Goal: Information Seeking & Learning: Find specific fact

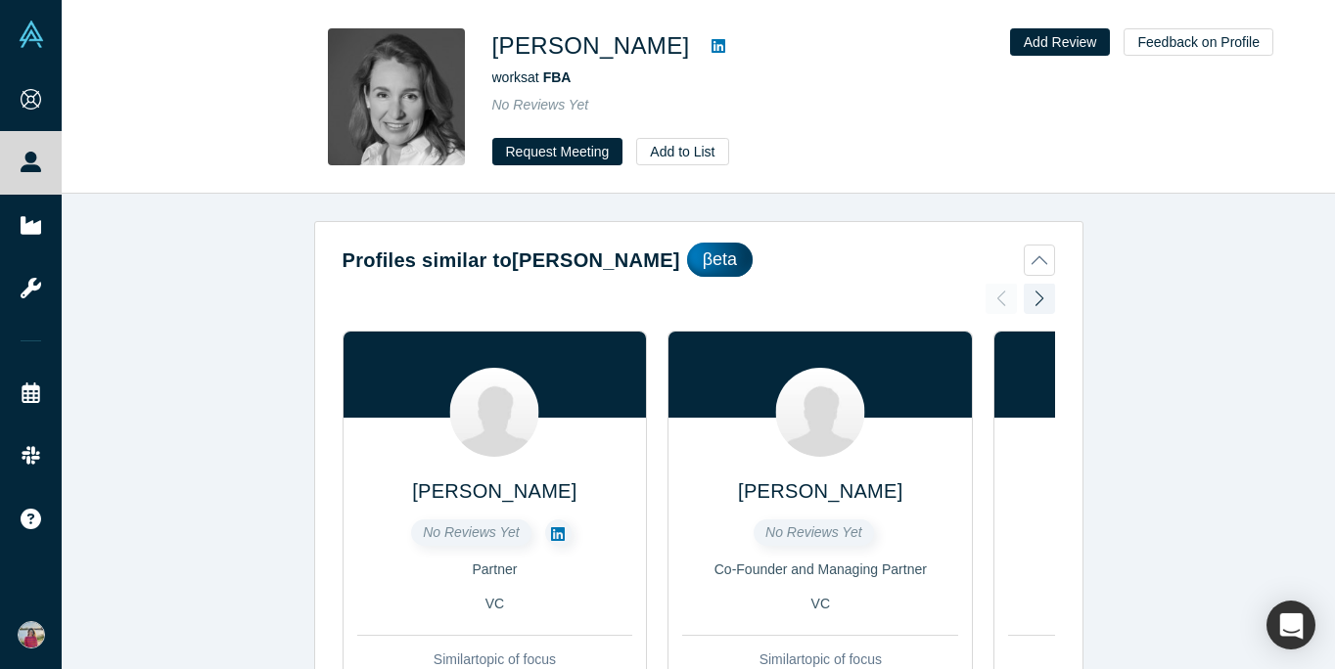
scroll to position [815, 0]
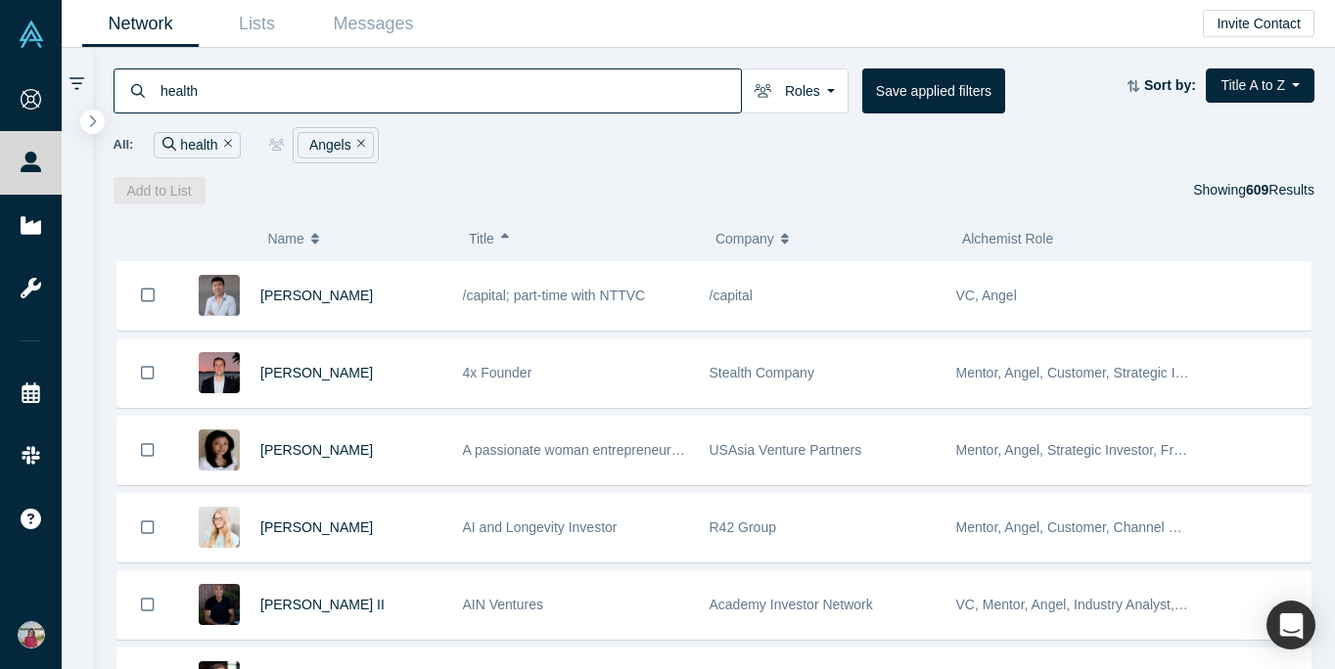
scroll to position [14145, 0]
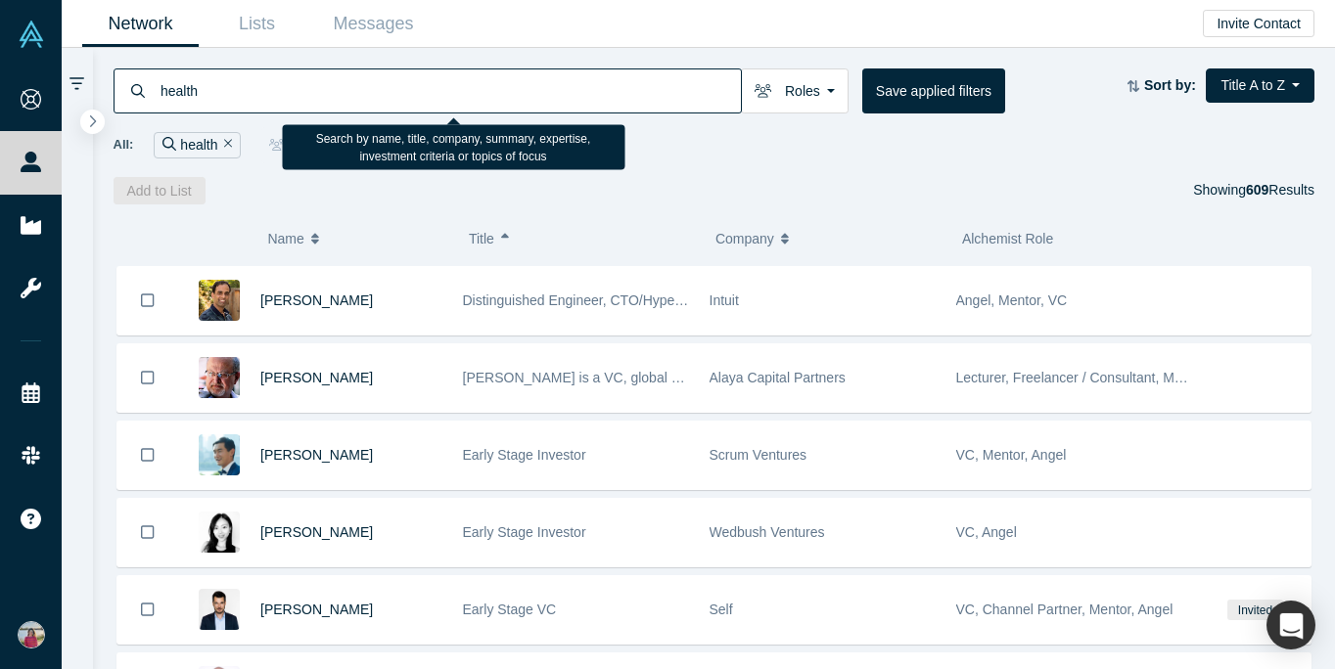
click at [422, 78] on input "health" at bounding box center [450, 91] width 582 height 46
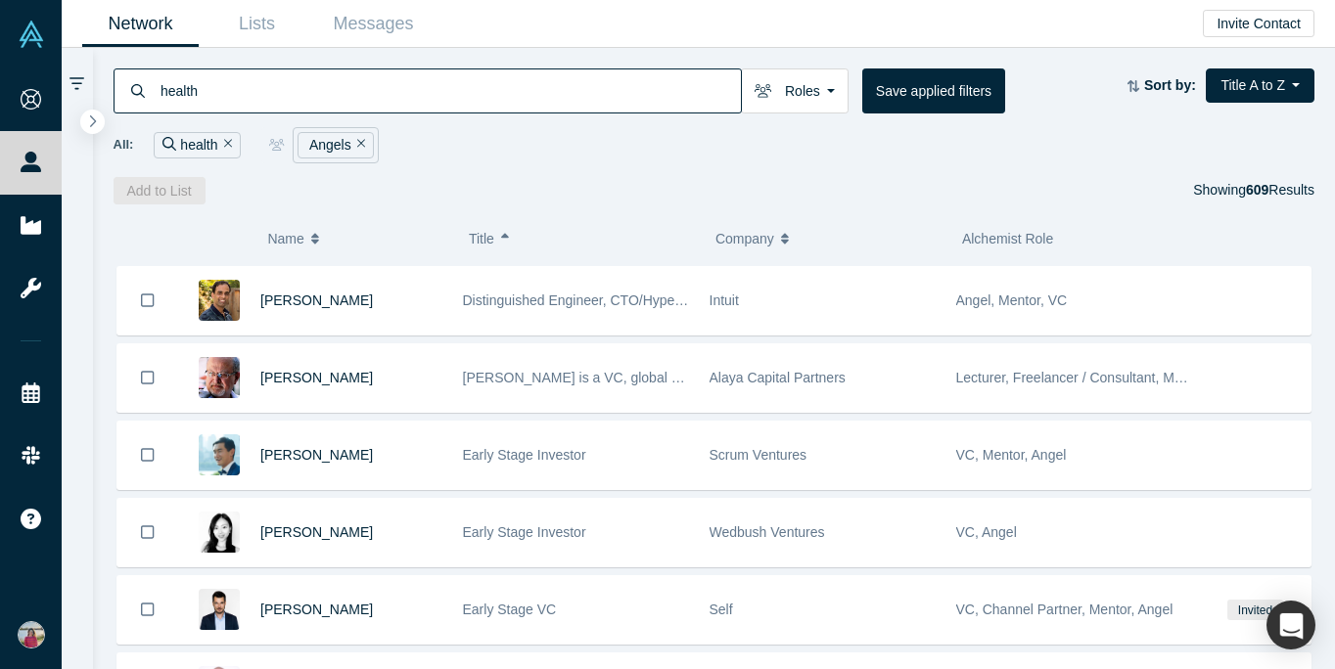
click at [219, 144] on button "Remove Filter" at bounding box center [225, 145] width 15 height 23
click at [296, 96] on input at bounding box center [450, 91] width 582 height 46
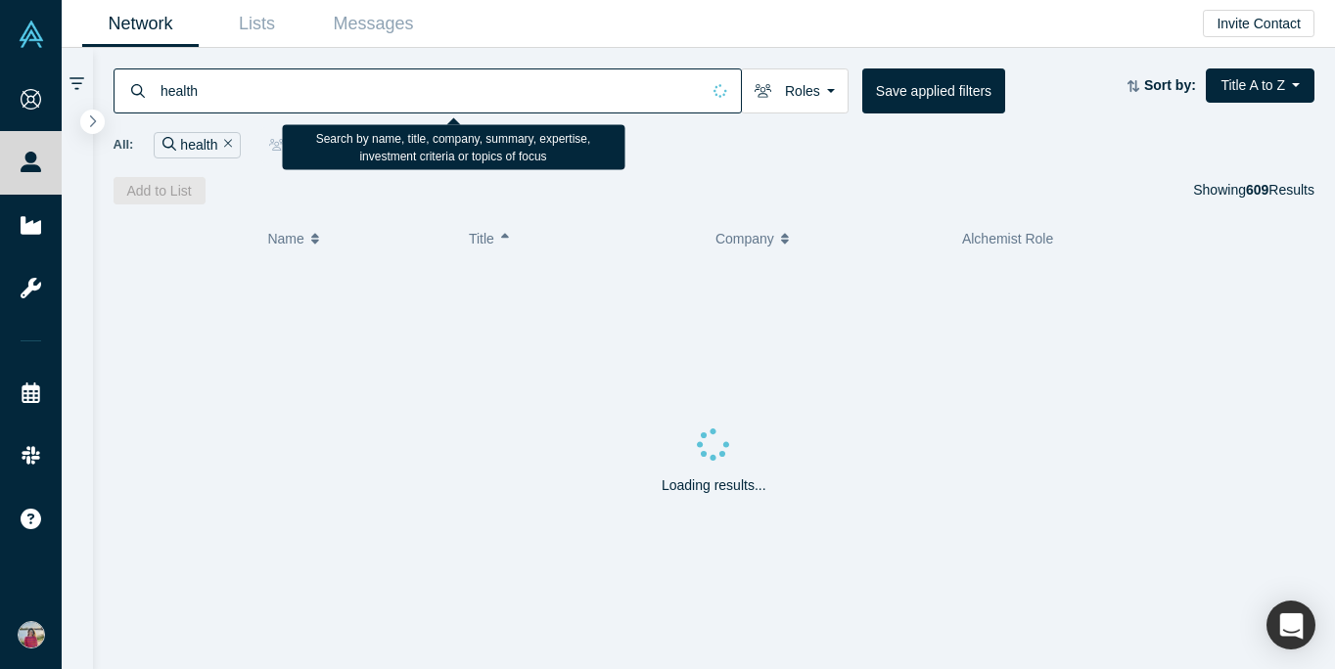
type input "health"
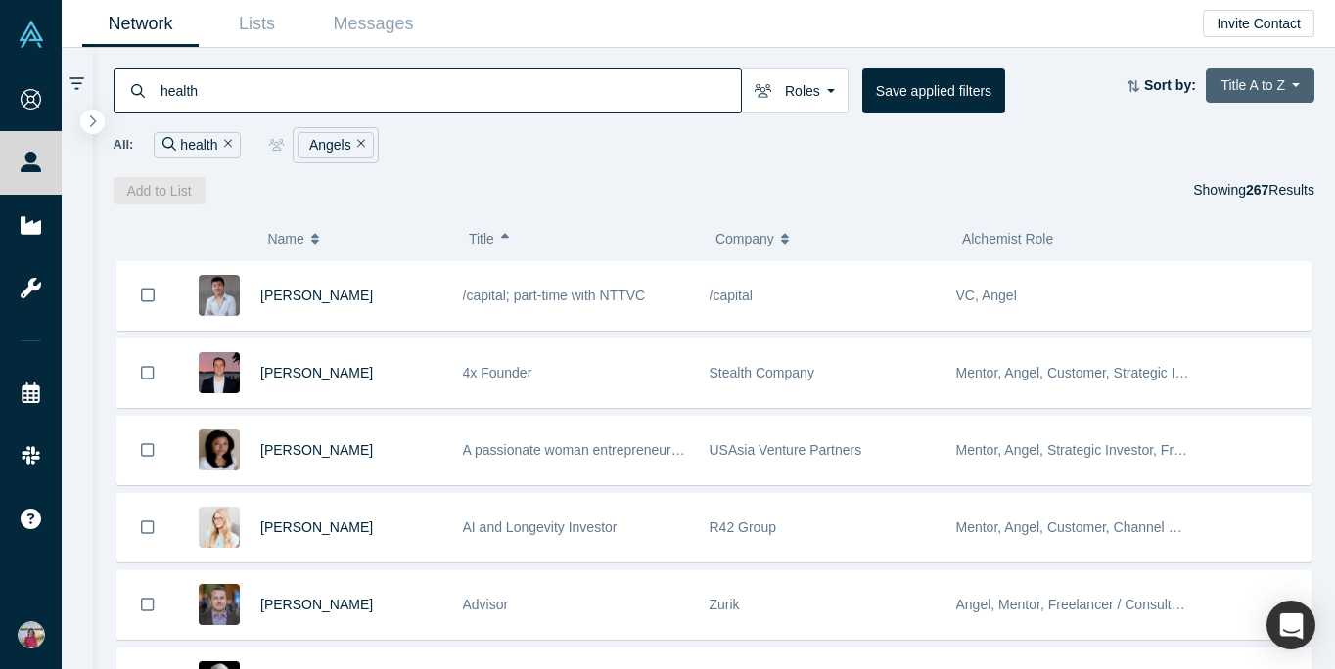
click at [1298, 85] on button "Title A to Z" at bounding box center [1260, 86] width 109 height 34
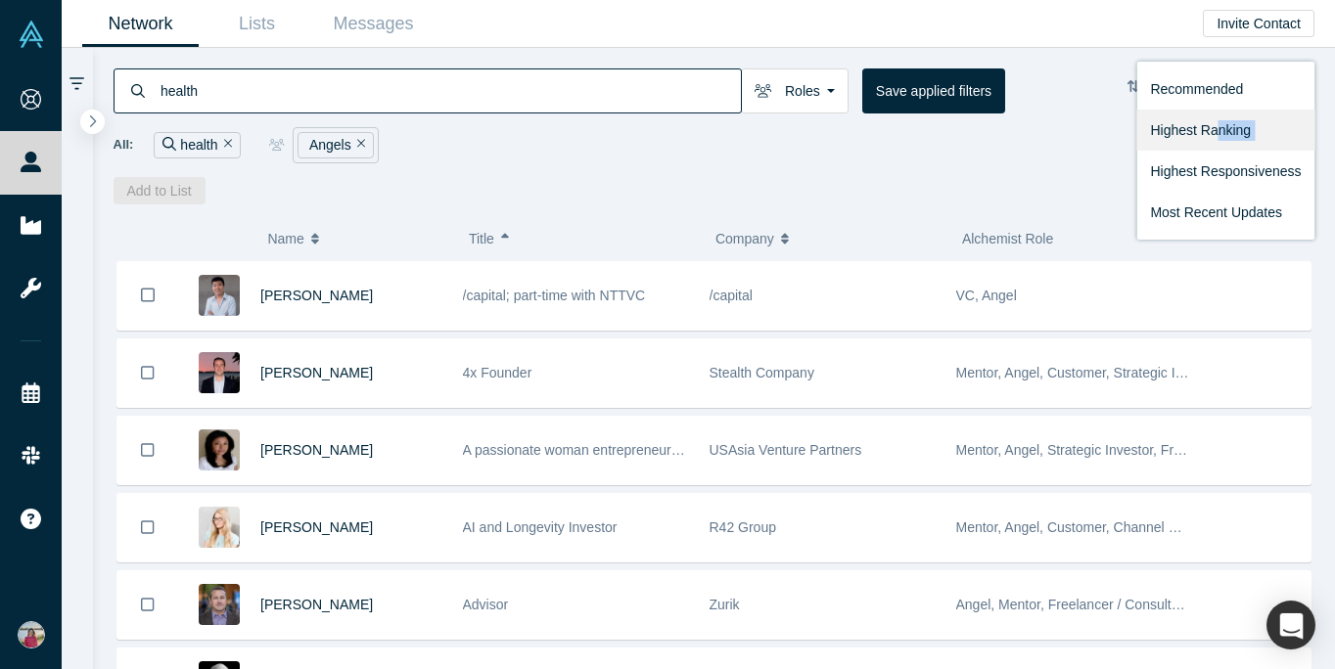
drag, startPoint x: 1222, startPoint y: 159, endPoint x: 1215, endPoint y: 119, distance: 39.7
click at [1215, 119] on nav "Recommended Highest Ranking Highest Responsiveness Most Recent Updates" at bounding box center [1225, 151] width 178 height 178
click at [1215, 119] on link "Highest Ranking" at bounding box center [1225, 130] width 178 height 41
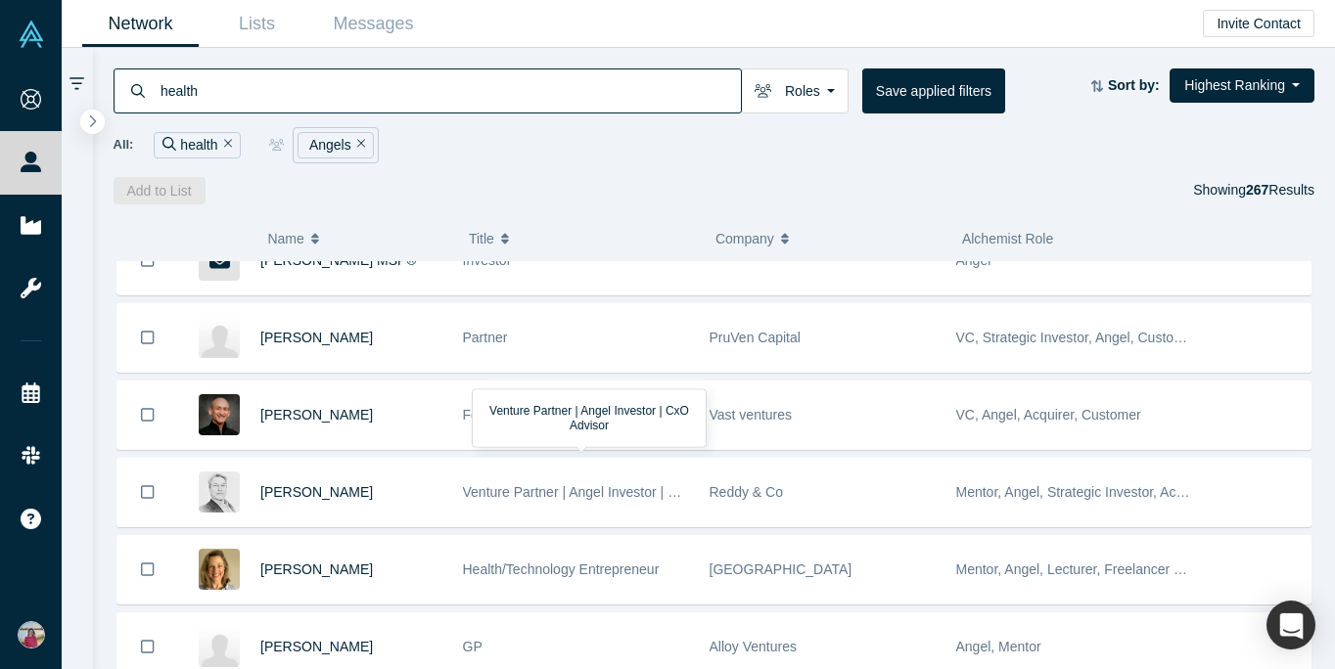
scroll to position [7356, 0]
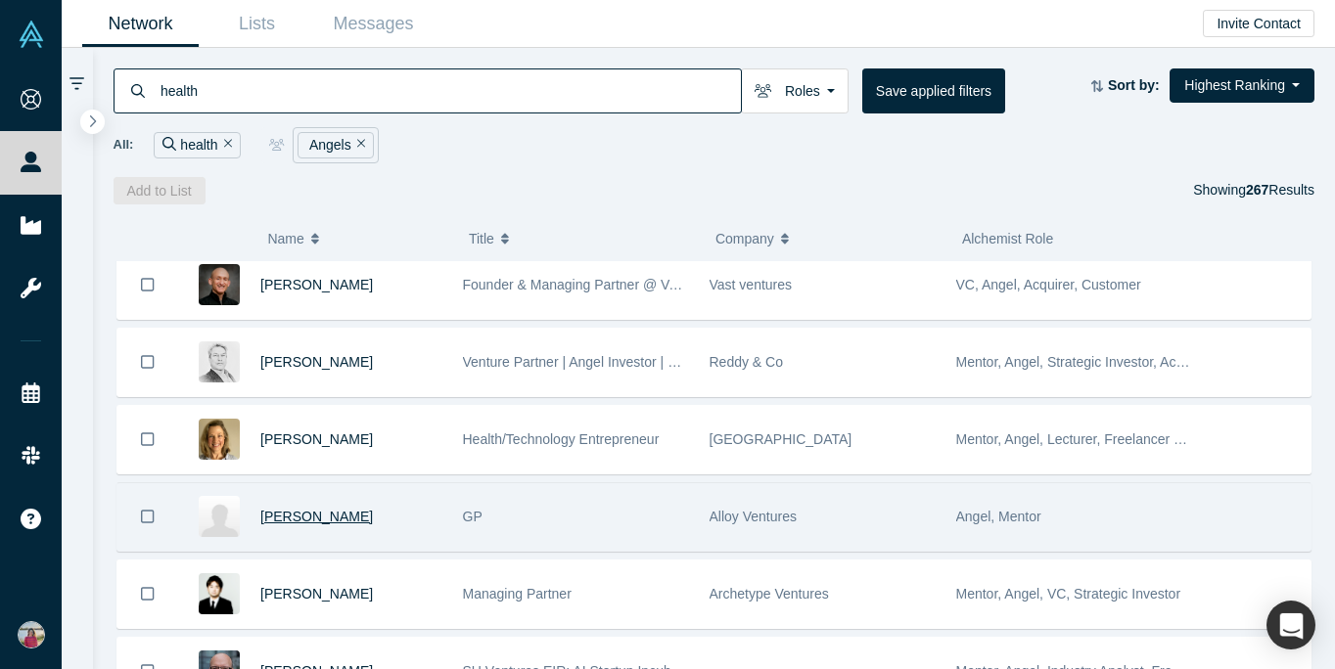
click at [306, 521] on span "Craig Taylor" at bounding box center [316, 517] width 113 height 16
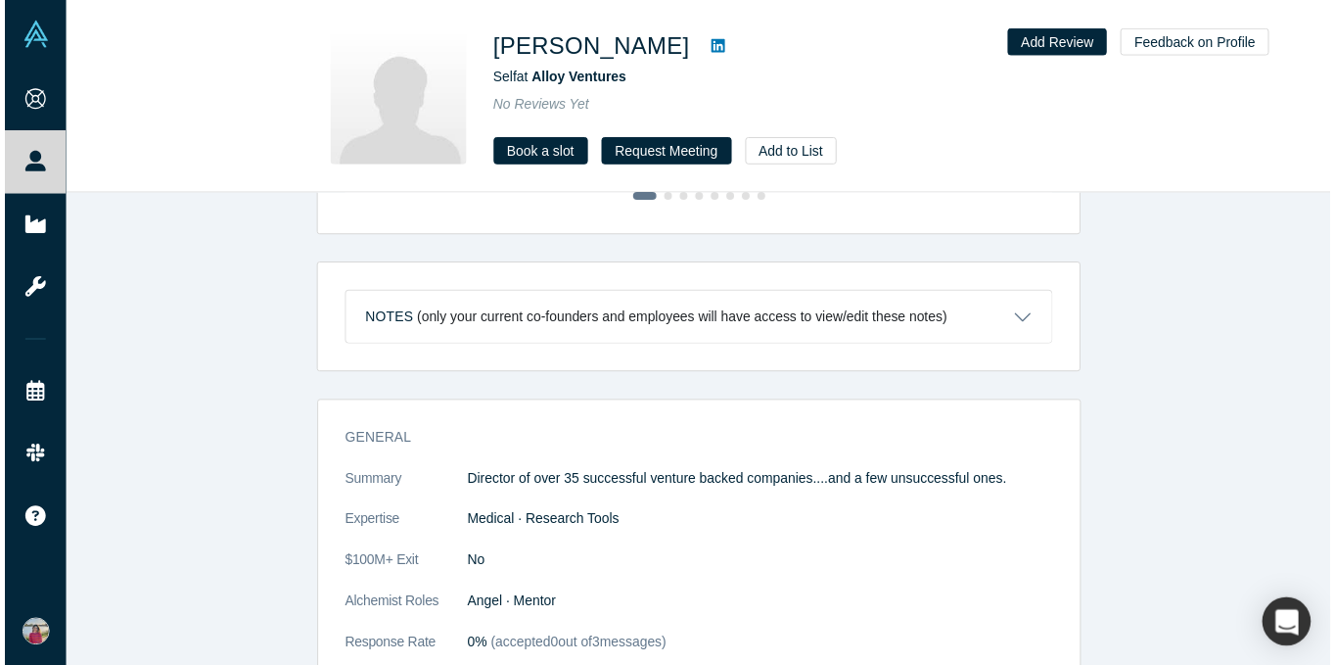
scroll to position [547, 0]
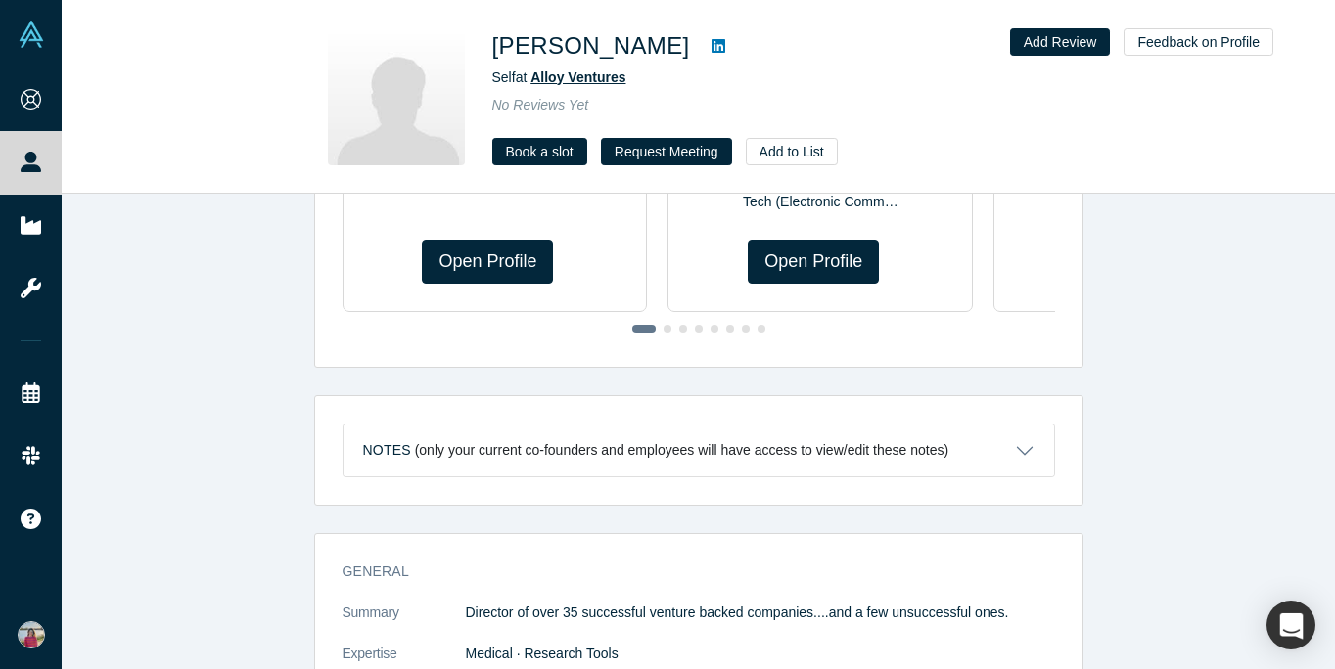
click at [585, 80] on span "Alloy Ventures" at bounding box center [577, 77] width 95 height 16
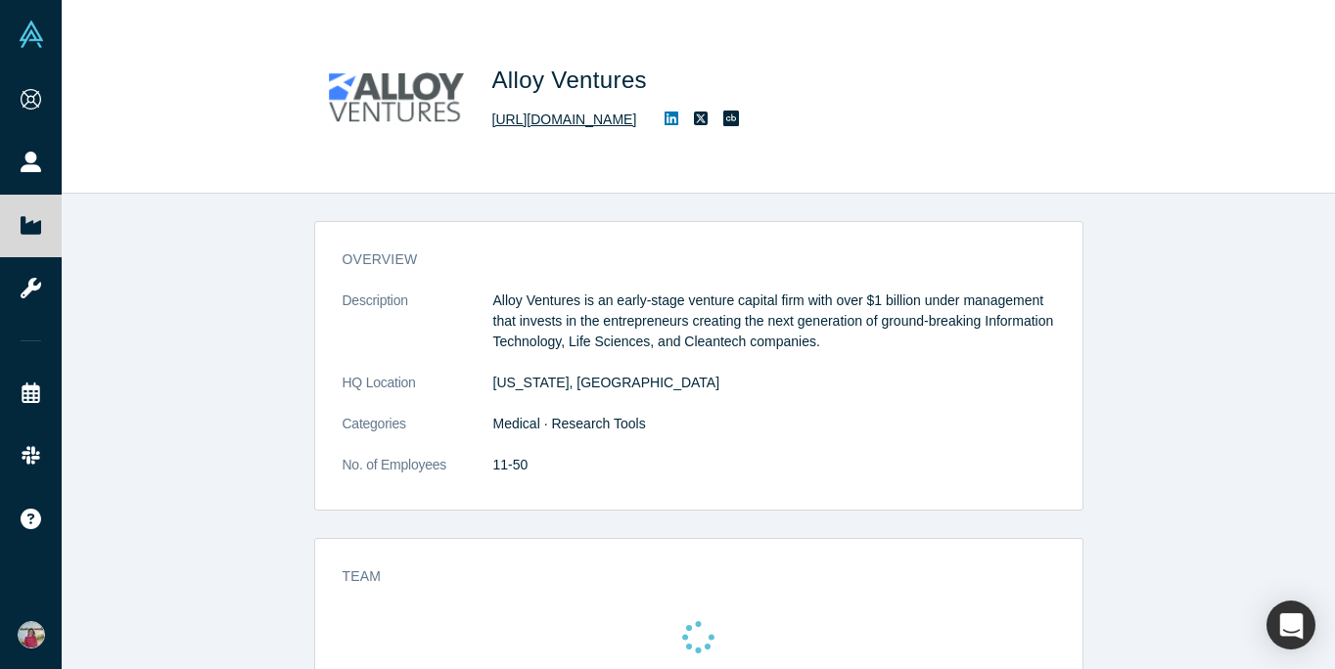
click at [576, 116] on link "http://www.alloyventures.com" at bounding box center [564, 120] width 145 height 21
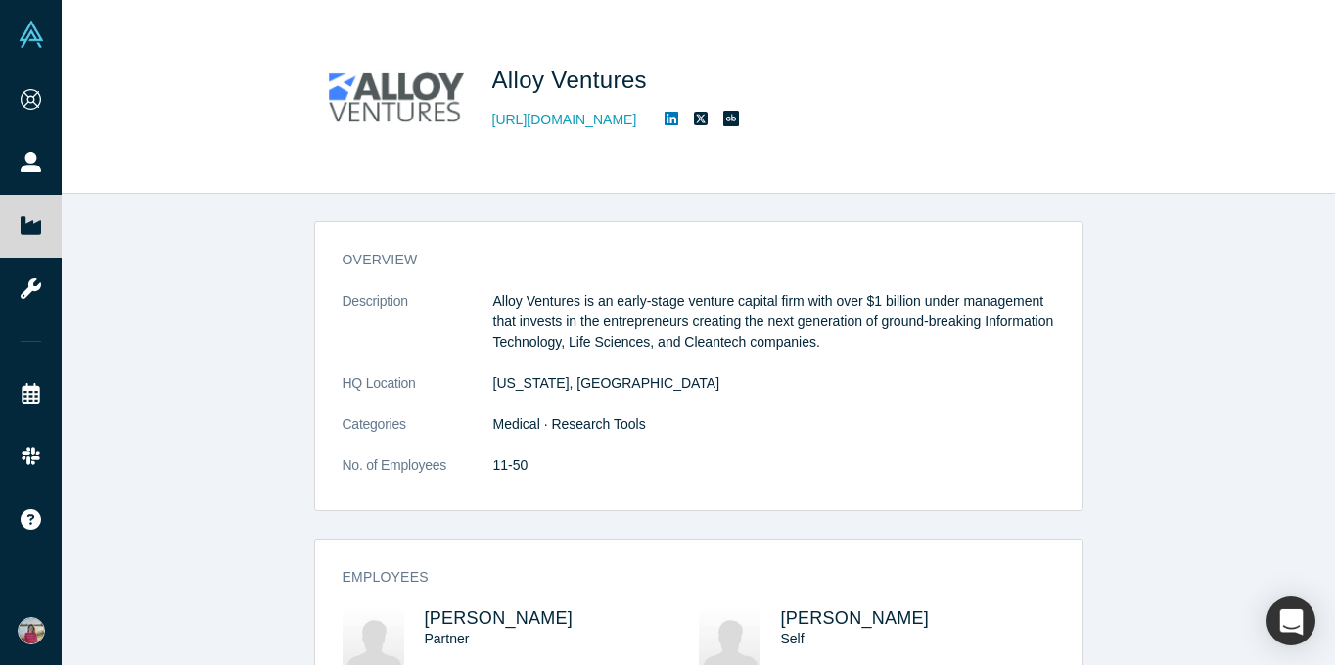
scroll to position [210, 0]
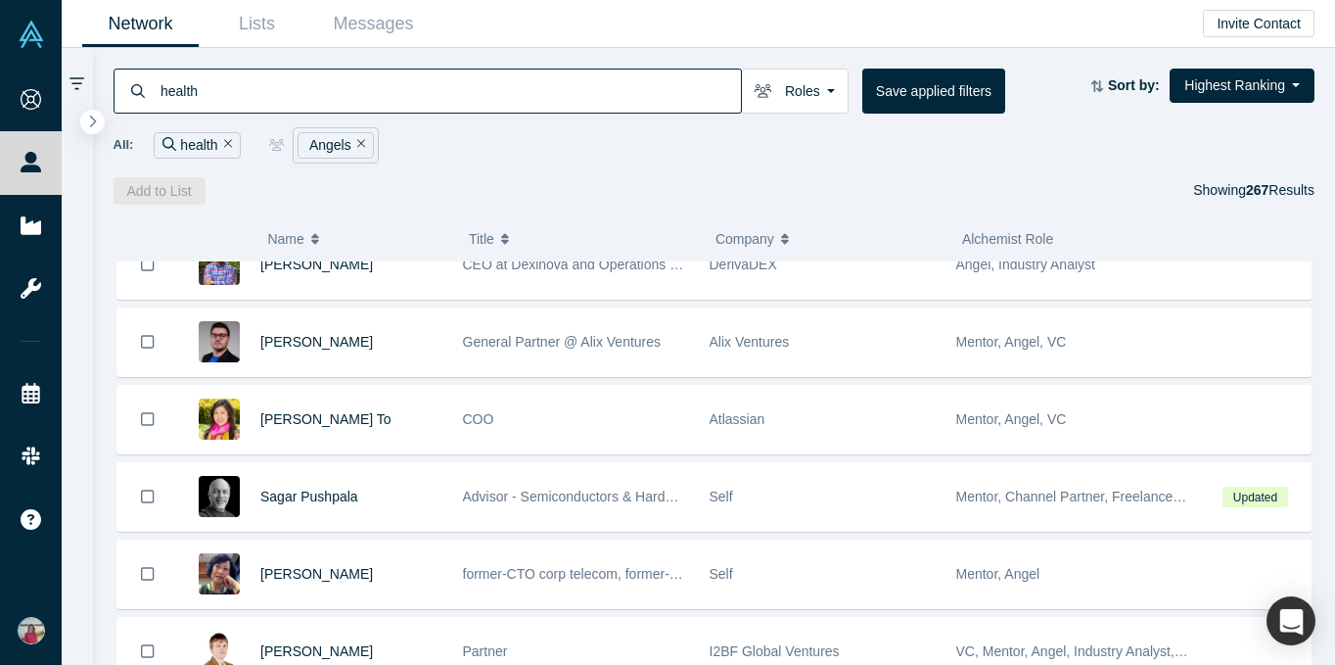
scroll to position [1349, 0]
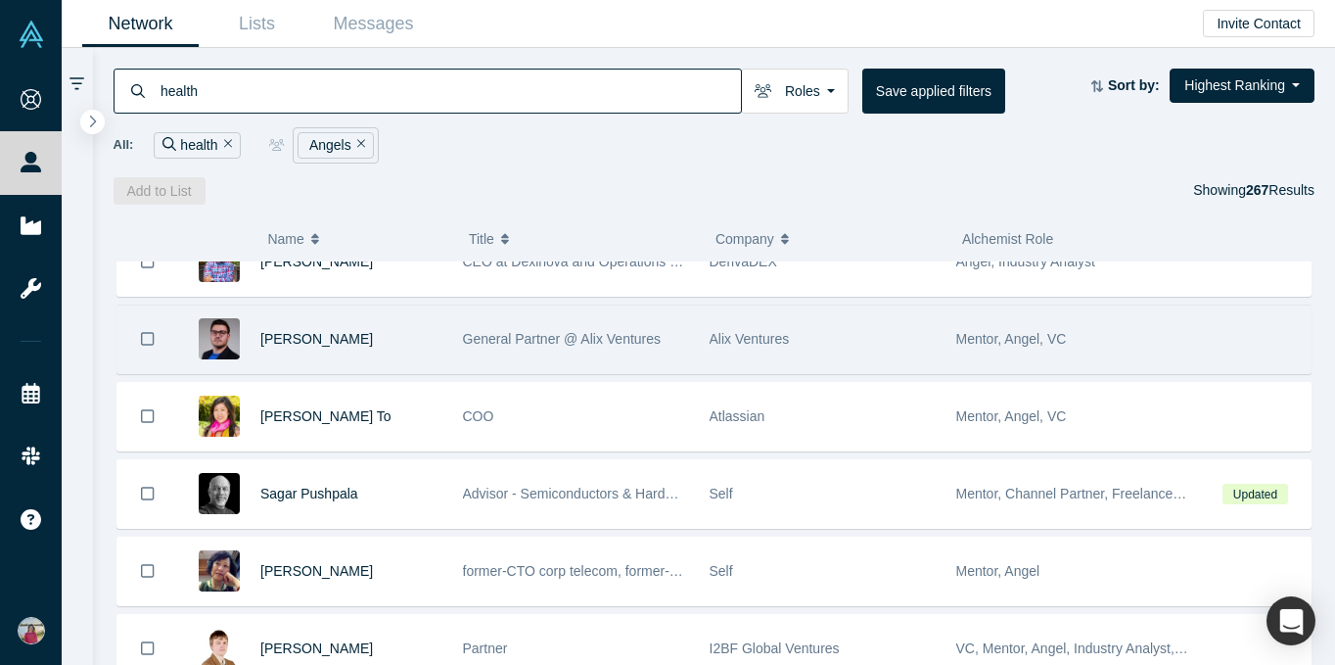
click at [1000, 338] on span "Mentor, Angel, VC" at bounding box center [1011, 339] width 111 height 16
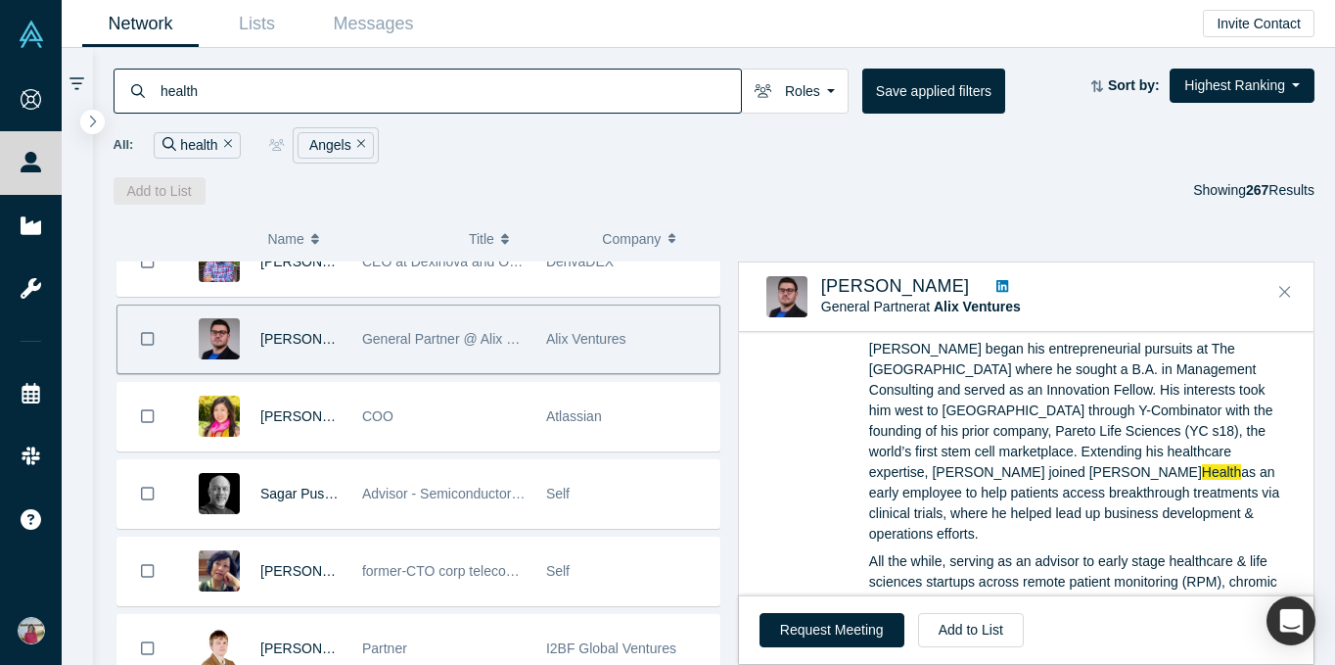
scroll to position [215, 0]
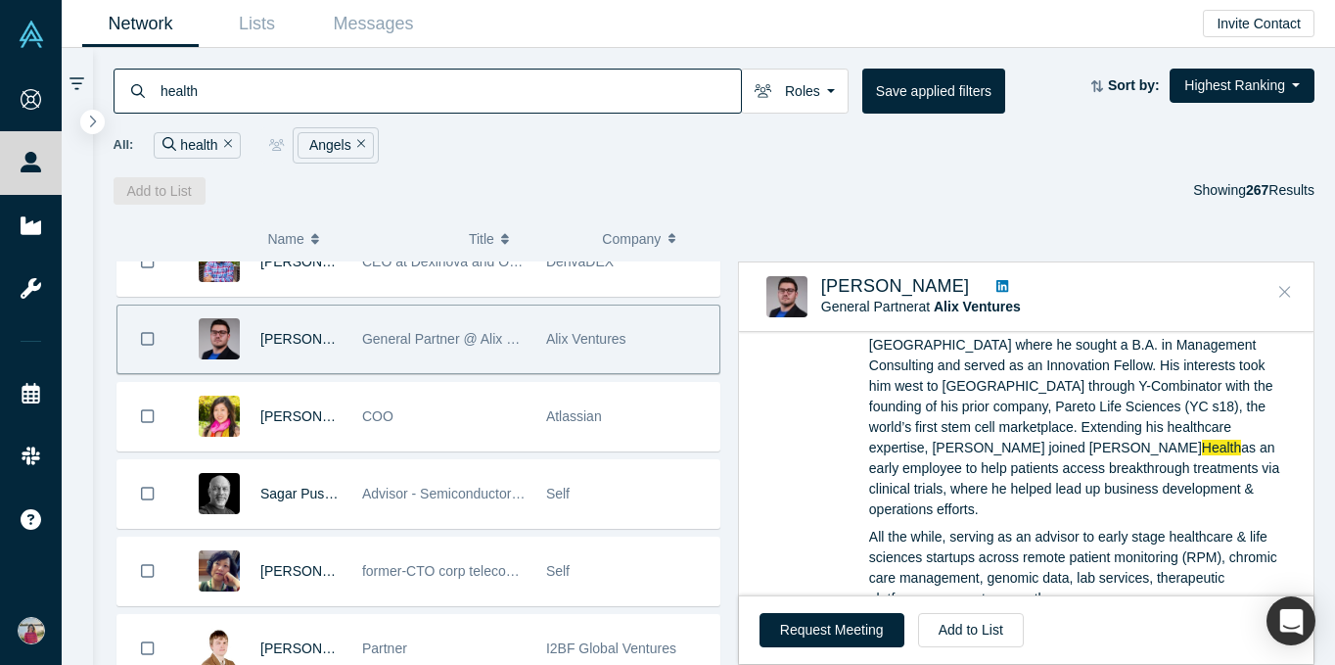
click at [1281, 292] on icon "Close" at bounding box center [1285, 292] width 12 height 18
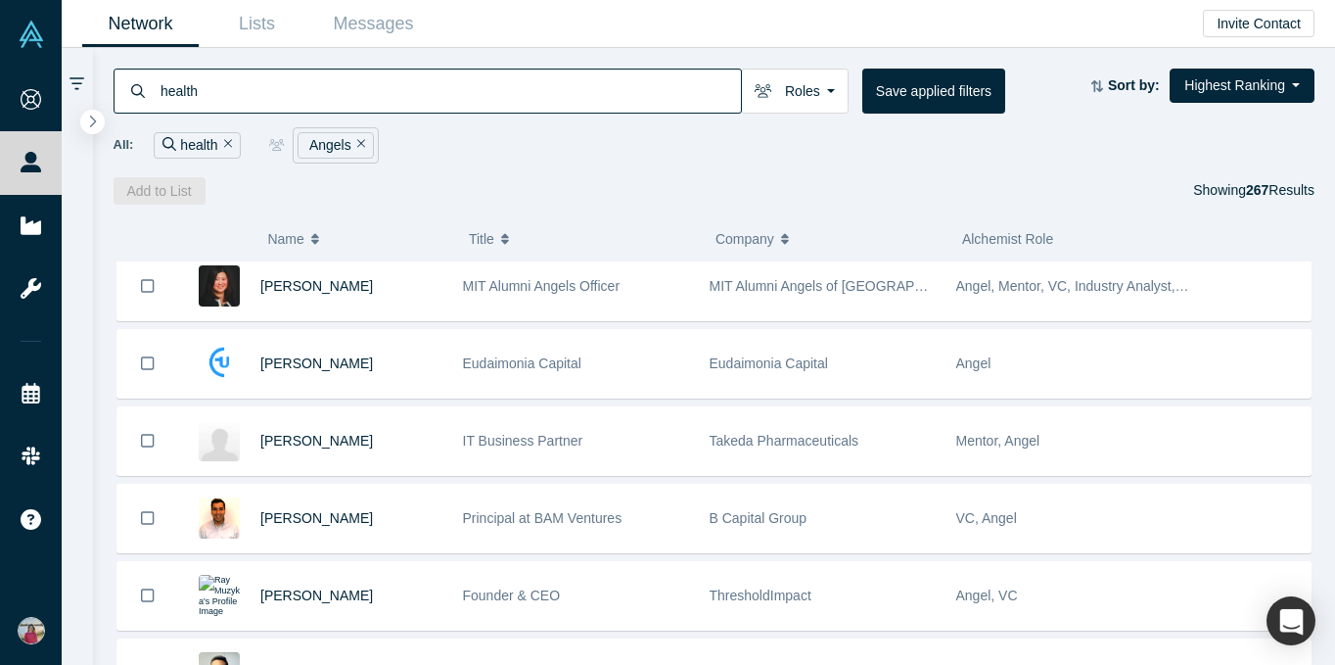
scroll to position [1942, 0]
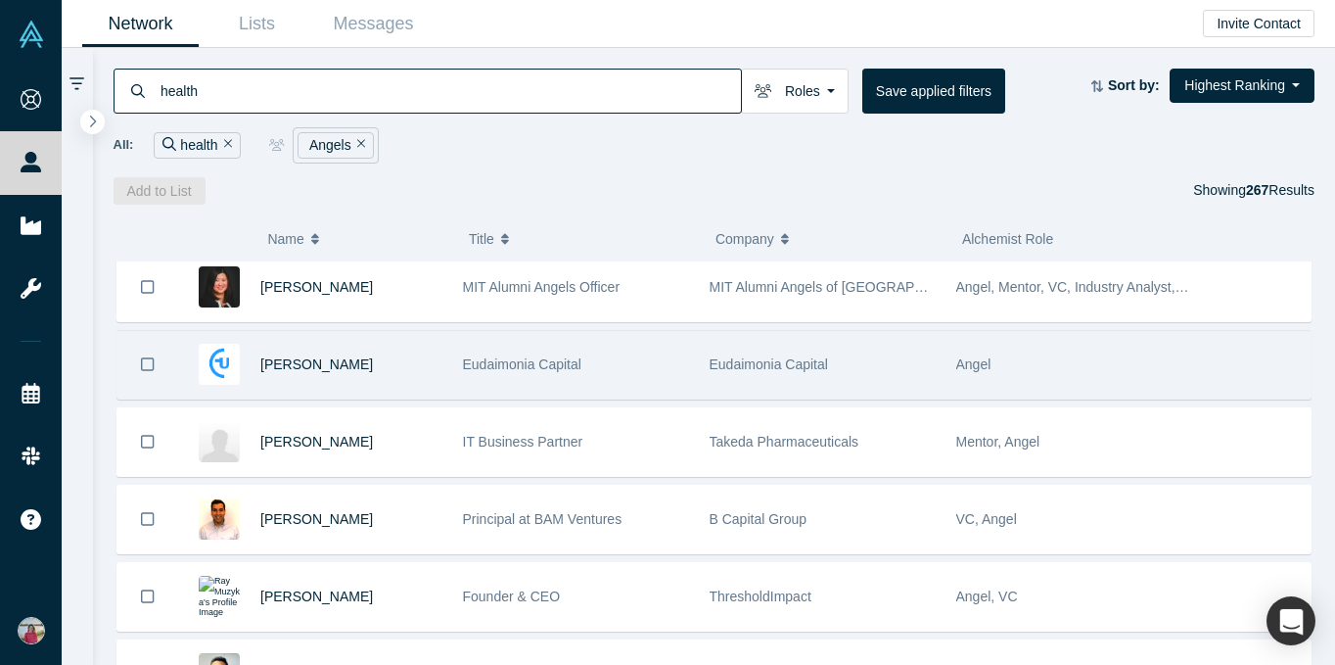
click at [524, 365] on span "Eudaimonia Capital" at bounding box center [522, 364] width 118 height 16
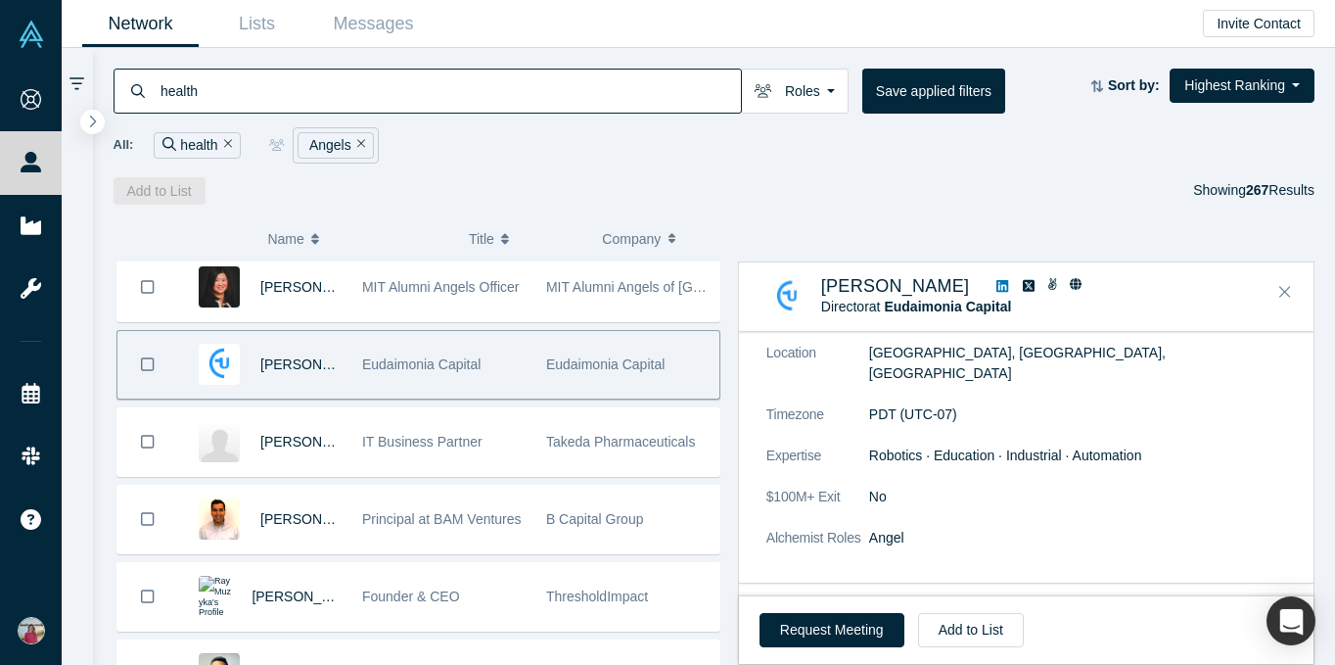
scroll to position [172, 0]
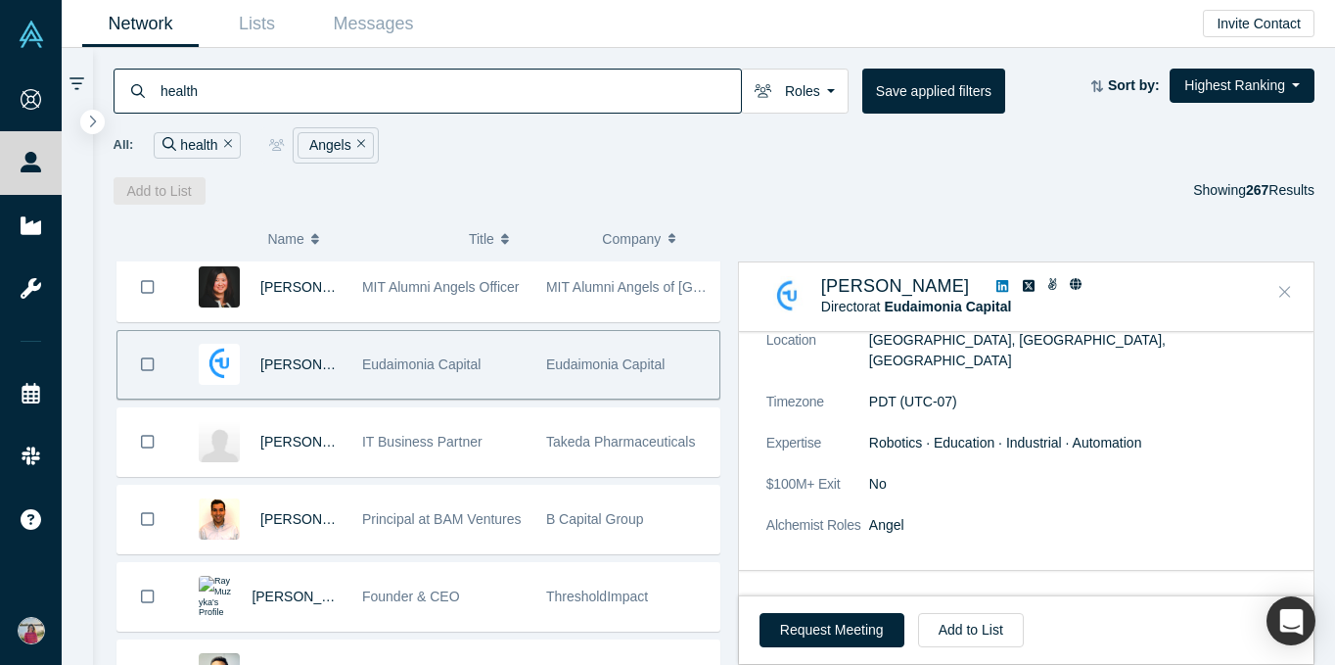
click at [1275, 288] on button "Close" at bounding box center [1284, 292] width 29 height 31
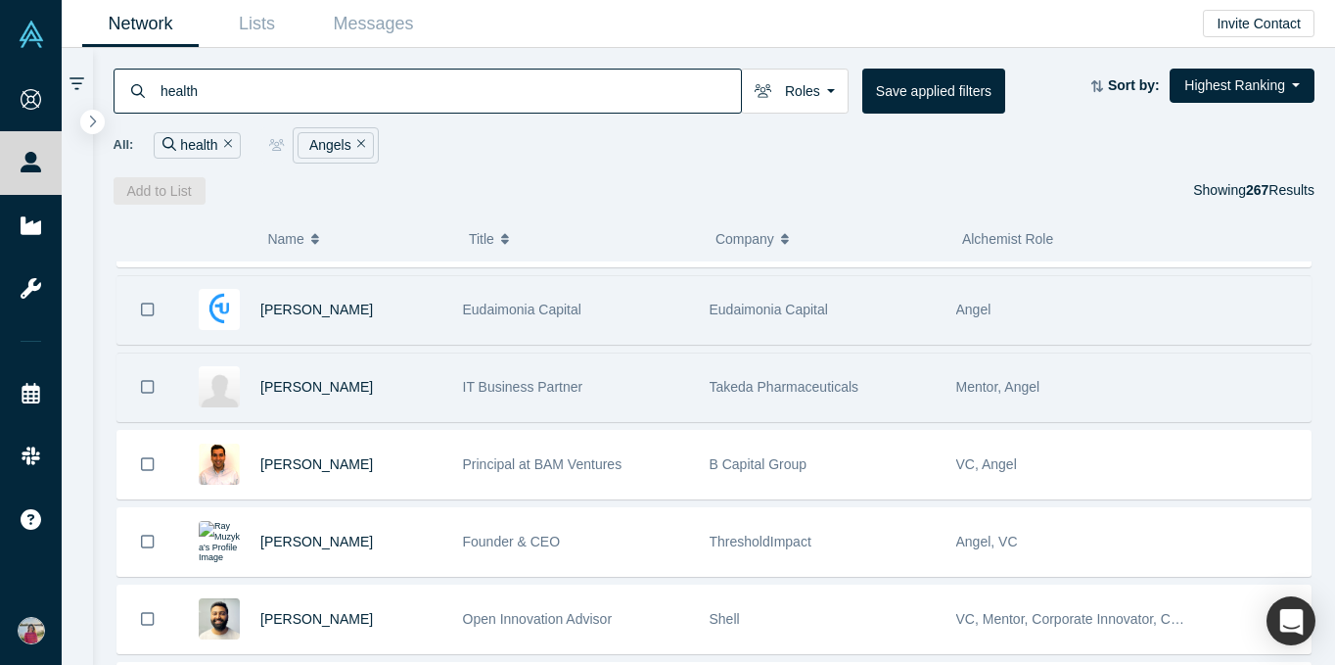
scroll to position [2061, 0]
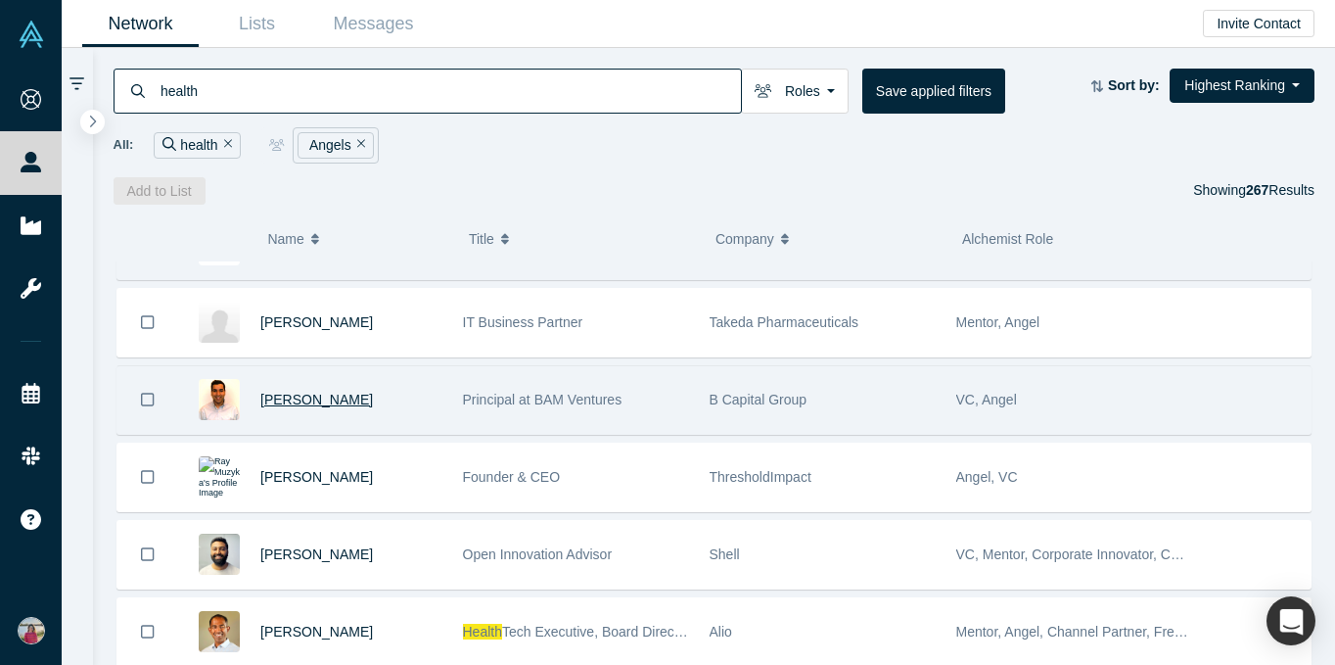
click at [285, 401] on span "Anuj Varma" at bounding box center [316, 400] width 113 height 16
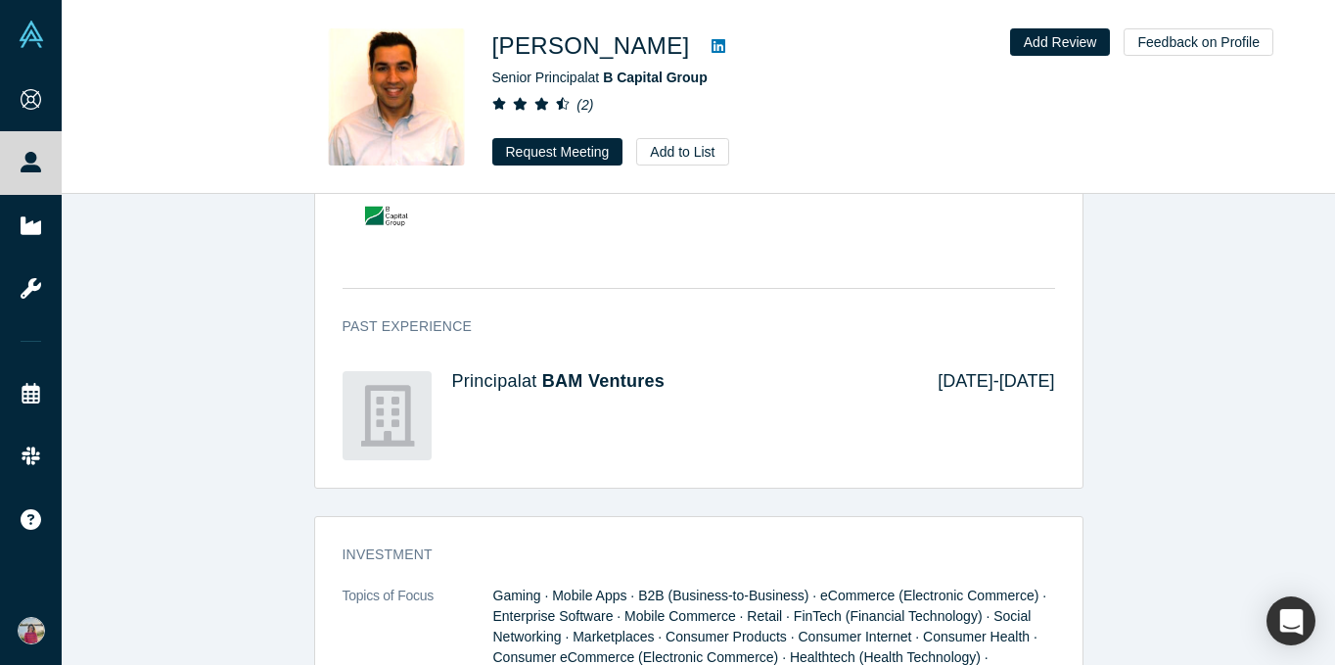
scroll to position [1382, 0]
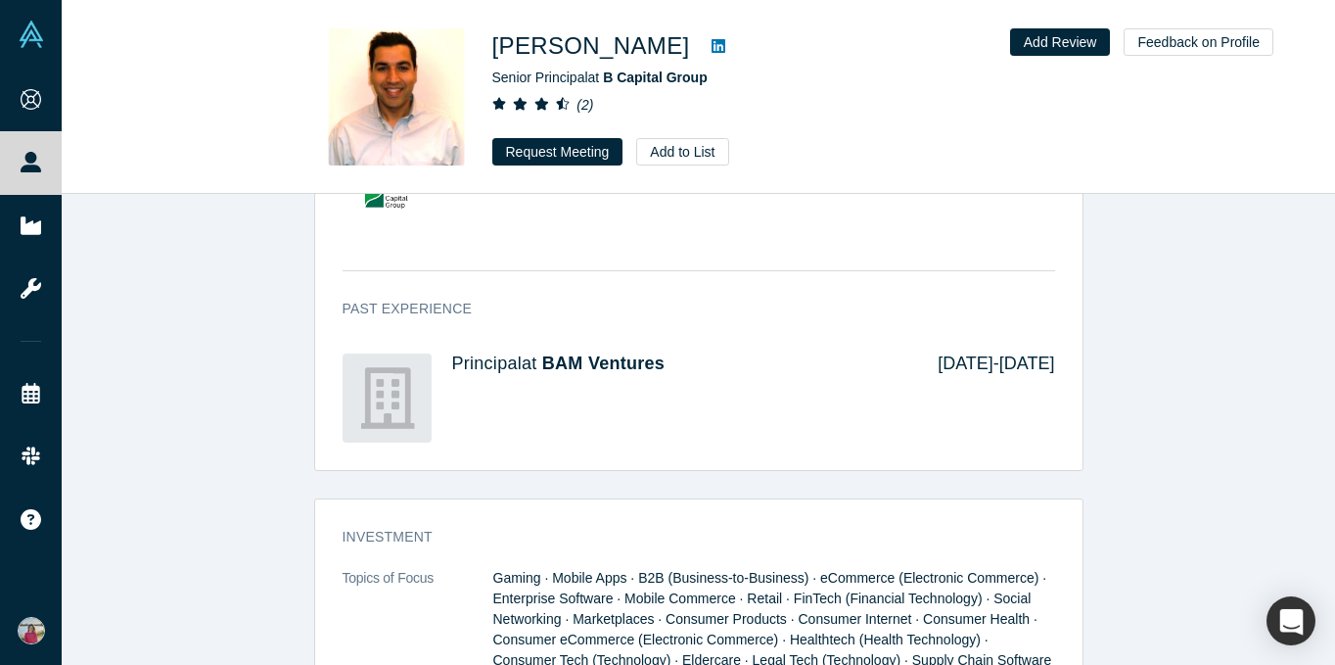
click at [712, 43] on icon at bounding box center [719, 46] width 14 height 16
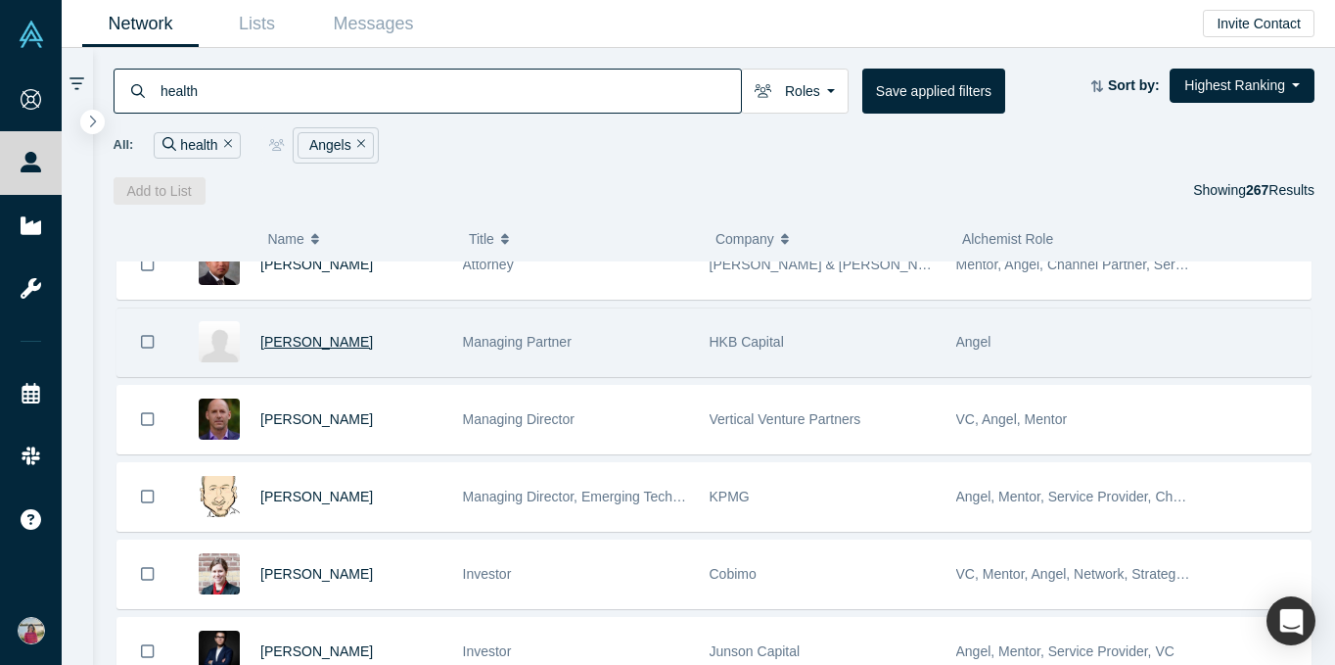
scroll to position [3668, 0]
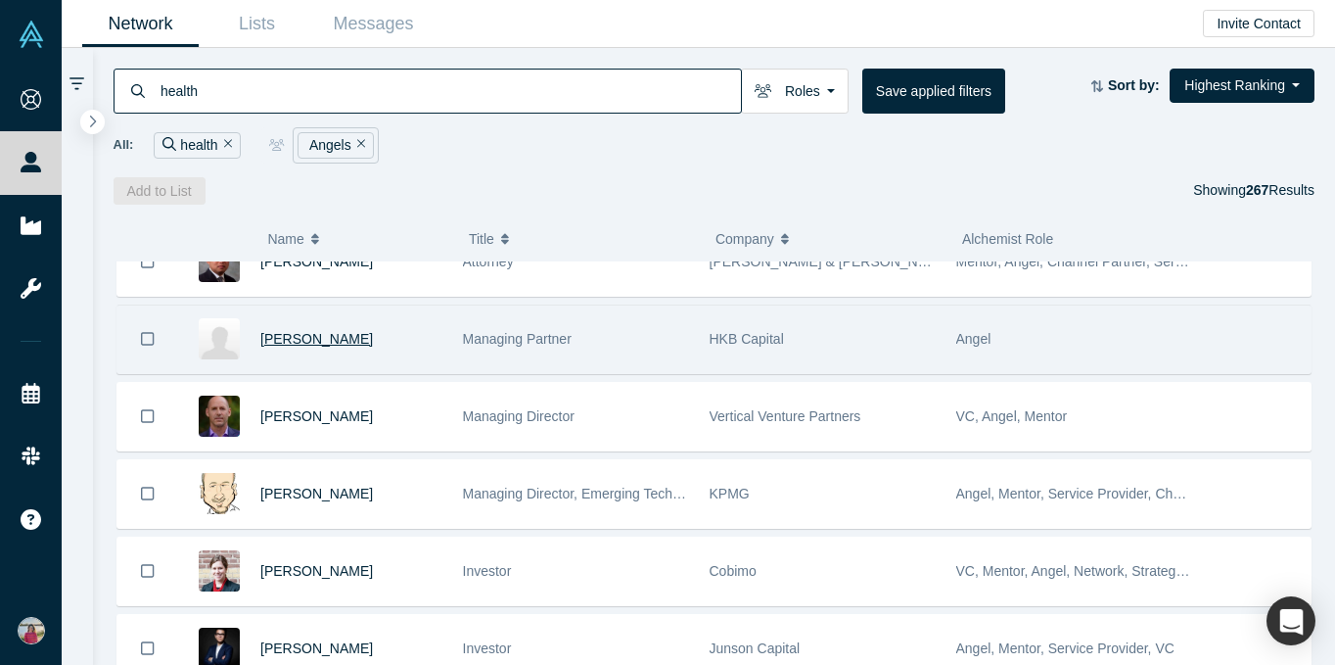
click at [304, 345] on span "Hamid Barkhordar" at bounding box center [316, 339] width 113 height 16
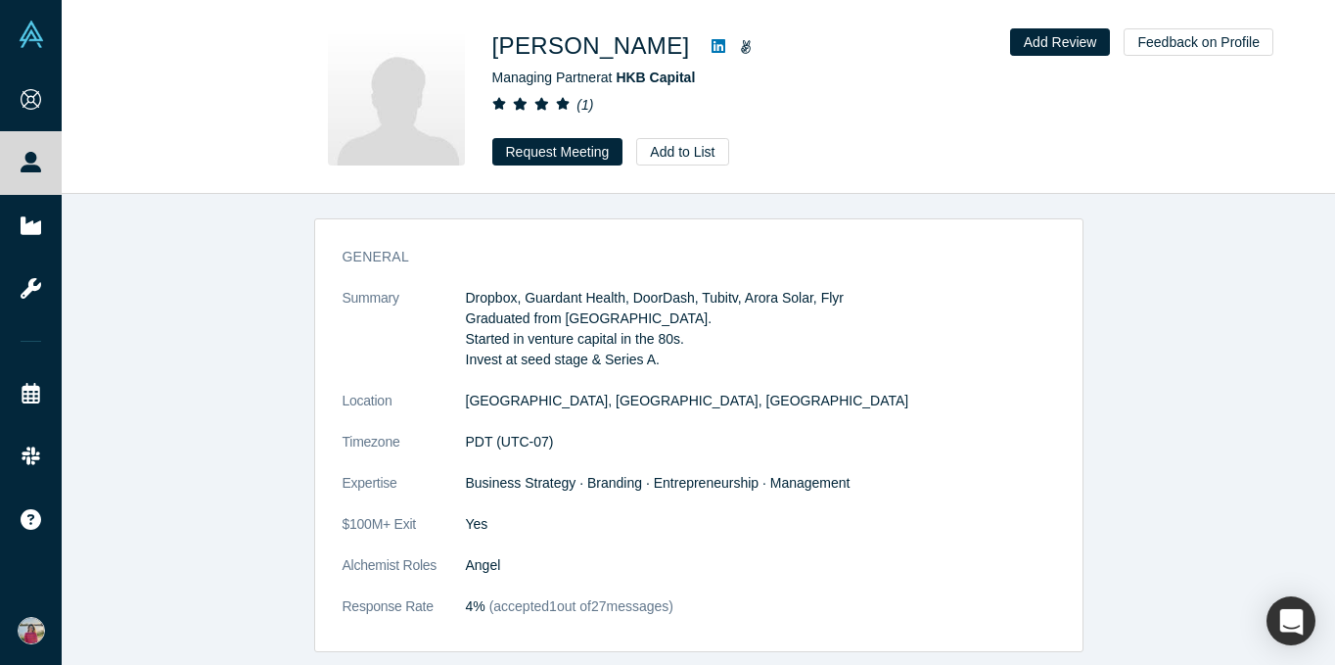
scroll to position [922, 0]
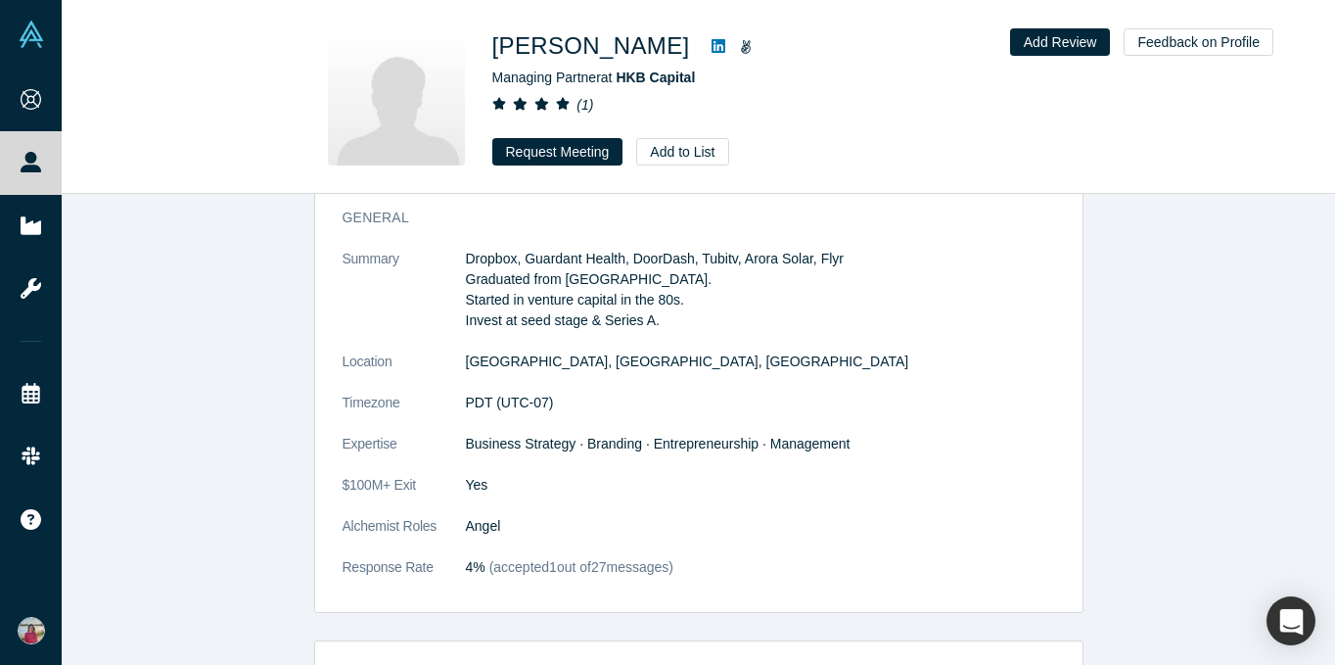
click at [715, 40] on icon at bounding box center [719, 46] width 14 height 14
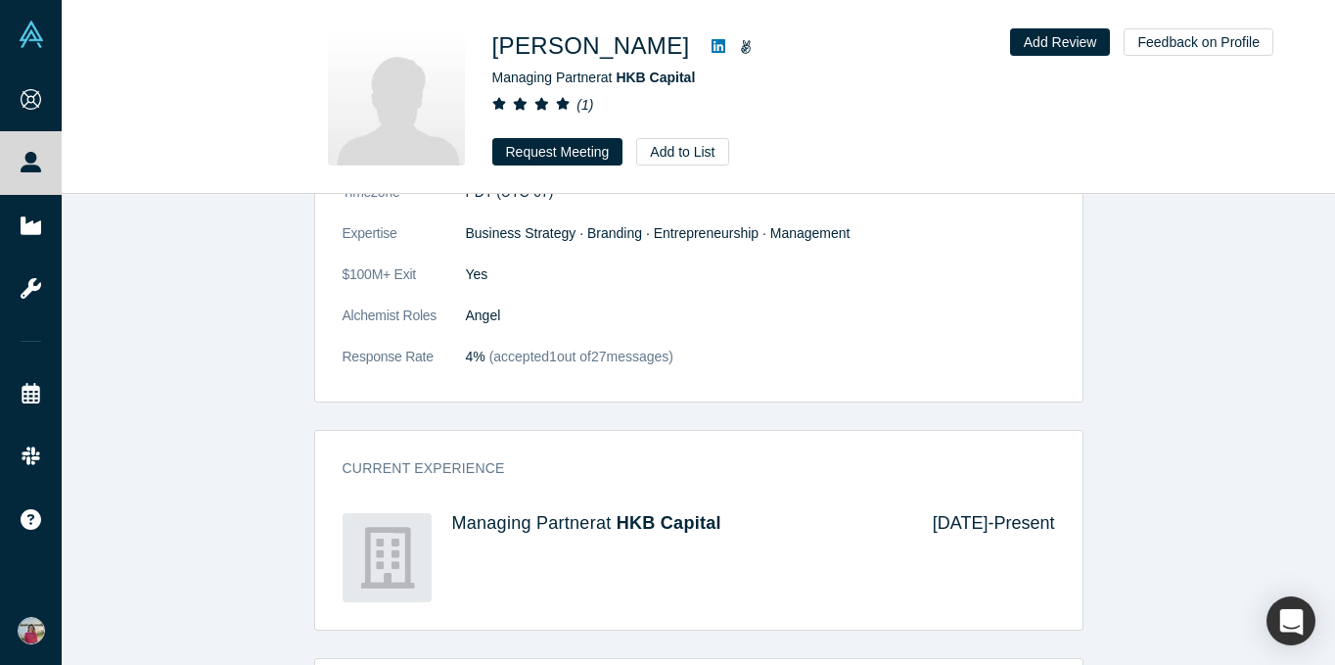
scroll to position [1150, 0]
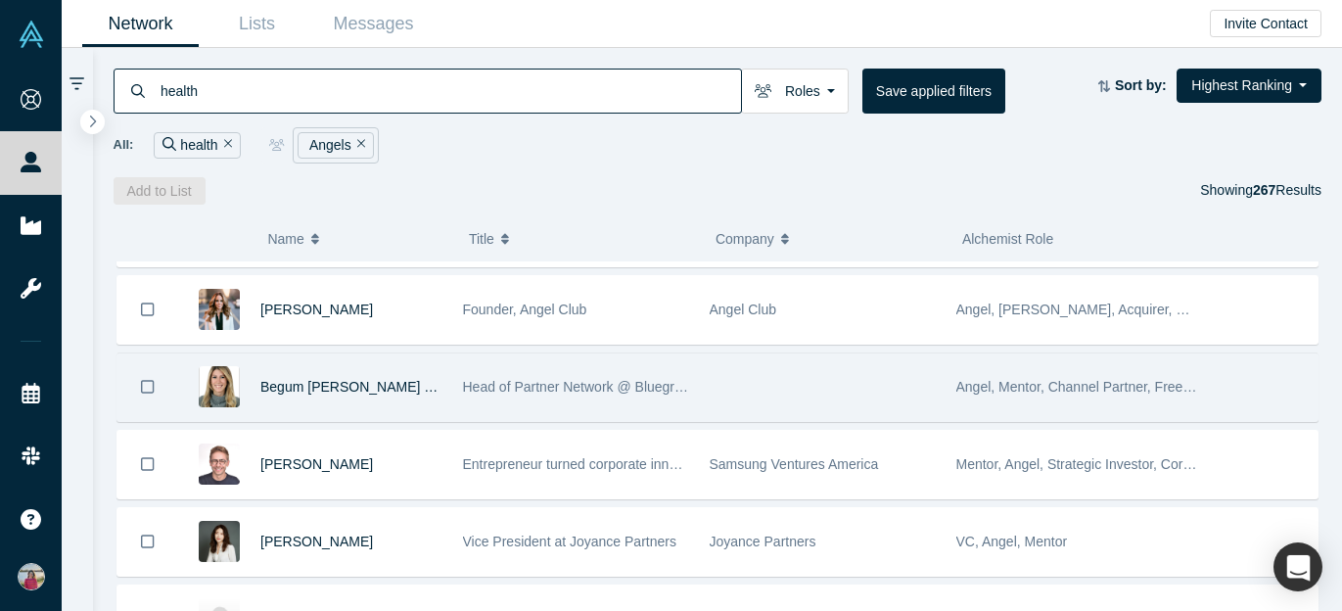
scroll to position [15508, 0]
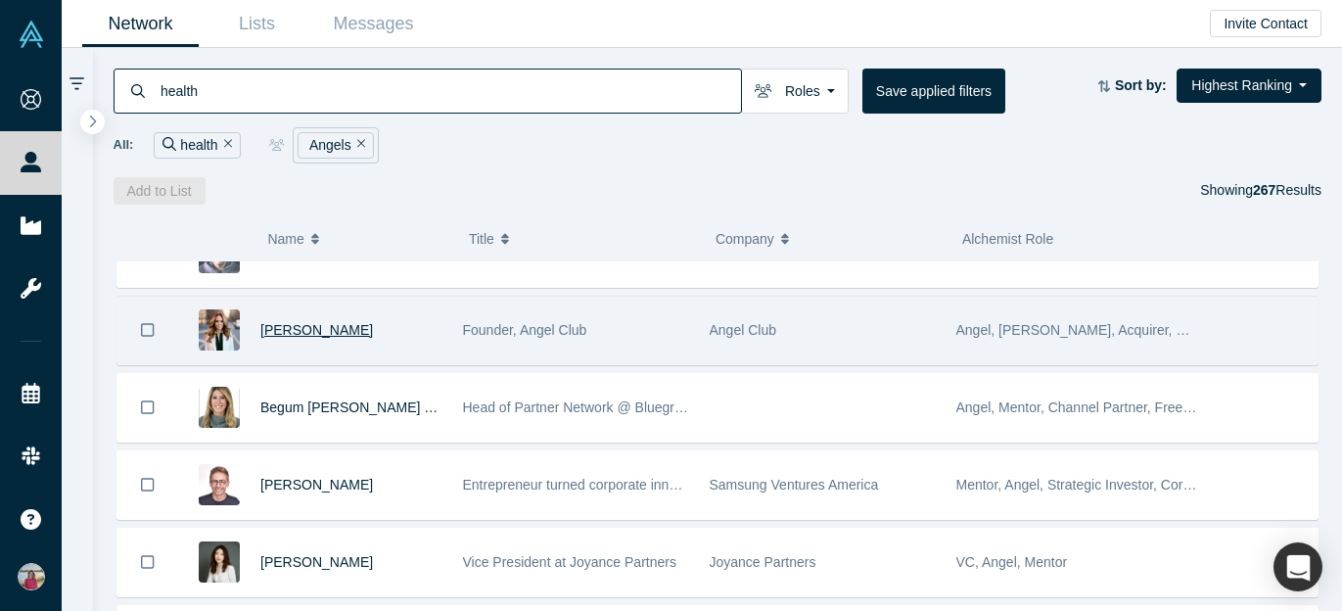
click at [304, 330] on span "Angel Gambino" at bounding box center [316, 330] width 113 height 16
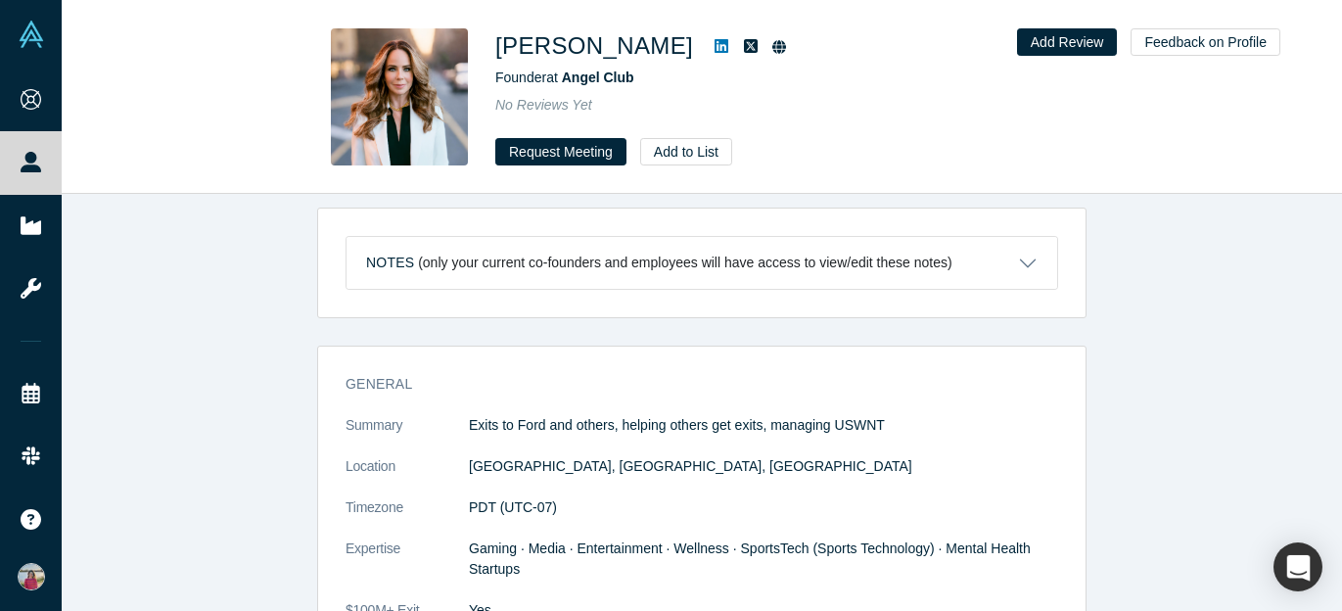
scroll to position [757, 0]
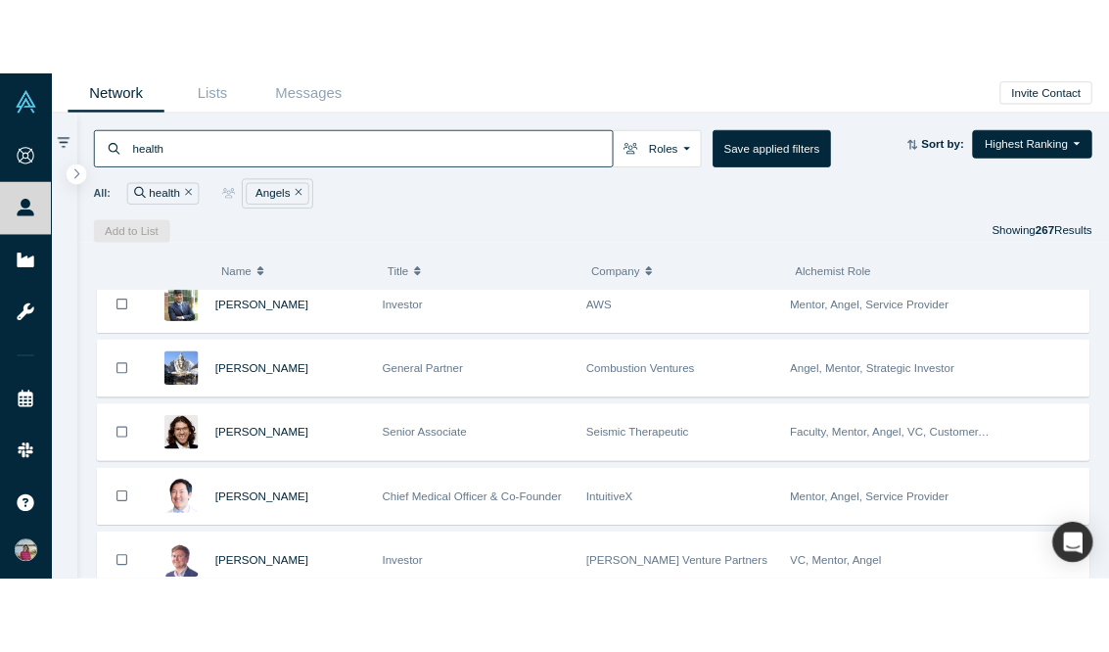
scroll to position [10998, 0]
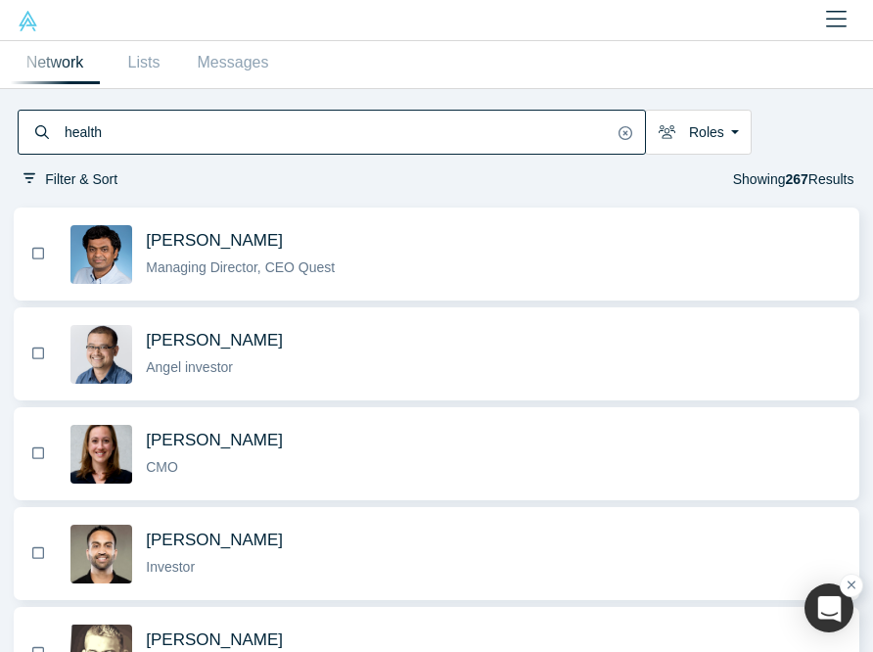
drag, startPoint x: 3, startPoint y: 231, endPoint x: -285, endPoint y: 260, distance: 289.3
click at [0, 260] on html "Onboarding People Startups Resources Events Slack Contact Us GDPR View Desktop …" at bounding box center [436, 326] width 873 height 652
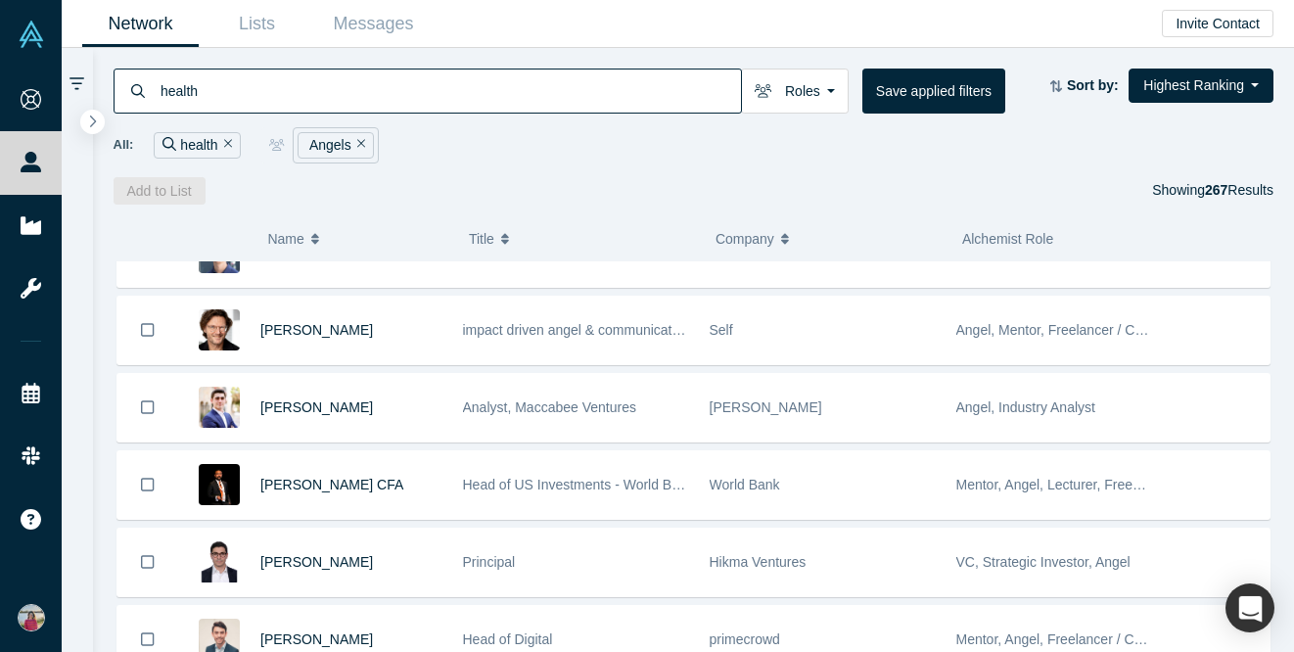
scroll to position [19456, 0]
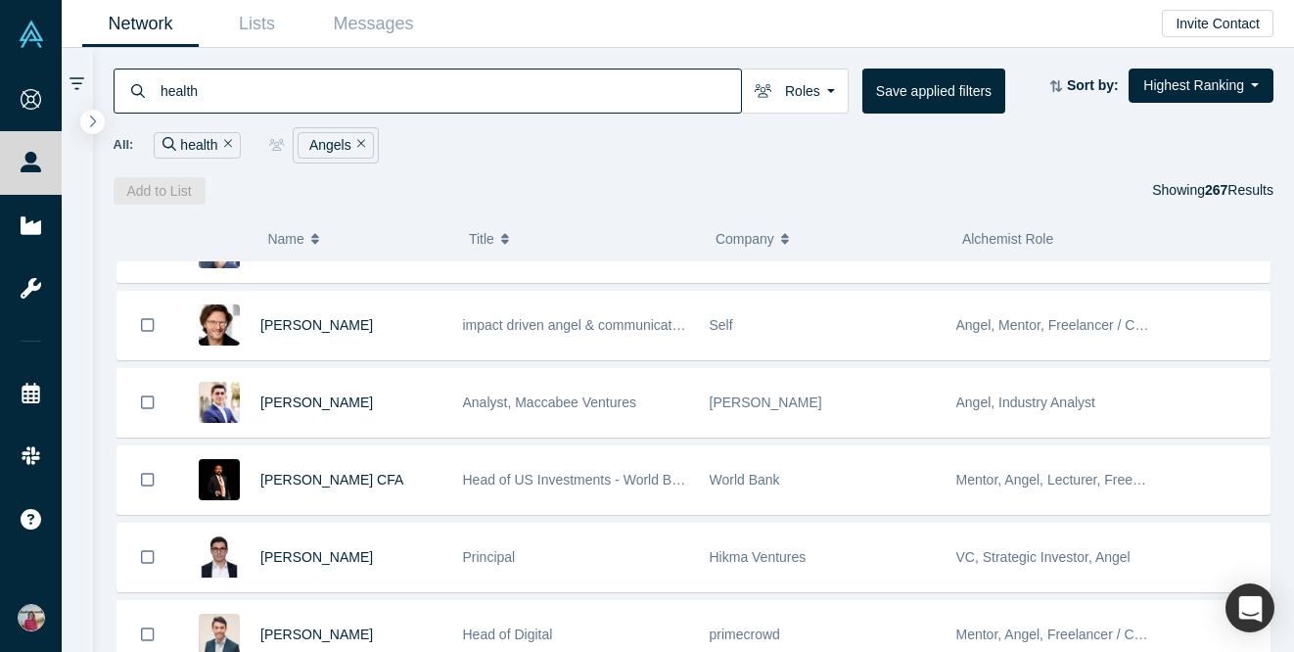
click at [1188, 106] on div "health Roles Angels Founders Faculty Mentors Alumni Mentor VCs Corporate Innova…" at bounding box center [694, 91] width 1161 height 45
click at [1188, 89] on button "Highest Ranking" at bounding box center [1201, 86] width 145 height 34
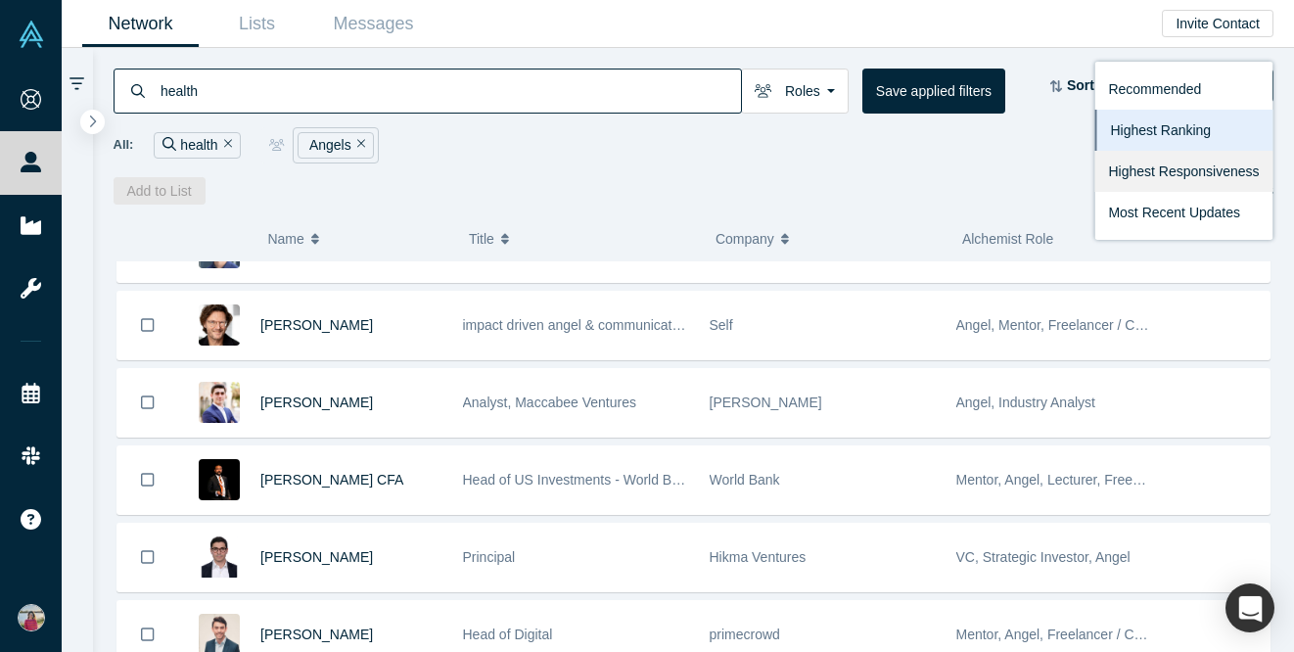
click at [1178, 175] on link "Highest Responsiveness" at bounding box center [1183, 171] width 178 height 41
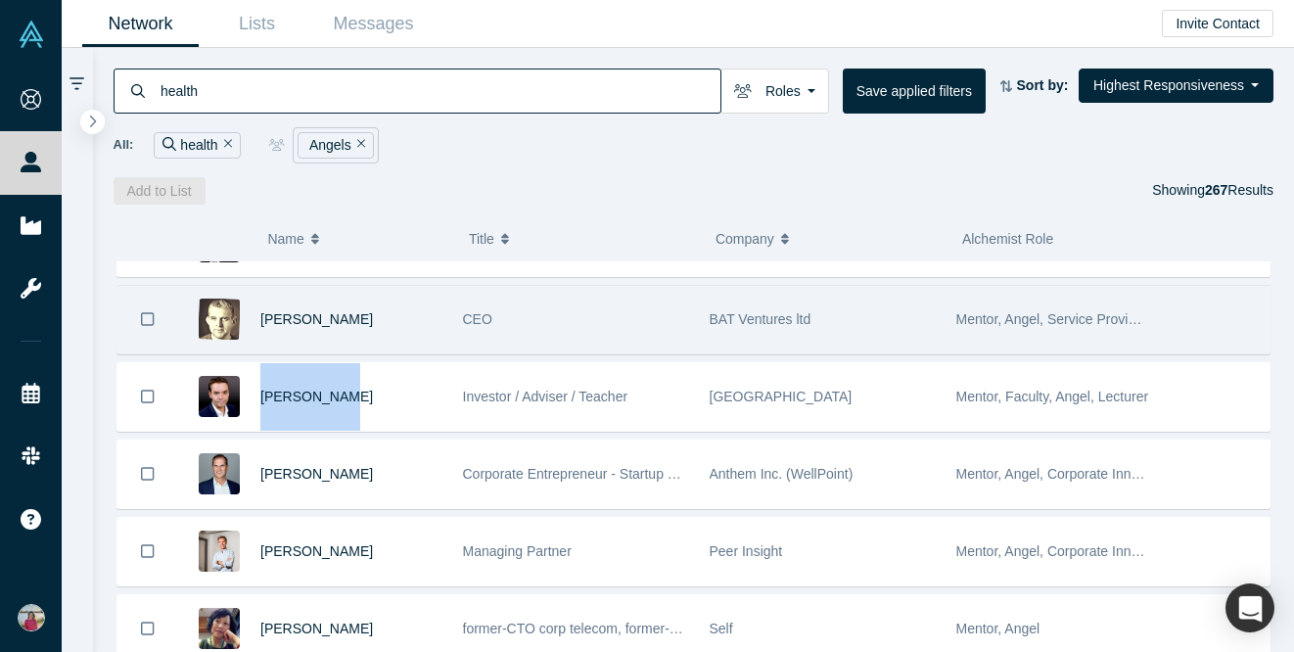
scroll to position [480, 0]
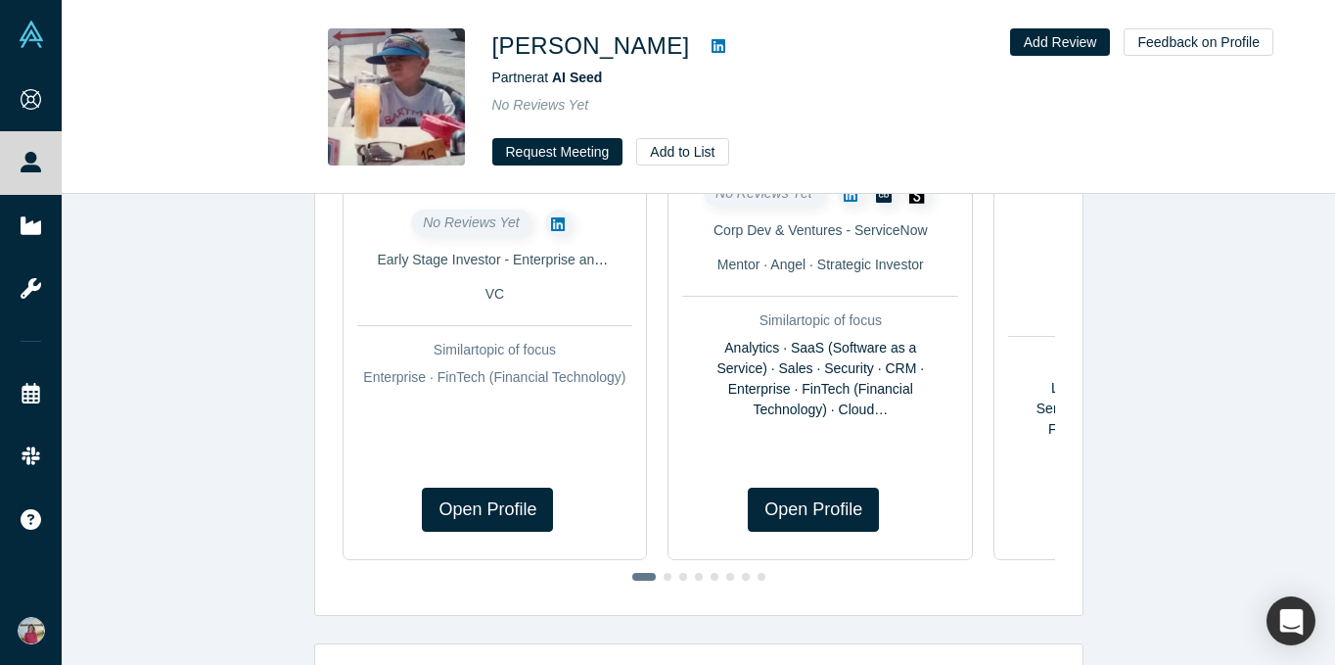
scroll to position [343, 0]
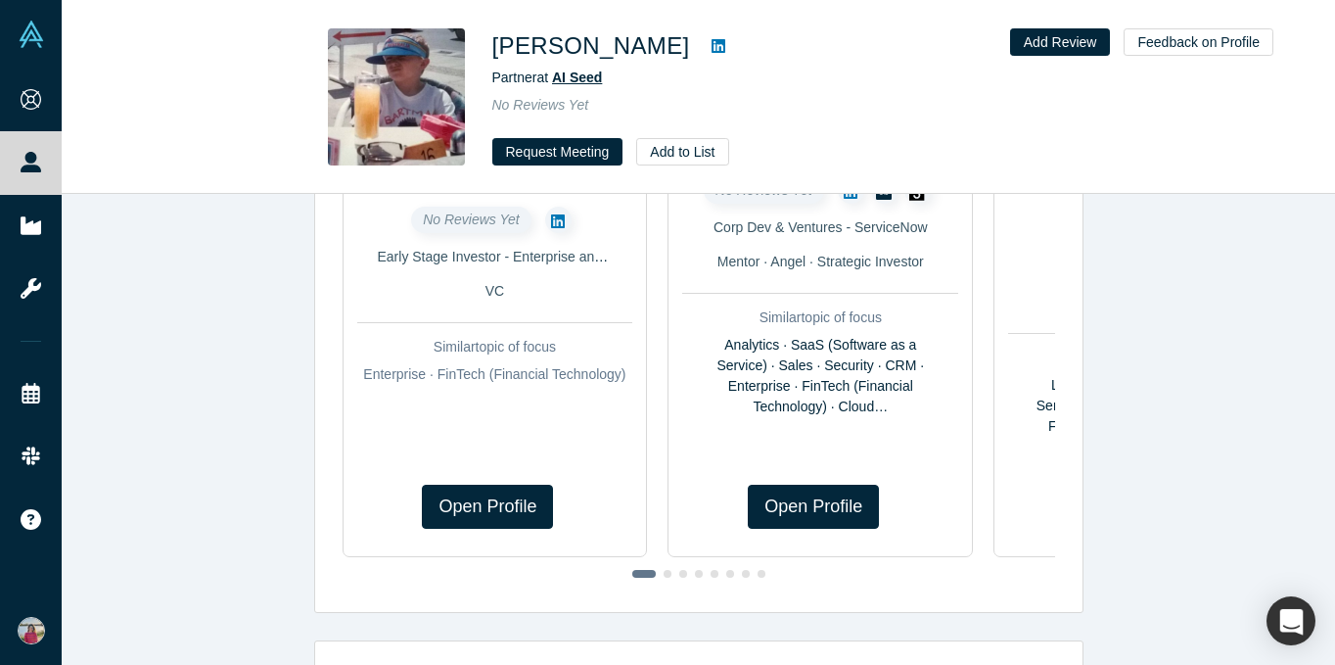
click at [577, 81] on span "AI Seed" at bounding box center [577, 77] width 50 height 16
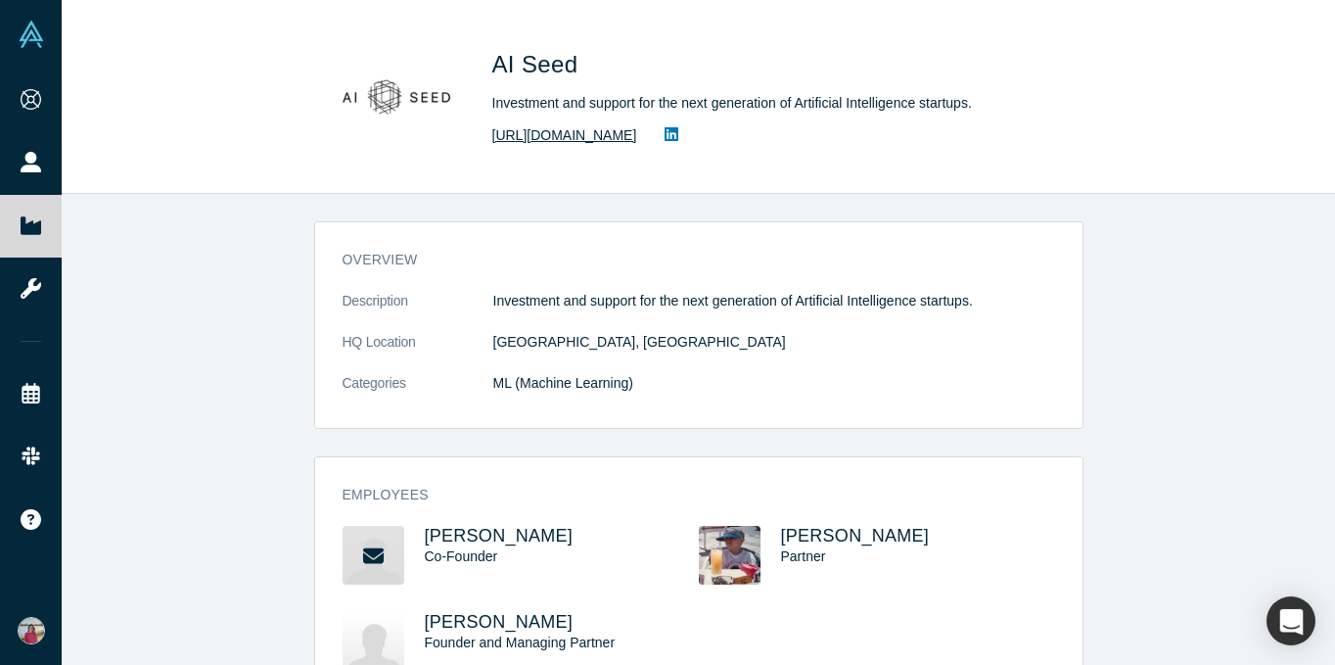
click at [540, 141] on link "https://aiseed.vc/" at bounding box center [564, 135] width 145 height 21
click at [534, 131] on link "https://aiseed.vc/" at bounding box center [564, 135] width 145 height 21
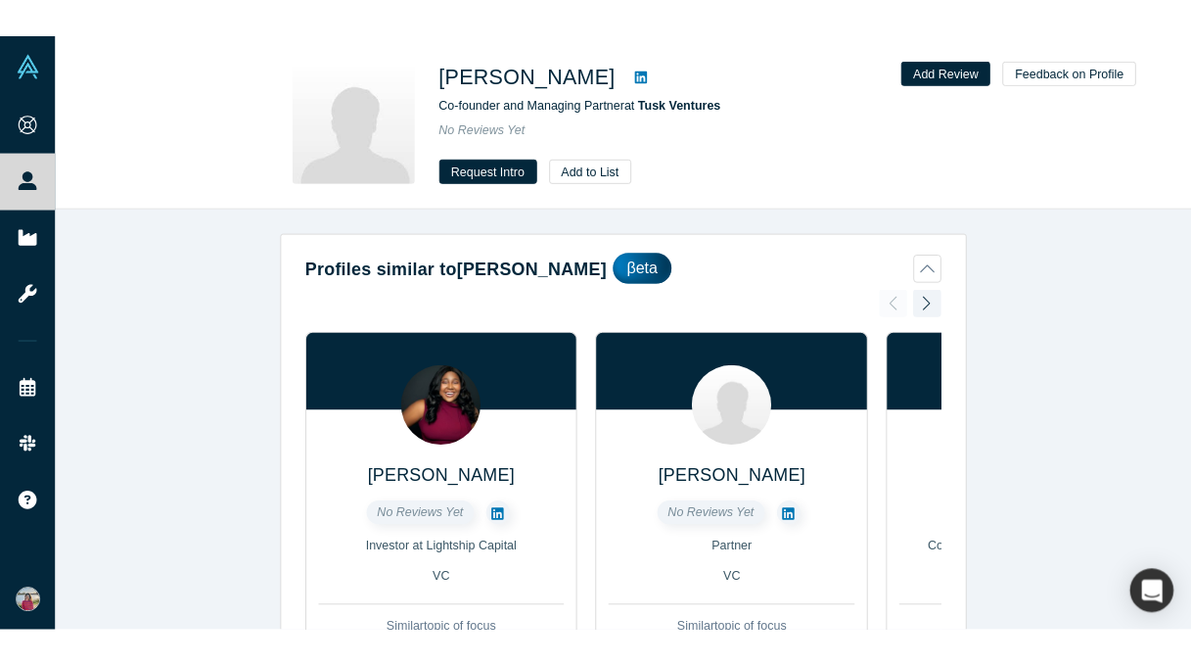
scroll to position [7, 0]
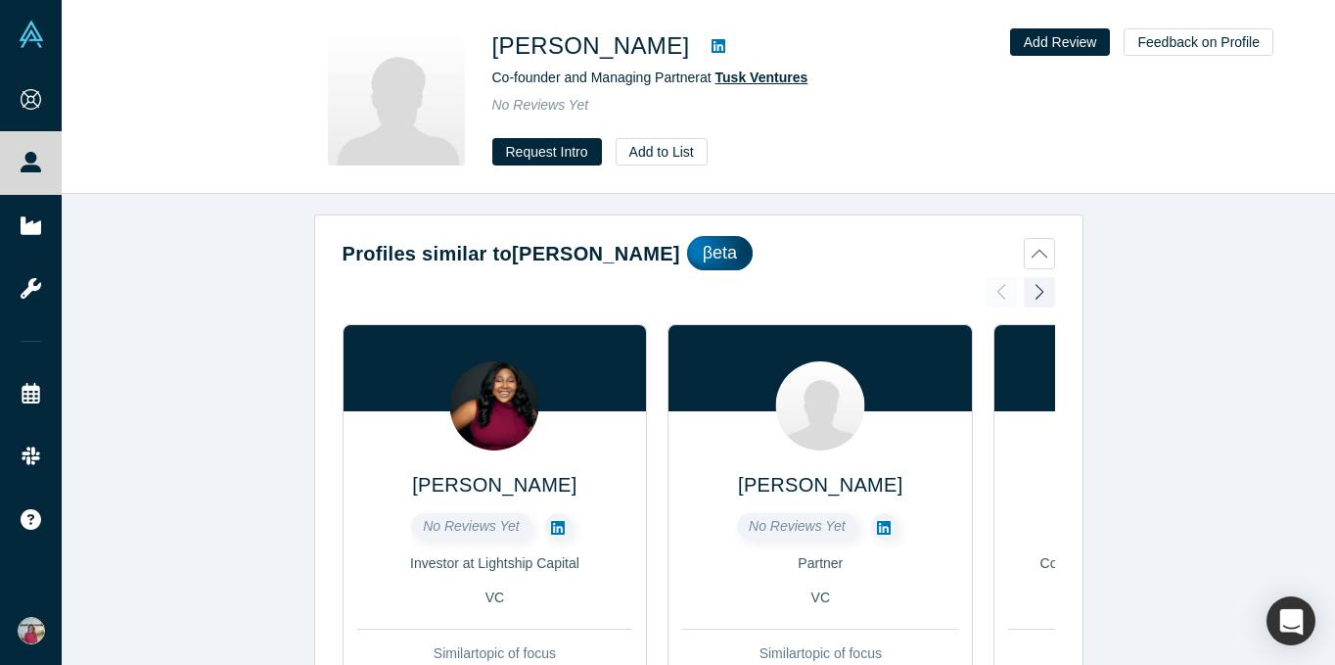
click at [765, 83] on span "Tusk Ventures" at bounding box center [761, 77] width 93 height 16
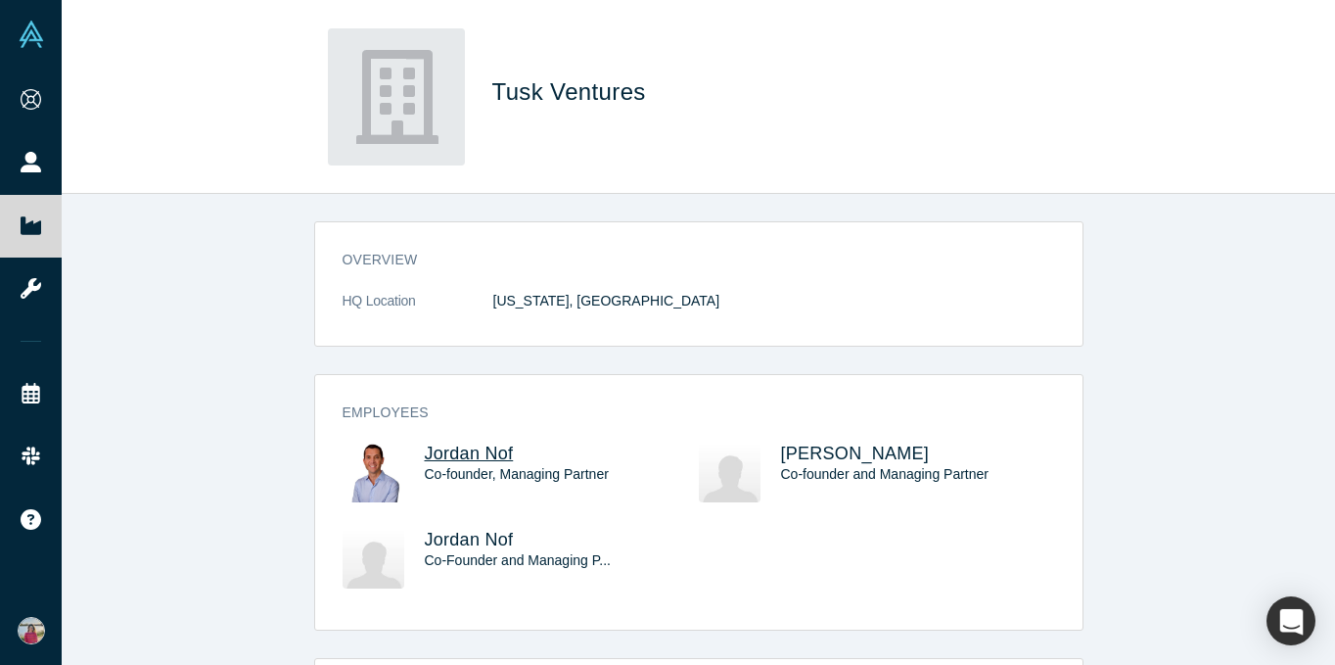
click at [481, 453] on span "Jordan Nof" at bounding box center [469, 453] width 89 height 20
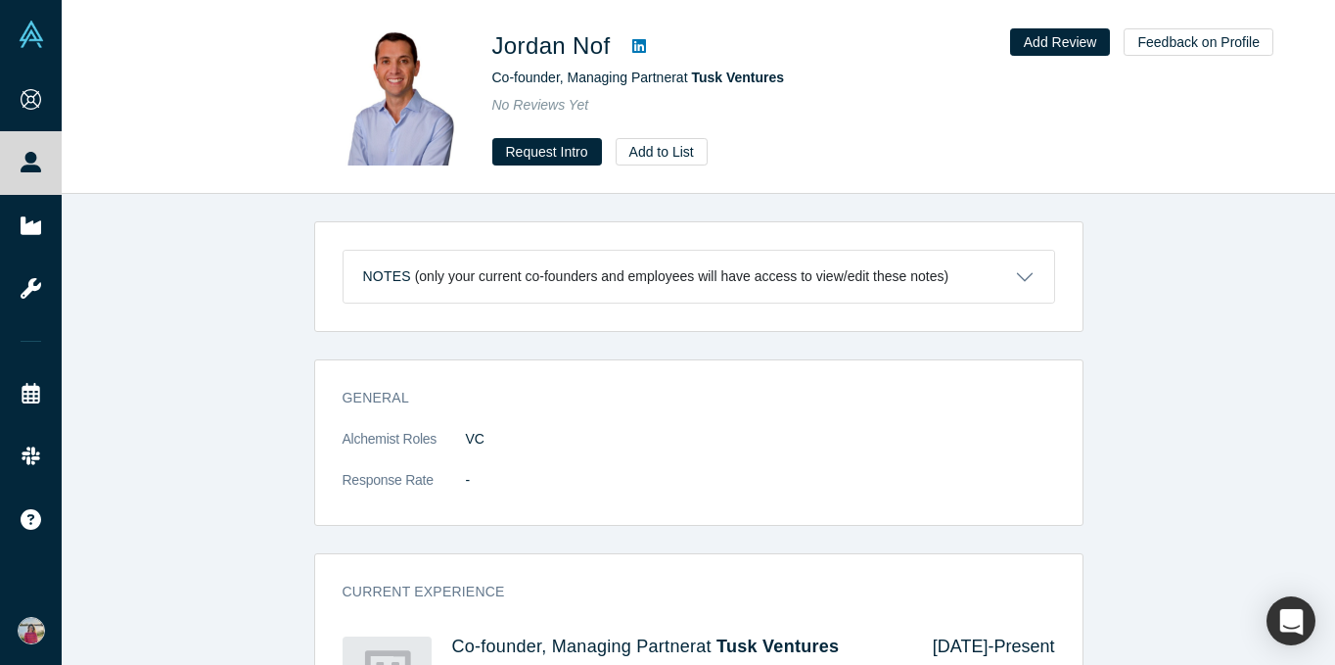
click at [639, 49] on icon at bounding box center [639, 46] width 14 height 16
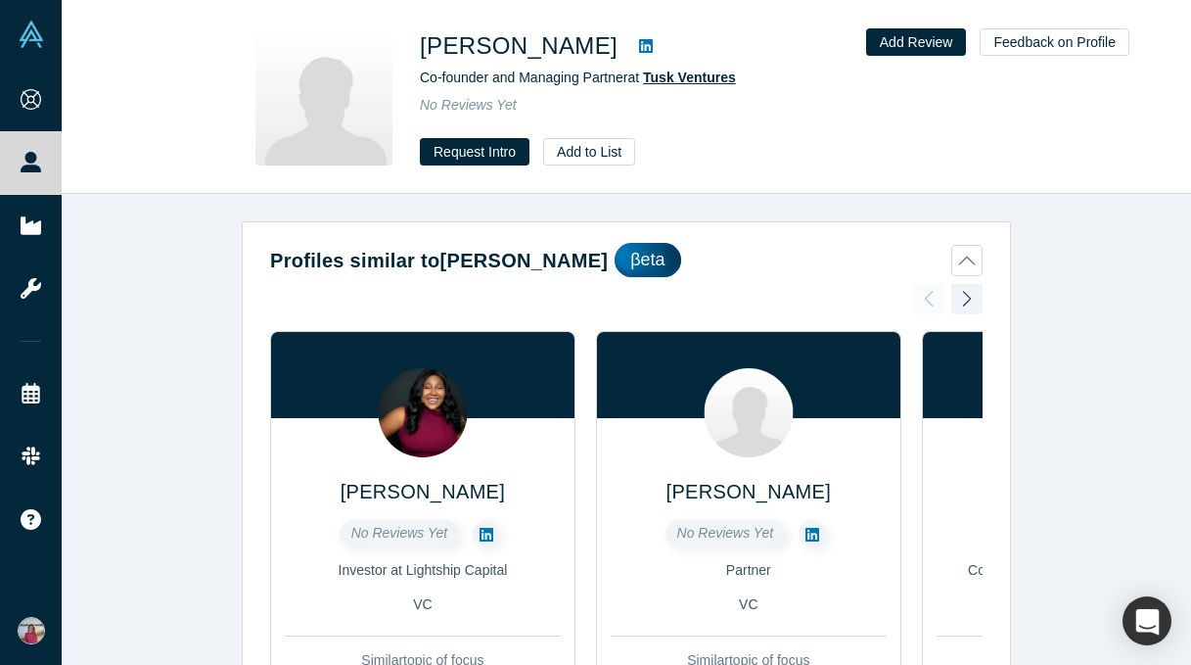
click at [693, 73] on span "Tusk Ventures" at bounding box center [689, 77] width 93 height 16
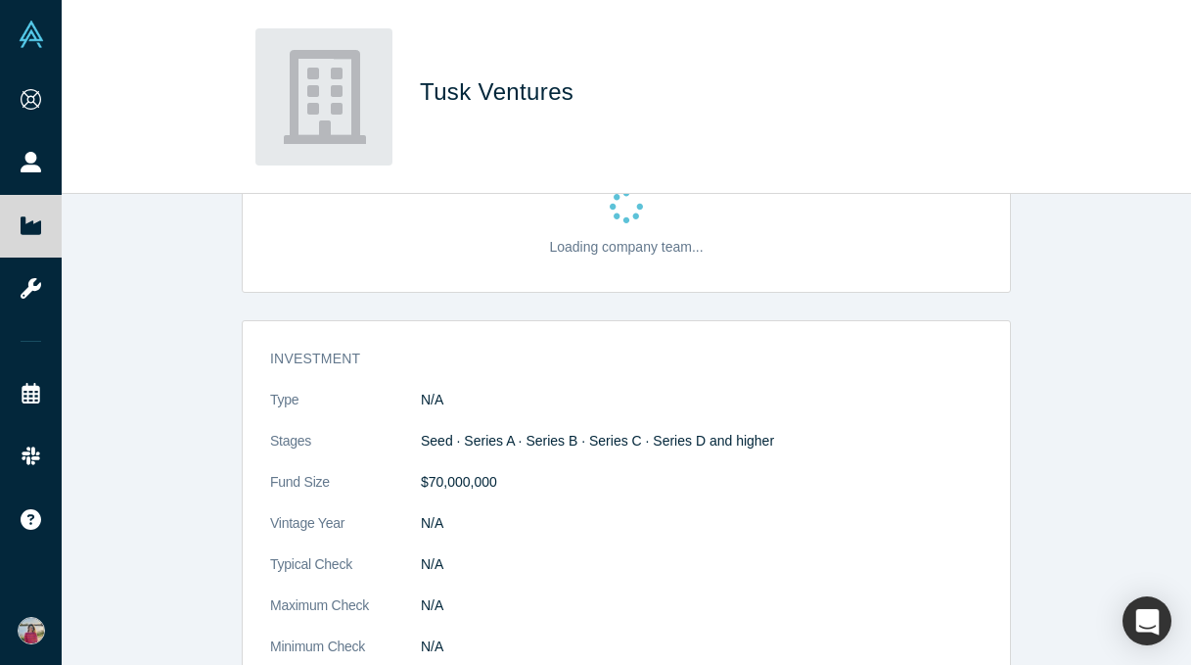
scroll to position [24, 0]
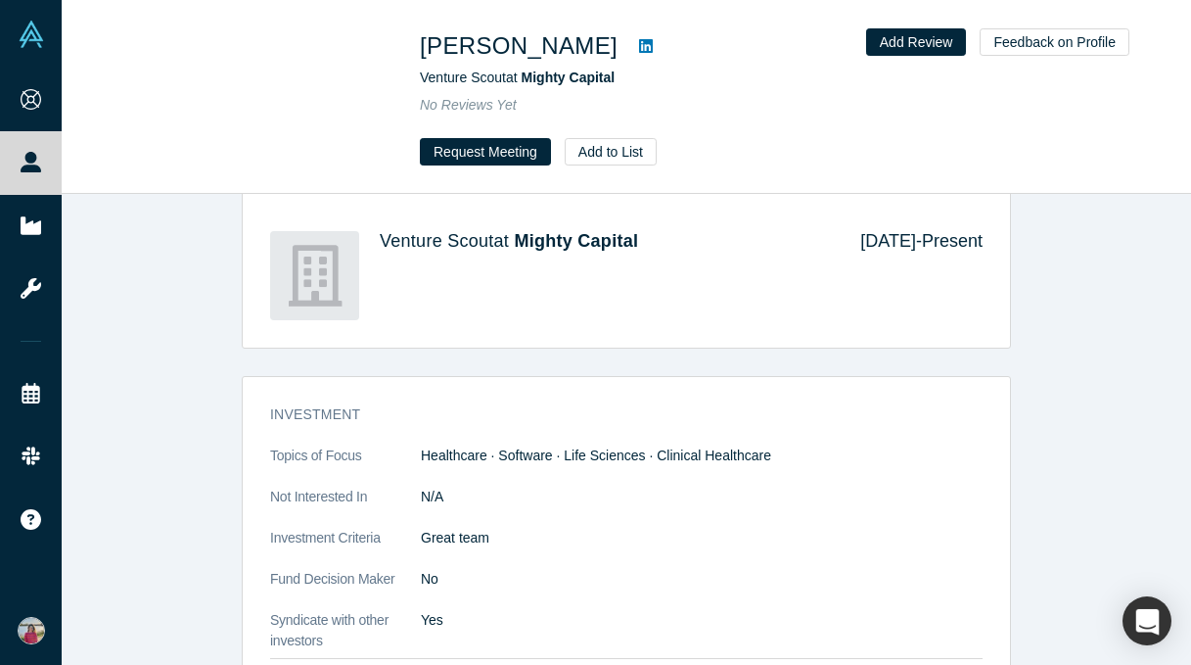
scroll to position [1294, 0]
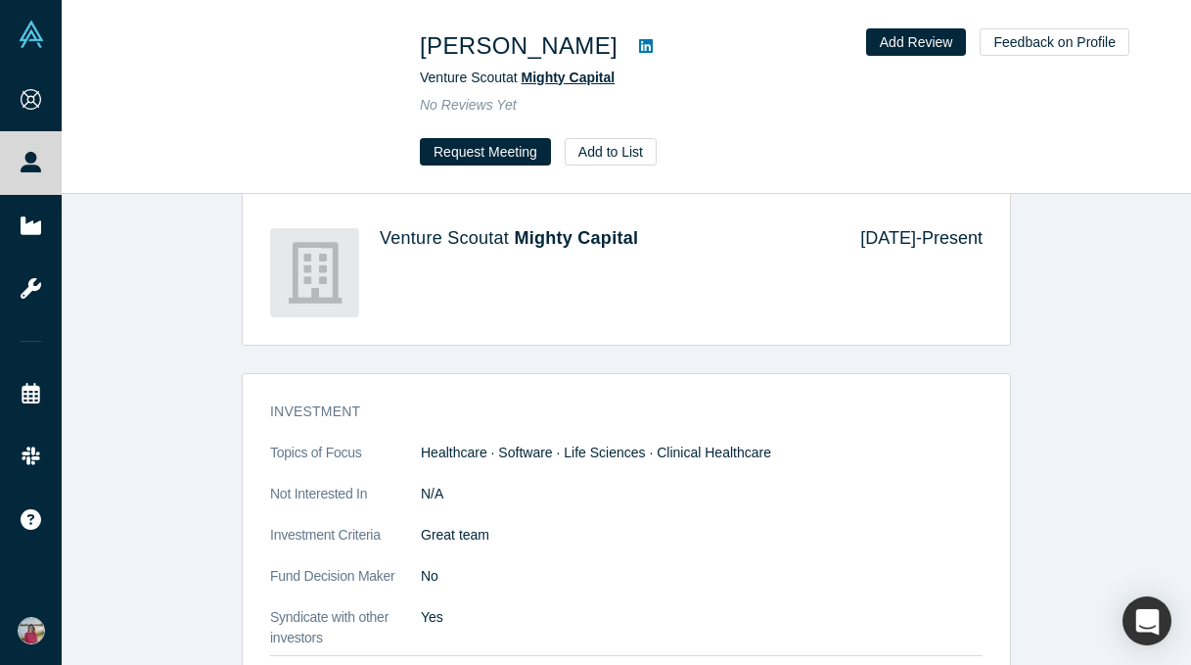
click at [595, 72] on span "Mighty Capital" at bounding box center [569, 77] width 94 height 16
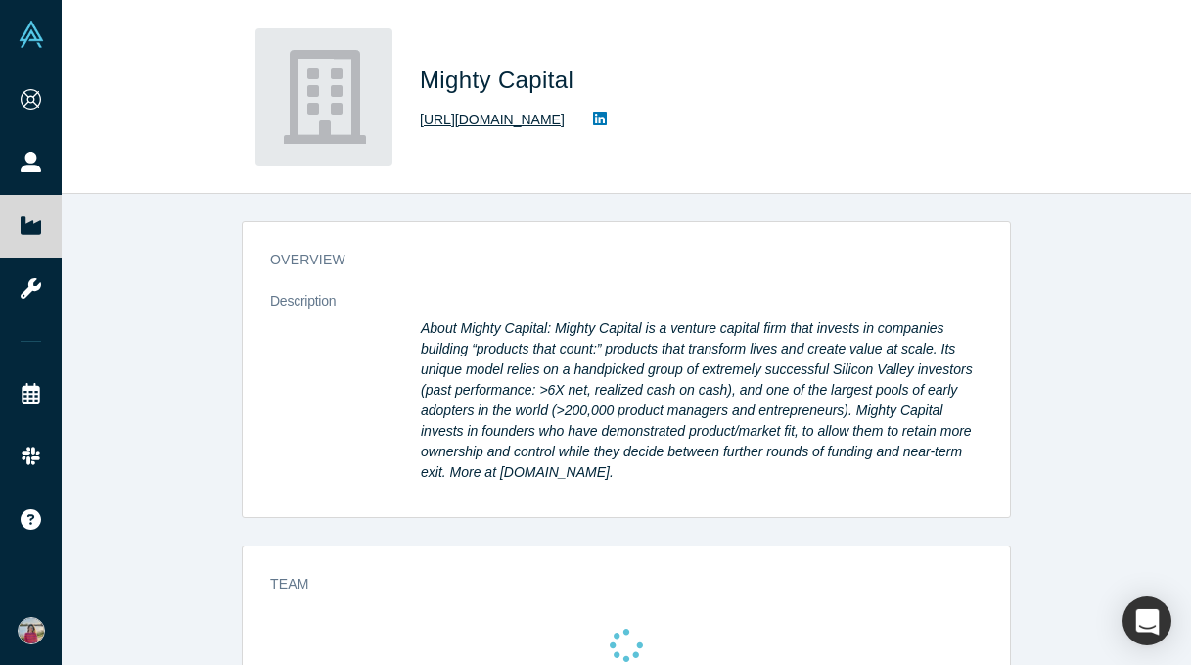
click at [500, 120] on link "http://mighty.capital" at bounding box center [492, 120] width 145 height 21
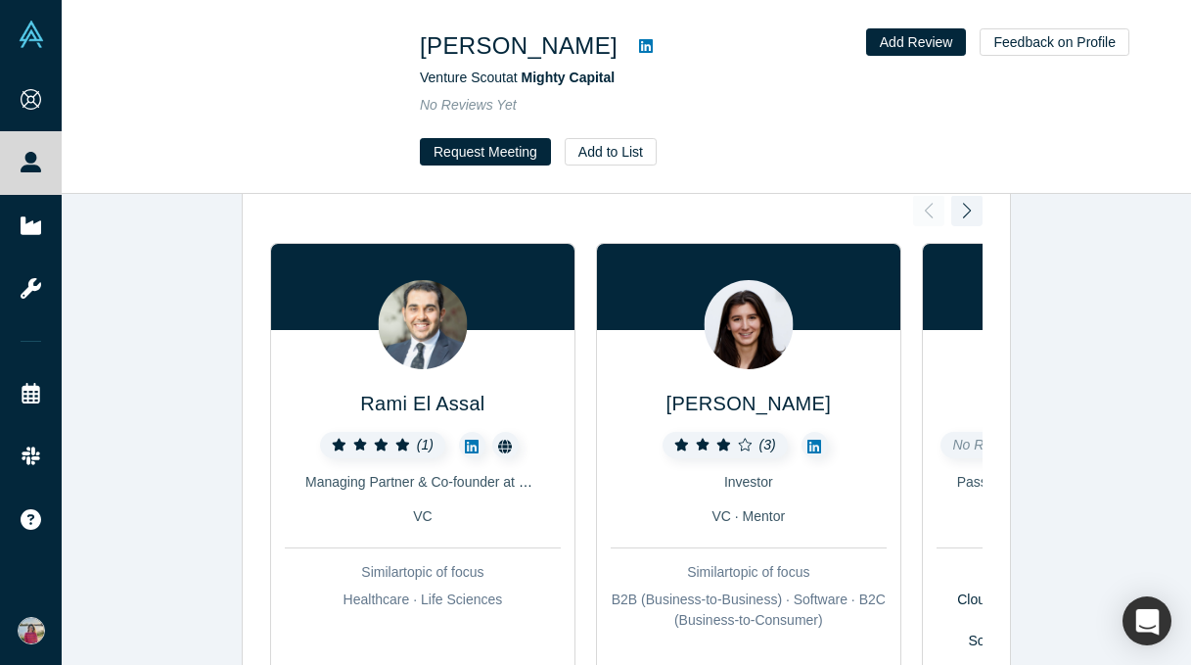
scroll to position [89, 0]
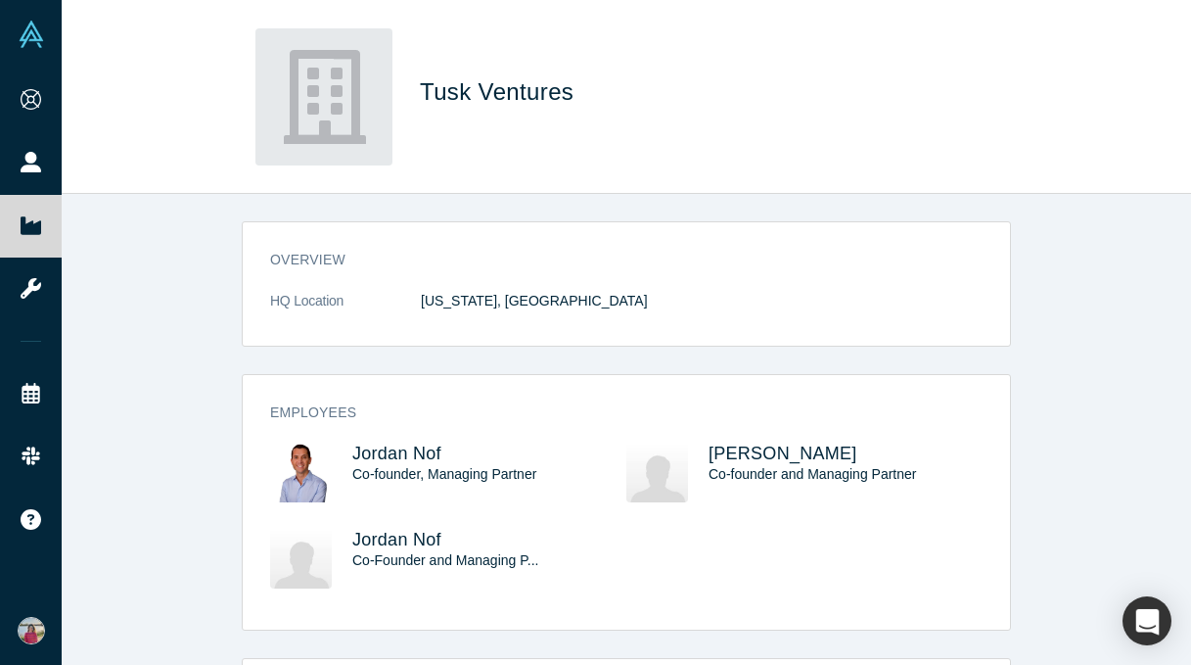
scroll to position [182, 0]
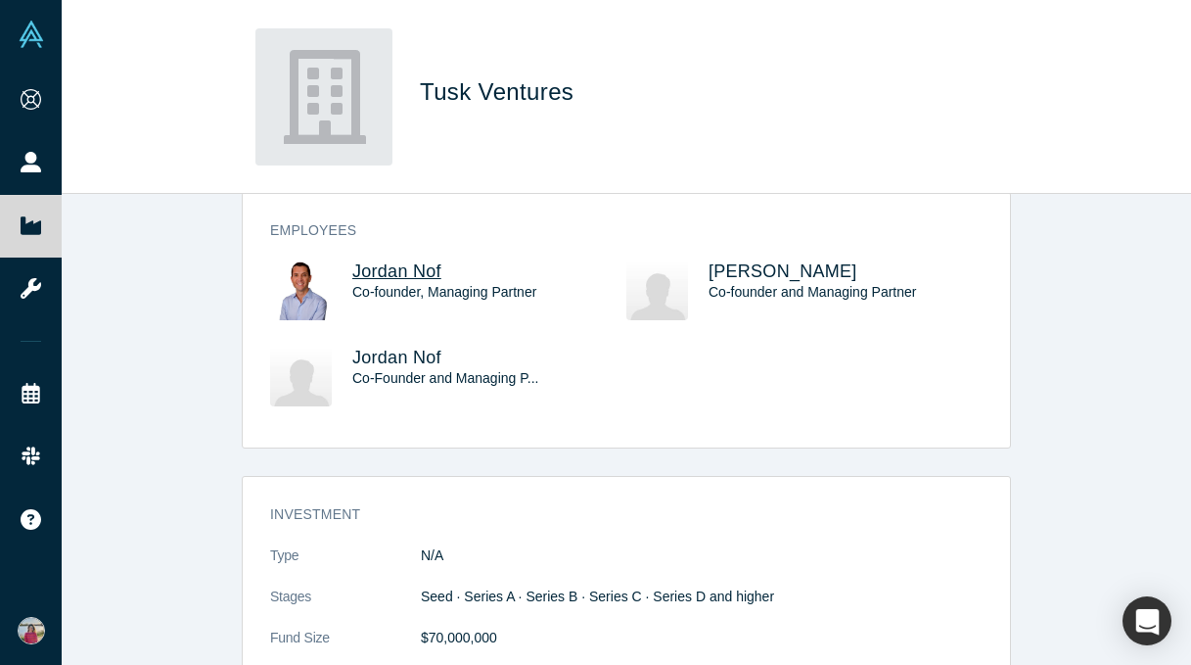
click at [383, 271] on span "Jordan Nof" at bounding box center [396, 271] width 89 height 20
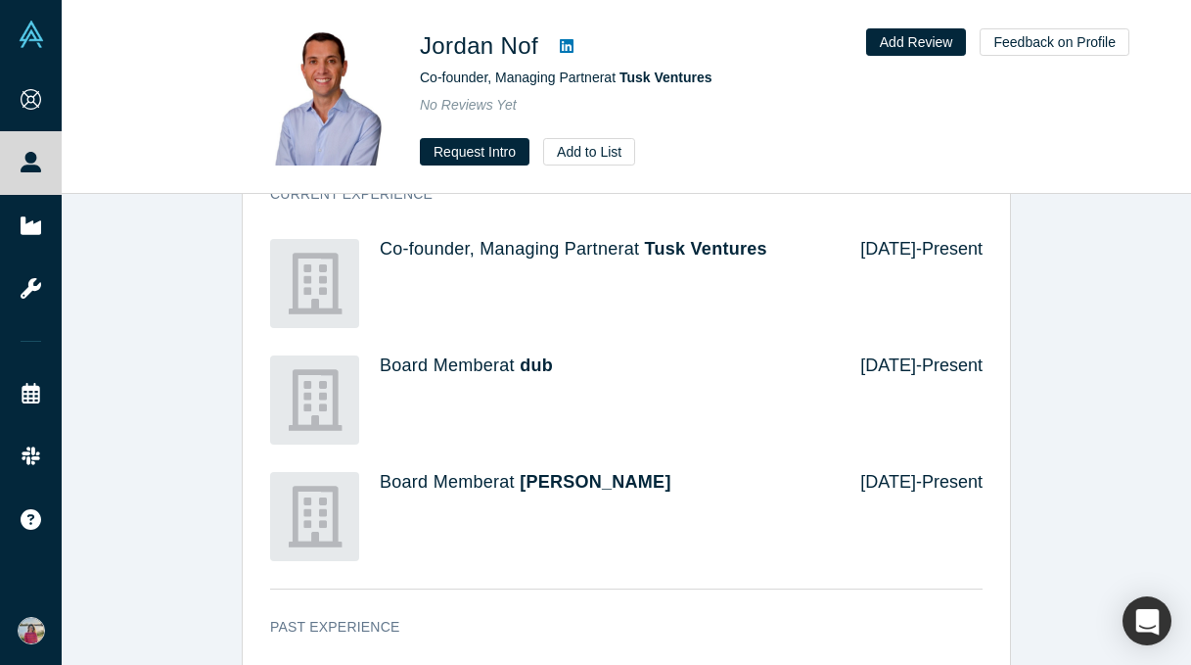
scroll to position [1121, 0]
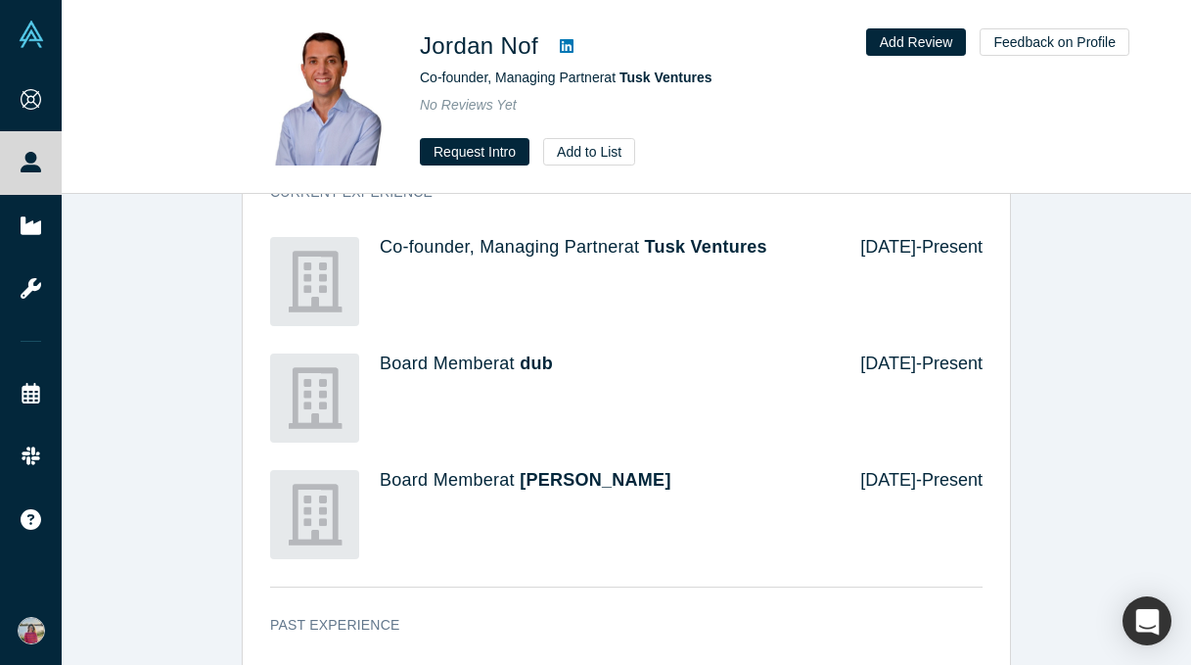
click at [565, 46] on icon at bounding box center [567, 46] width 14 height 16
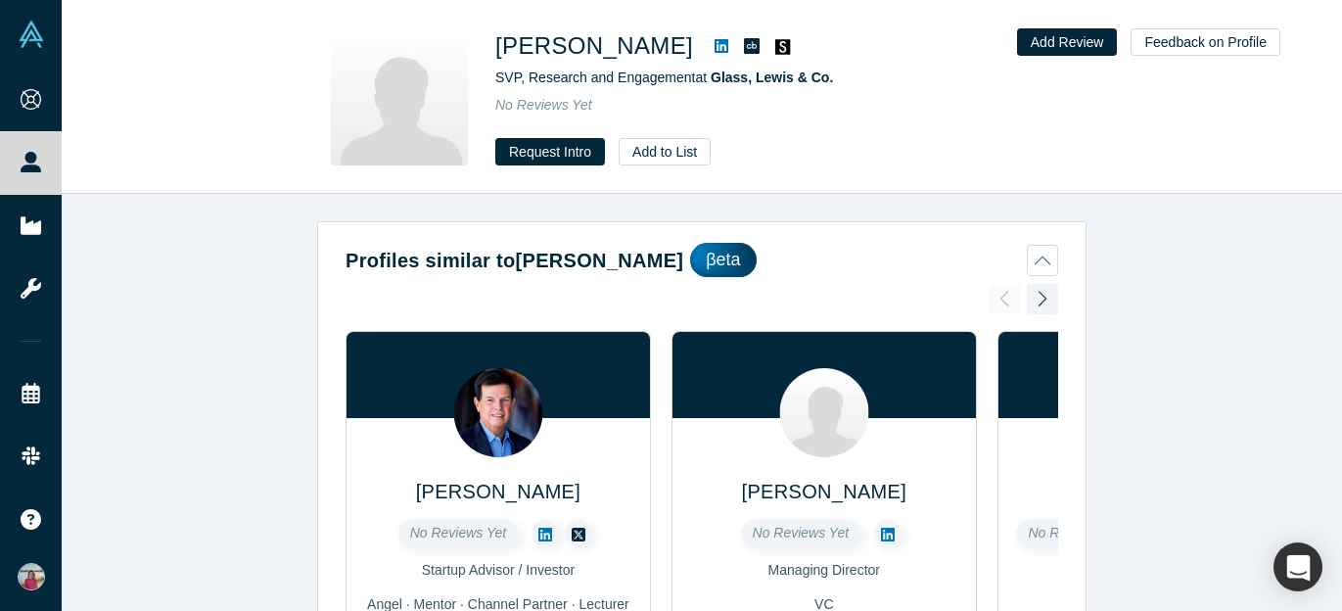
click at [715, 45] on icon at bounding box center [722, 46] width 14 height 16
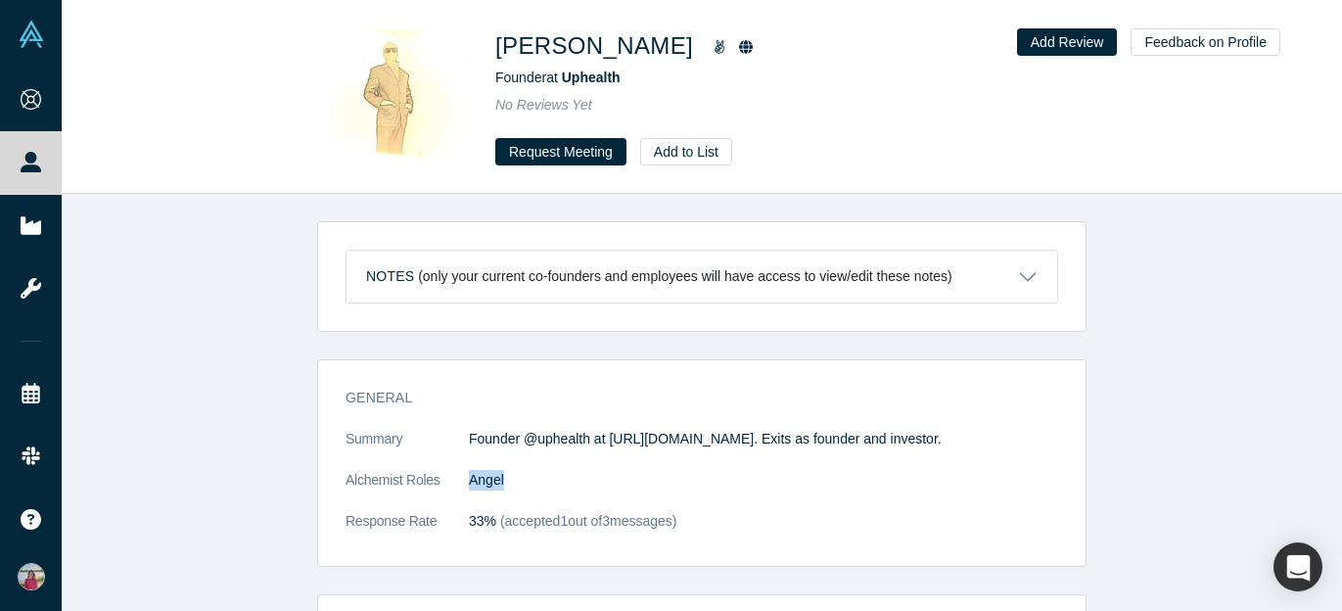
drag, startPoint x: 467, startPoint y: 484, endPoint x: 511, endPoint y: 482, distance: 44.1
click at [511, 482] on dl "Summary Founder @uphealth at [URL][DOMAIN_NAME]. Exits as founder and investor.…" at bounding box center [702, 490] width 713 height 123
drag, startPoint x: 484, startPoint y: 58, endPoint x: 656, endPoint y: 47, distance: 171.6
click at [656, 47] on div "Eric Anschutz Founder at Uphealth No Reviews Yet Request Meeting Add to List" at bounding box center [701, 96] width 769 height 137
copy div "Eric Anschutz"
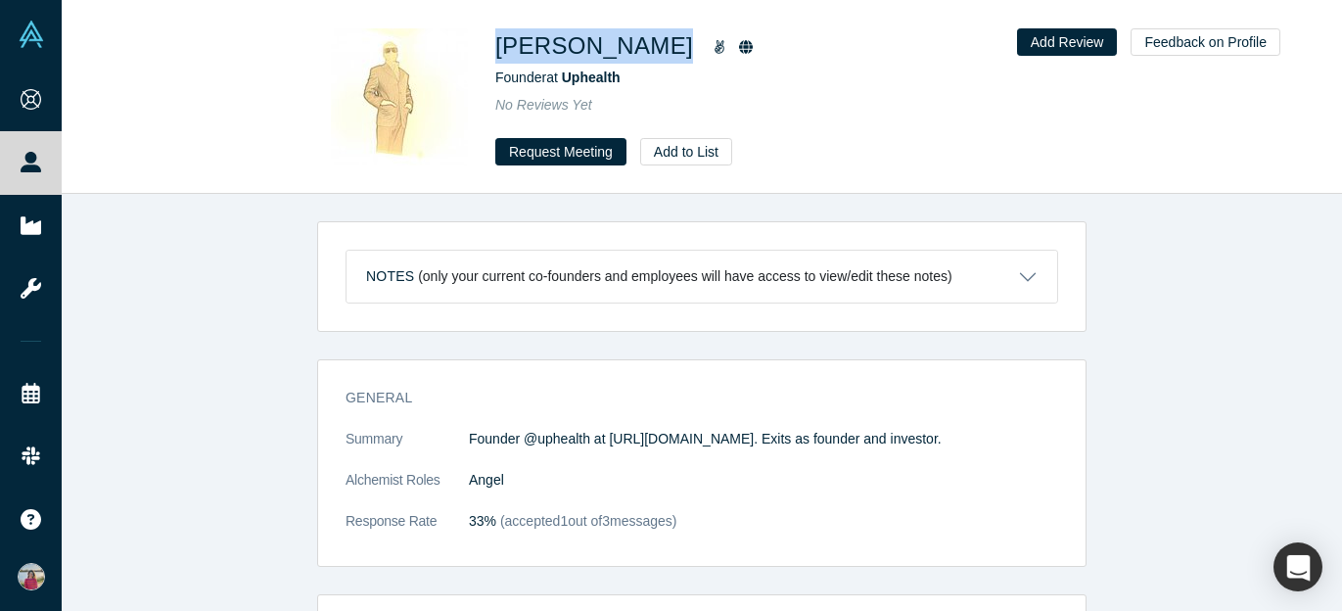
copy div "Eric Anschutz"
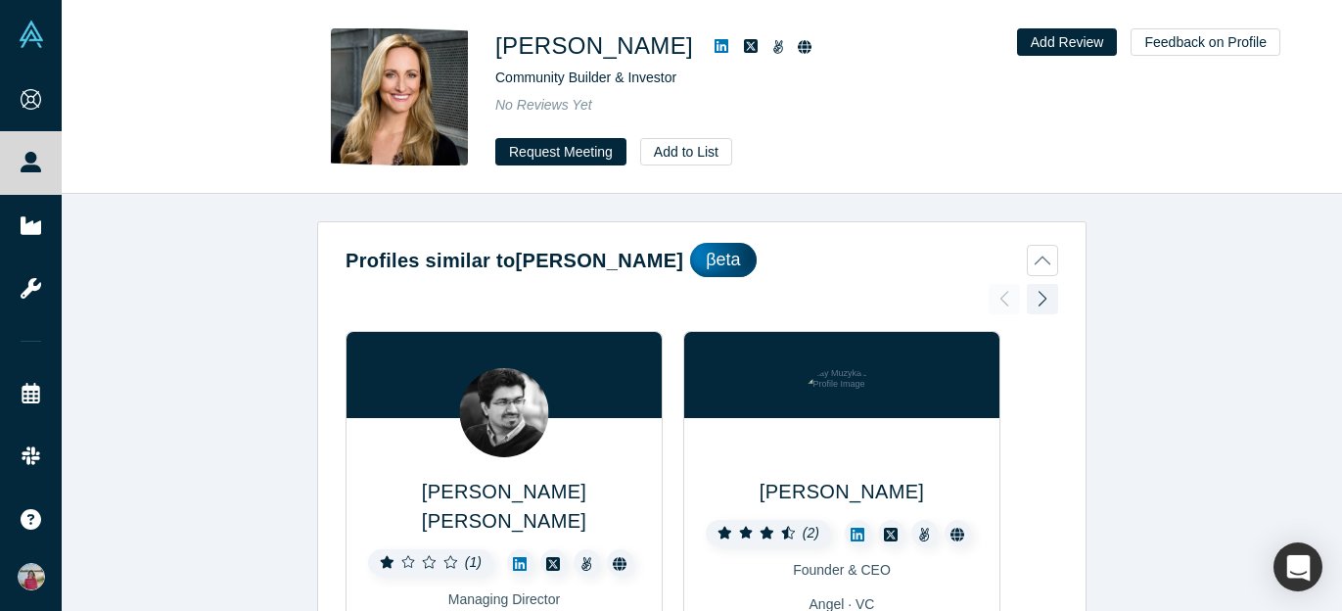
click at [715, 44] on icon at bounding box center [722, 46] width 14 height 14
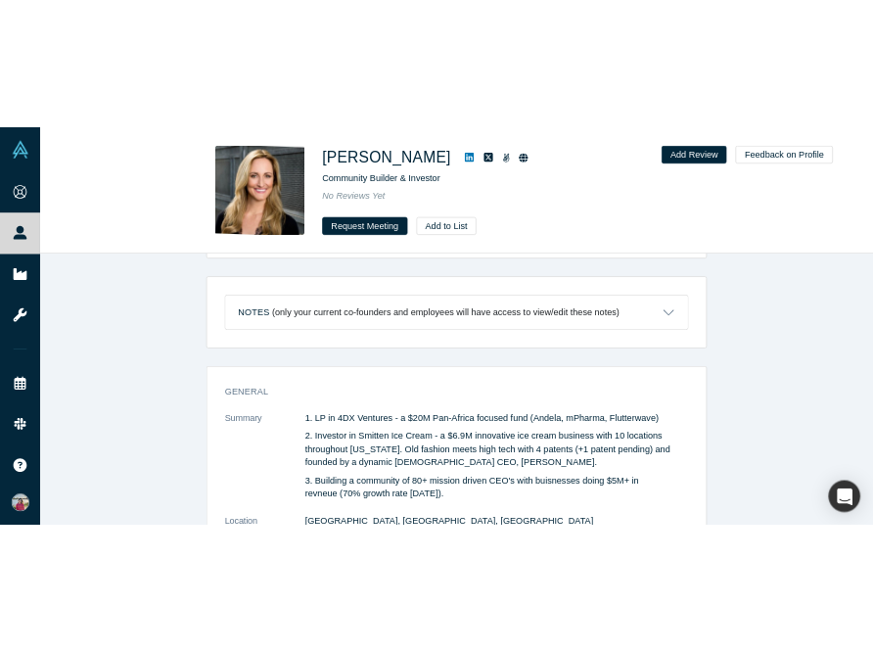
scroll to position [964, 0]
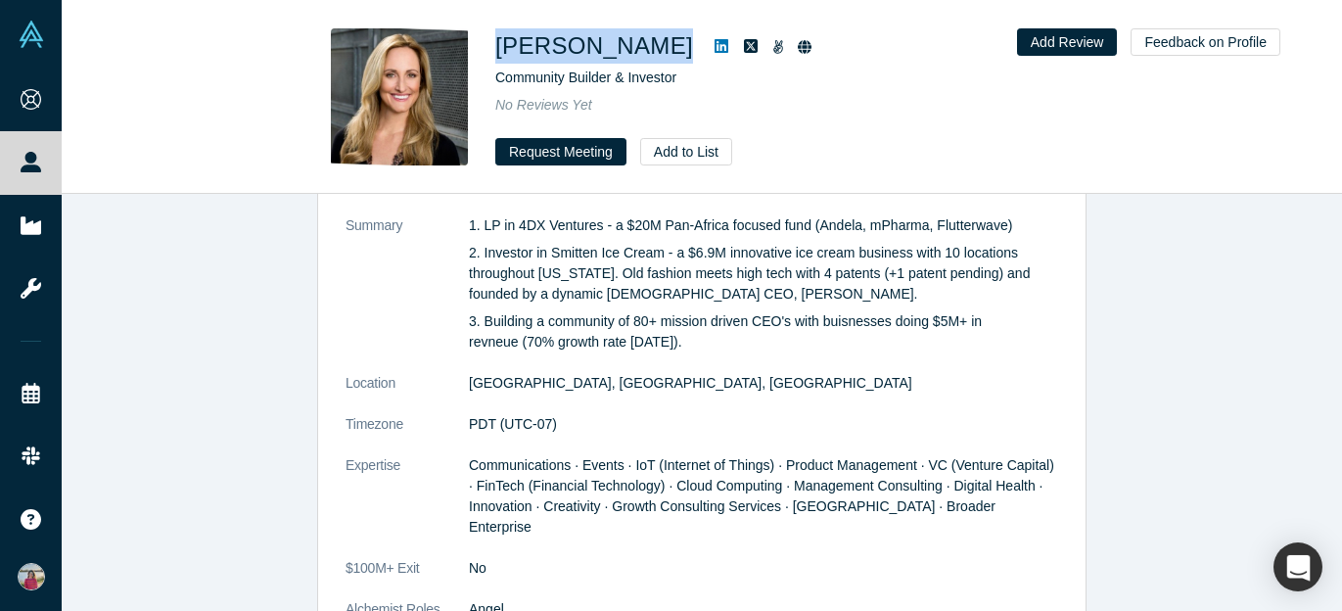
drag, startPoint x: 486, startPoint y: 41, endPoint x: 657, endPoint y: 43, distance: 170.3
click at [657, 43] on div "Shannon Grant Community Builder & Investor No Reviews Yet Request Meeting Add t…" at bounding box center [701, 96] width 769 height 137
copy h1 "Shannon Grant"
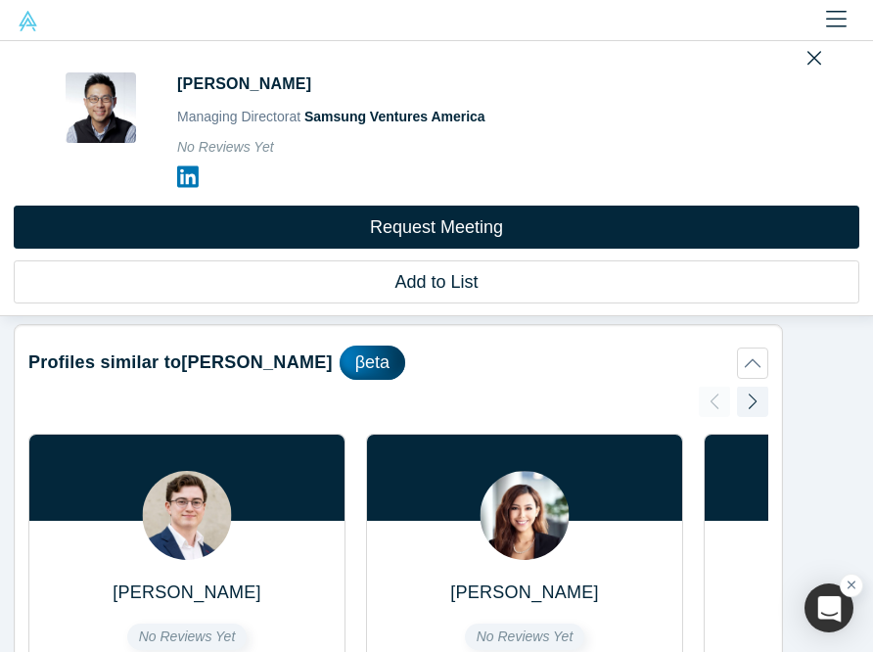
click at [187, 176] on icon at bounding box center [188, 176] width 22 height 24
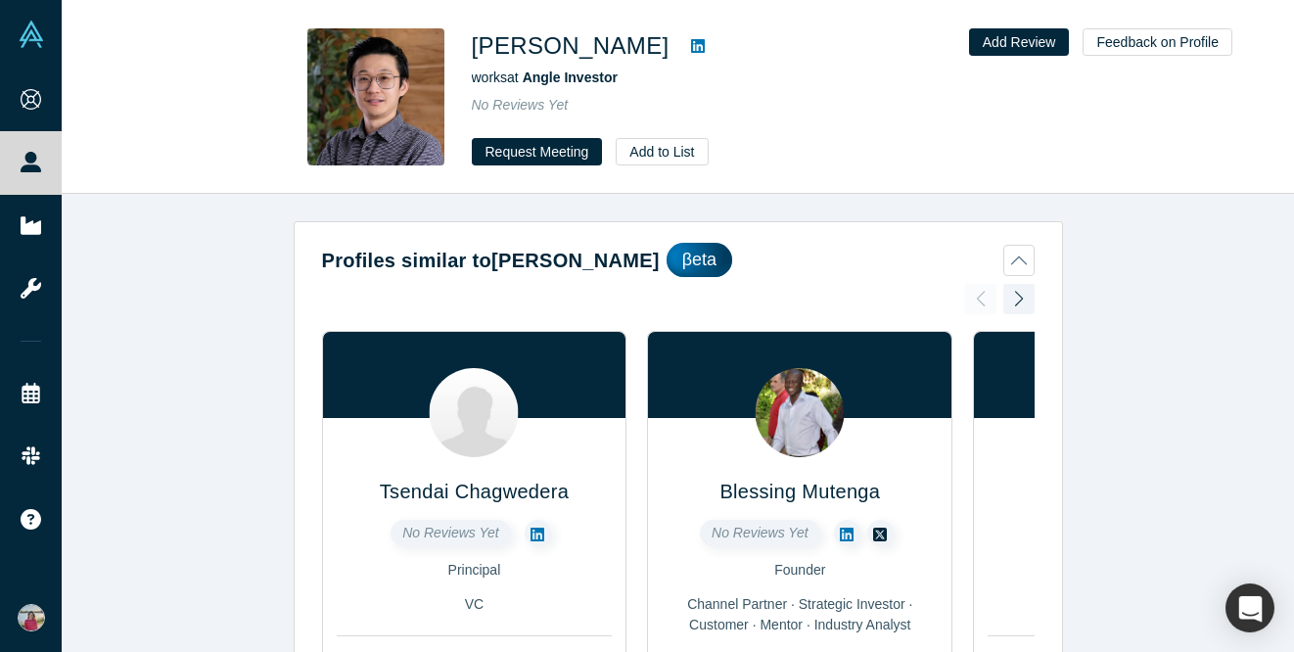
click at [691, 46] on icon at bounding box center [698, 46] width 14 height 16
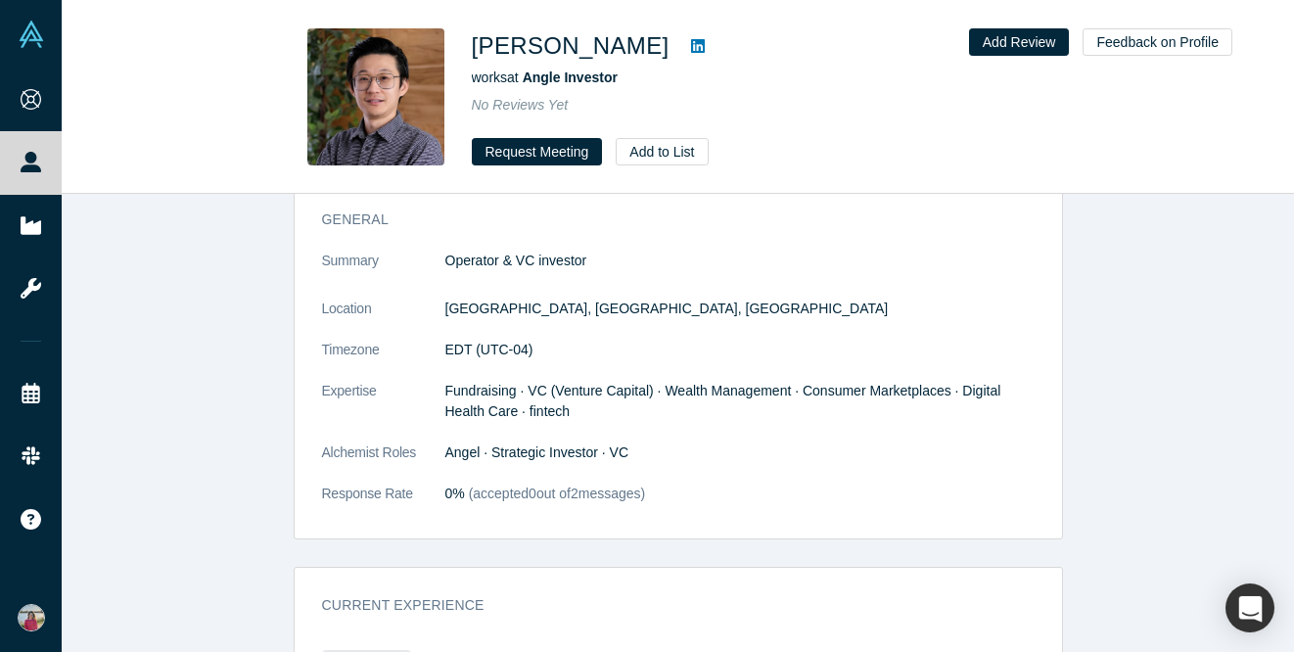
scroll to position [900, 0]
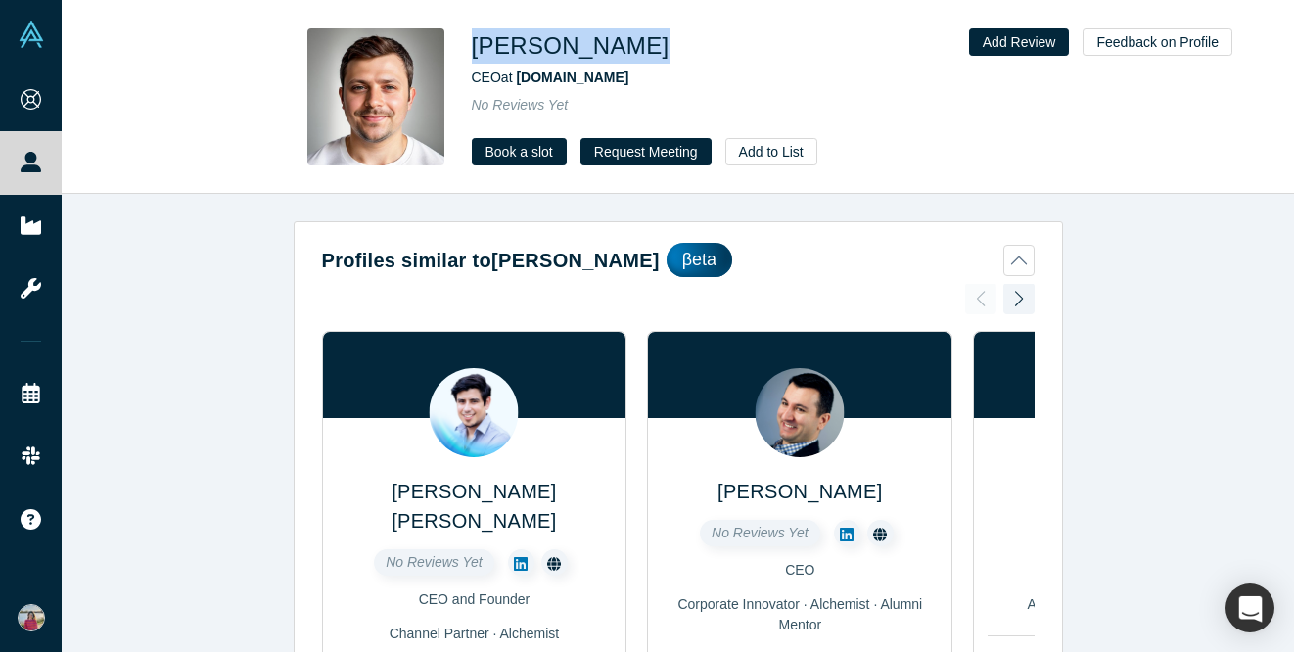
drag, startPoint x: 468, startPoint y: 34, endPoint x: 604, endPoint y: 39, distance: 136.1
click at [604, 39] on div "[PERSON_NAME] CEO at [DOMAIN_NAME] No Reviews Yet Book a slot Request Meeting A…" at bounding box center [678, 96] width 769 height 137
copy h1 "[PERSON_NAME]"
click at [639, 70] on div "CEO at Med.Report" at bounding box center [746, 78] width 548 height 21
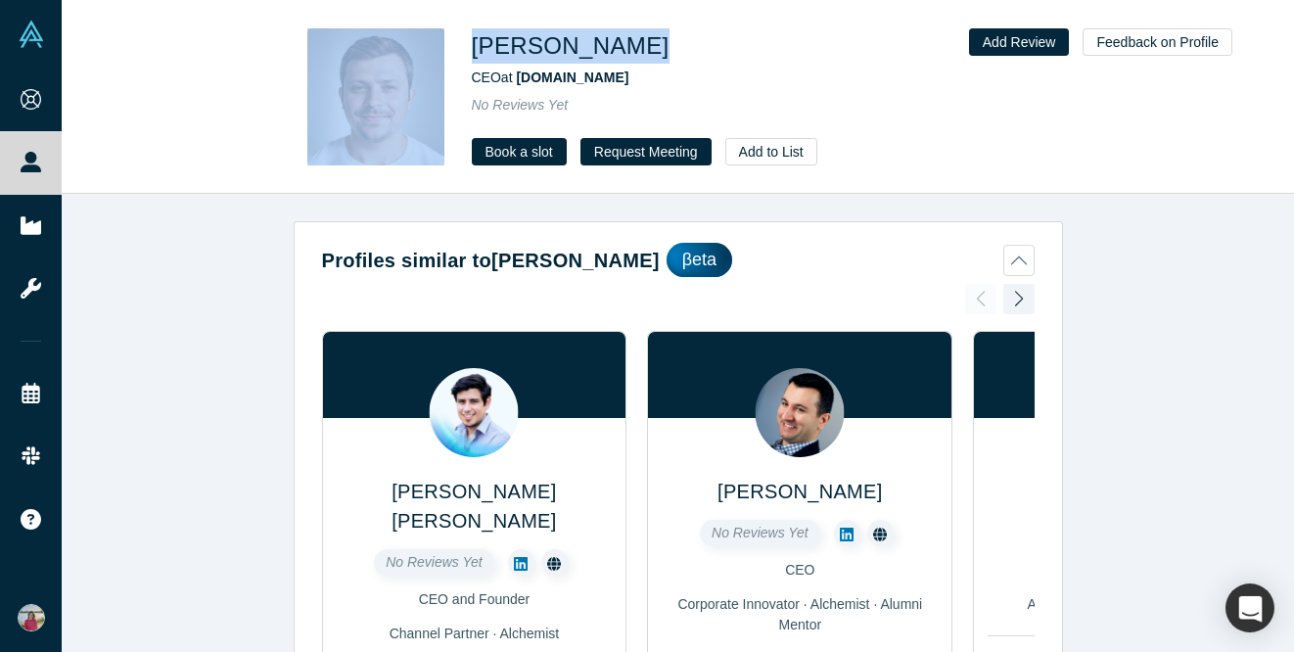
drag, startPoint x: 603, startPoint y: 27, endPoint x: 442, endPoint y: 45, distance: 161.5
click at [442, 45] on div "Vlad Kost CEO at Med.Report No Reviews Yet Book a slot Request Meeting Add to L…" at bounding box center [678, 96] width 769 height 137
copy div "Vlad Kost"
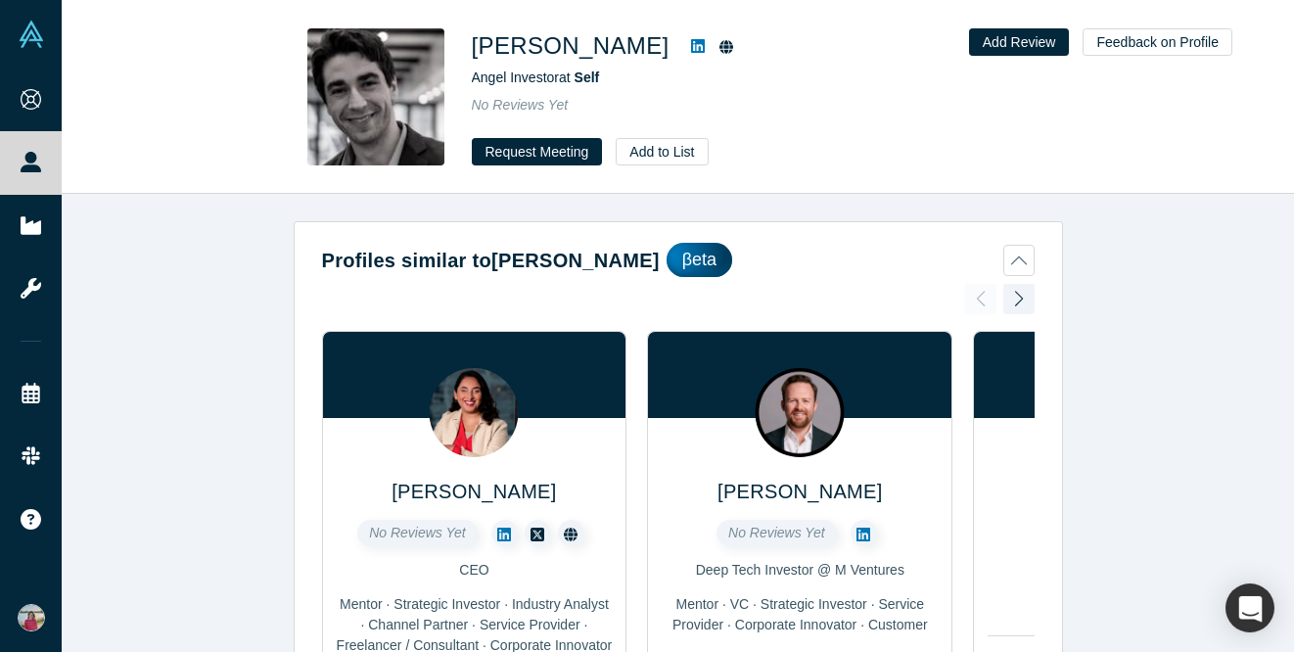
click at [691, 48] on icon at bounding box center [698, 46] width 14 height 14
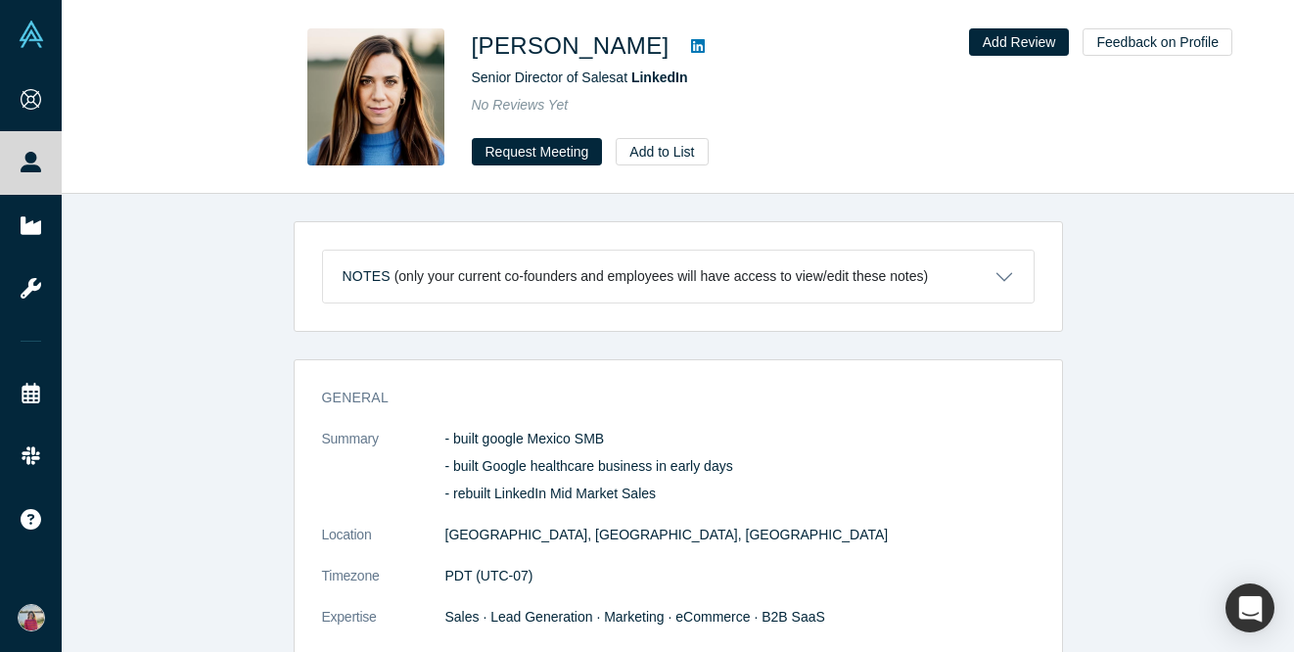
click at [705, 45] on icon at bounding box center [698, 46] width 14 height 14
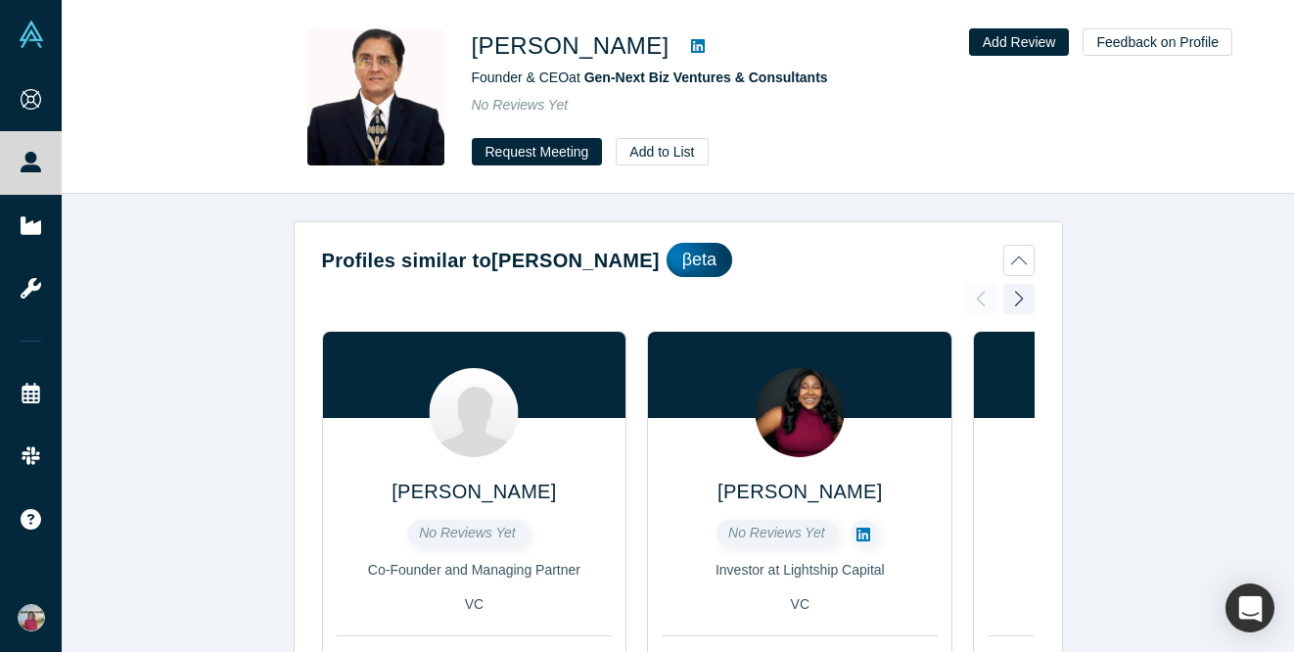
click at [691, 41] on icon at bounding box center [698, 46] width 14 height 14
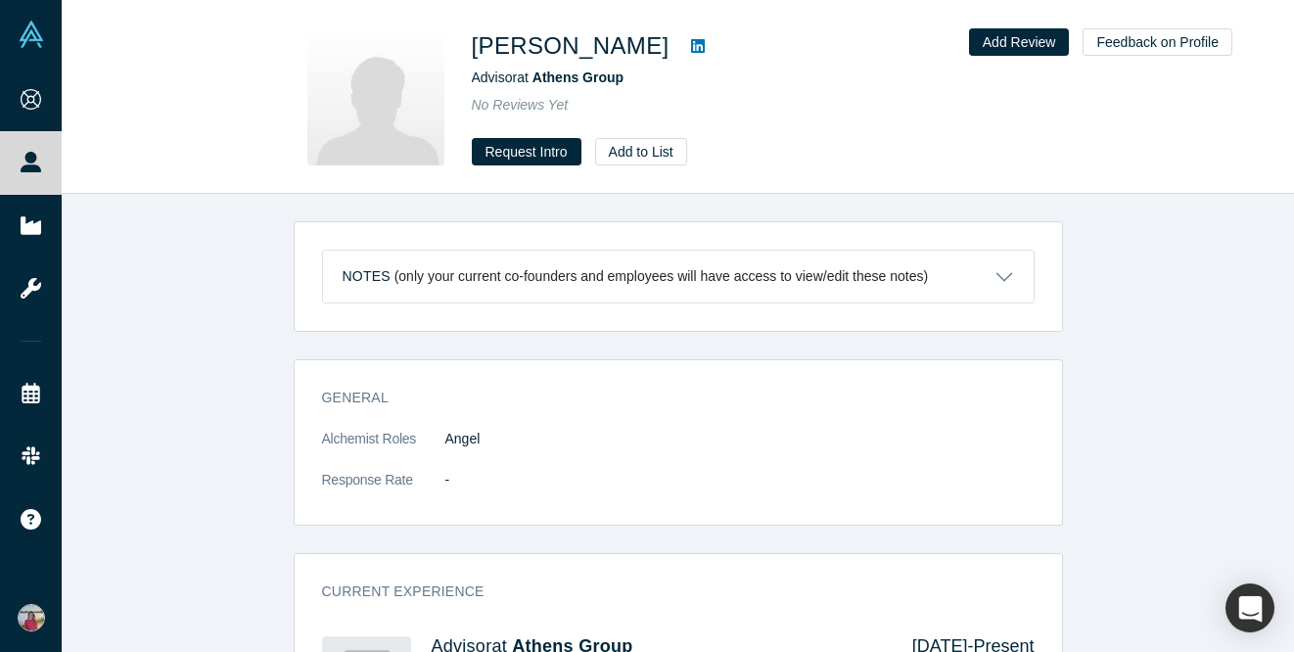
click at [691, 43] on icon at bounding box center [698, 46] width 14 height 16
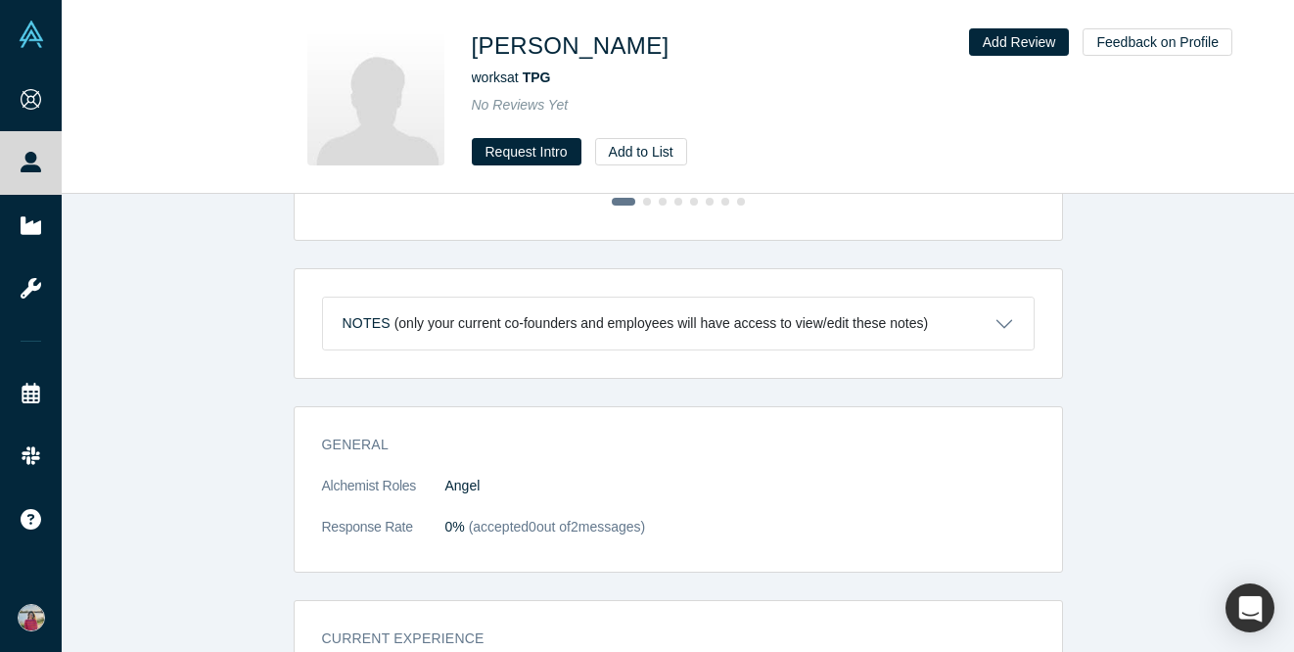
scroll to position [604, 0]
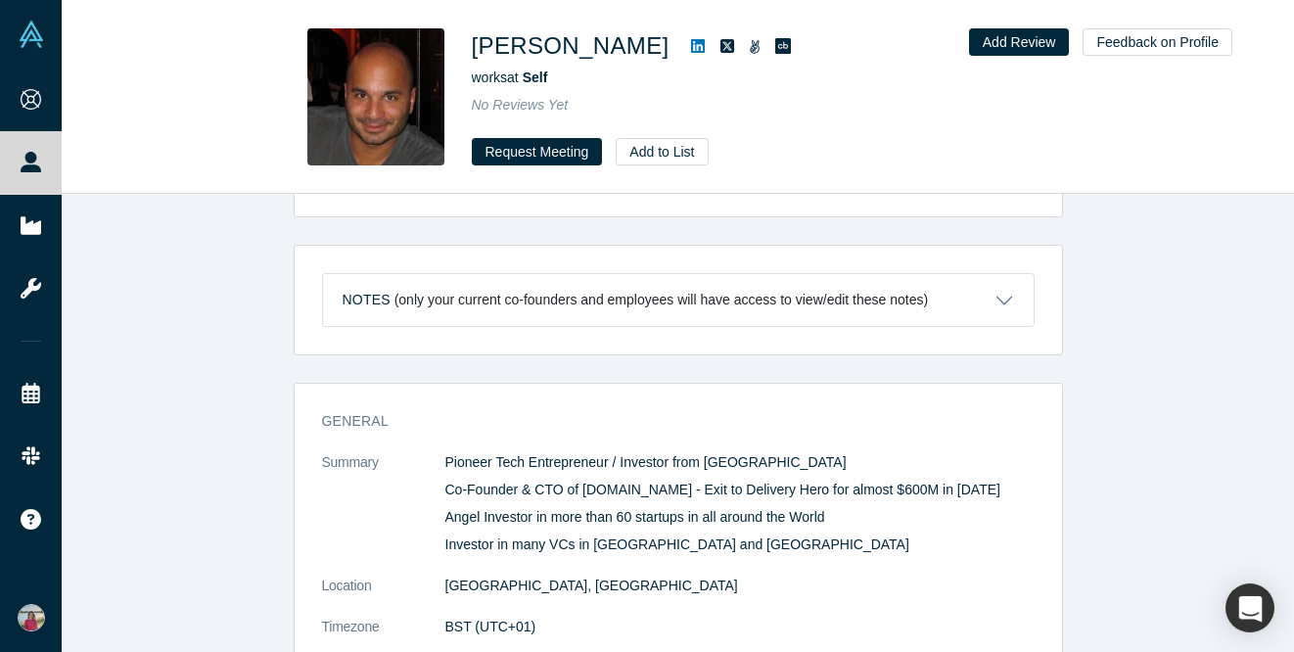
scroll to position [717, 0]
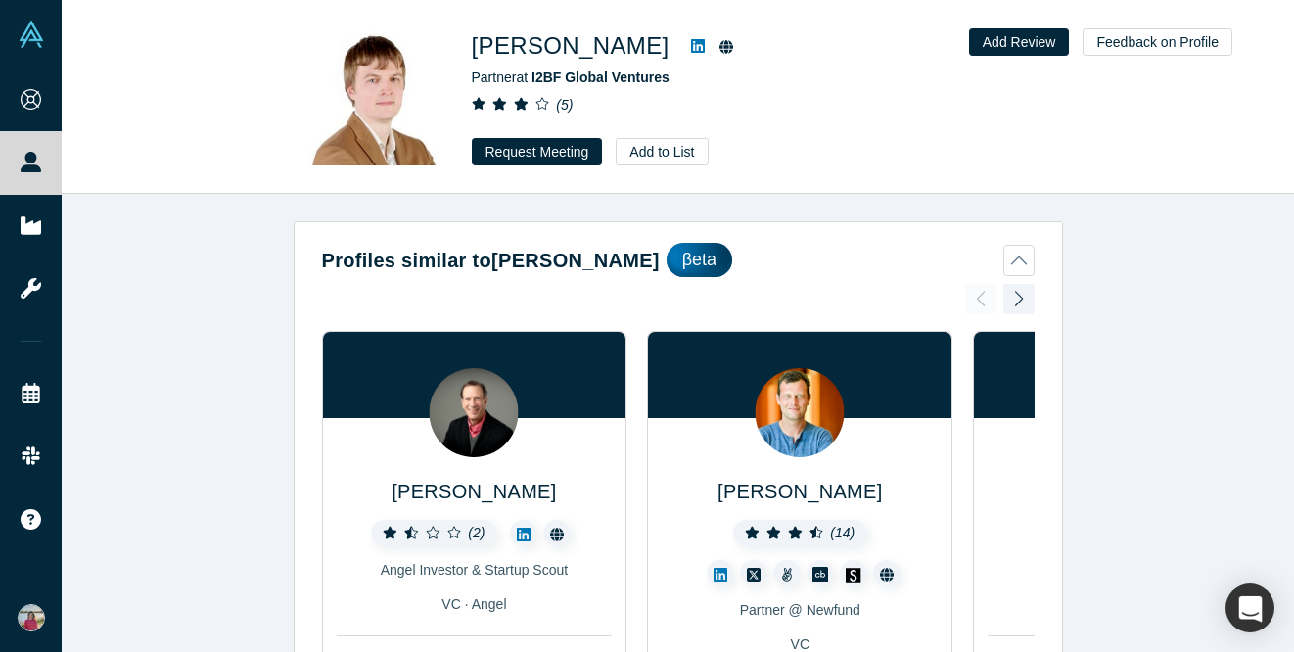
click at [705, 44] on icon at bounding box center [698, 46] width 14 height 14
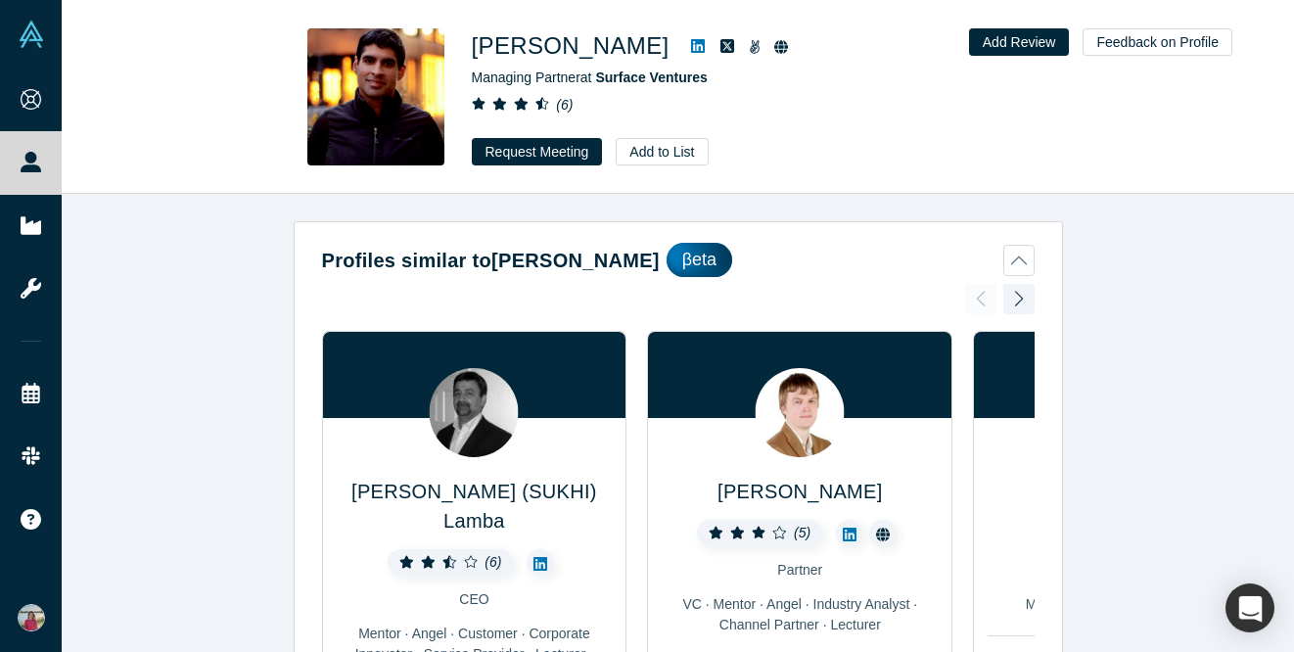
click at [691, 42] on icon at bounding box center [698, 46] width 14 height 14
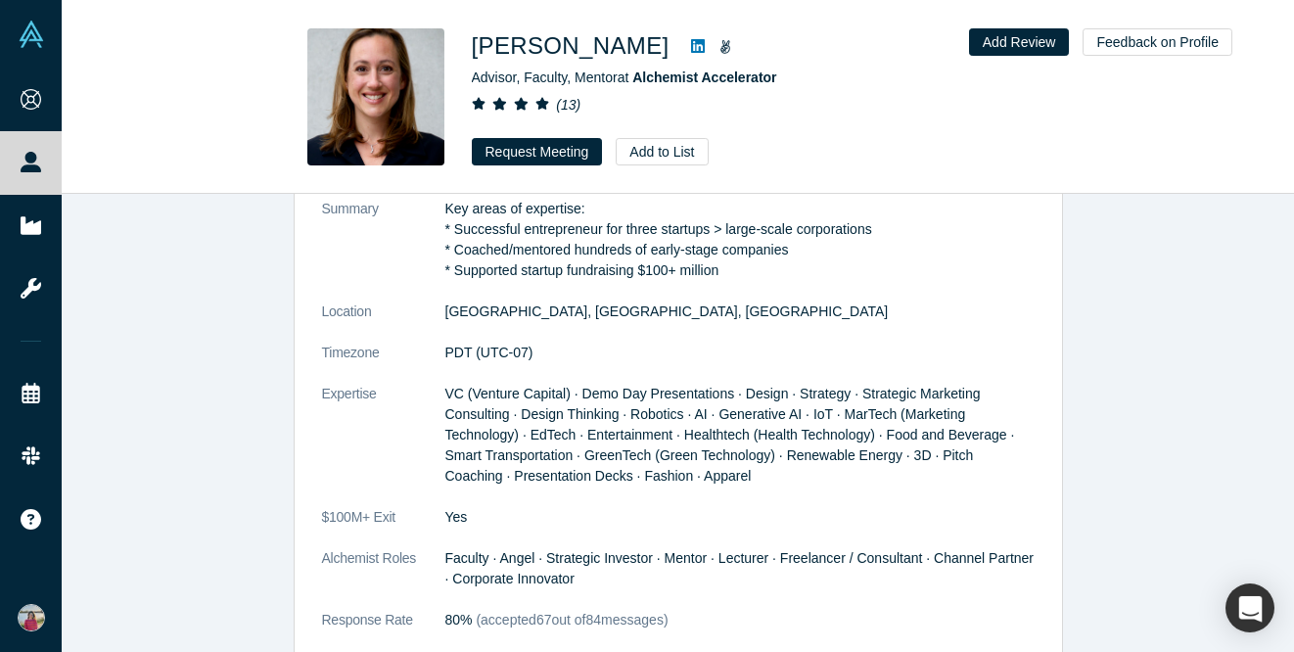
scroll to position [240, 0]
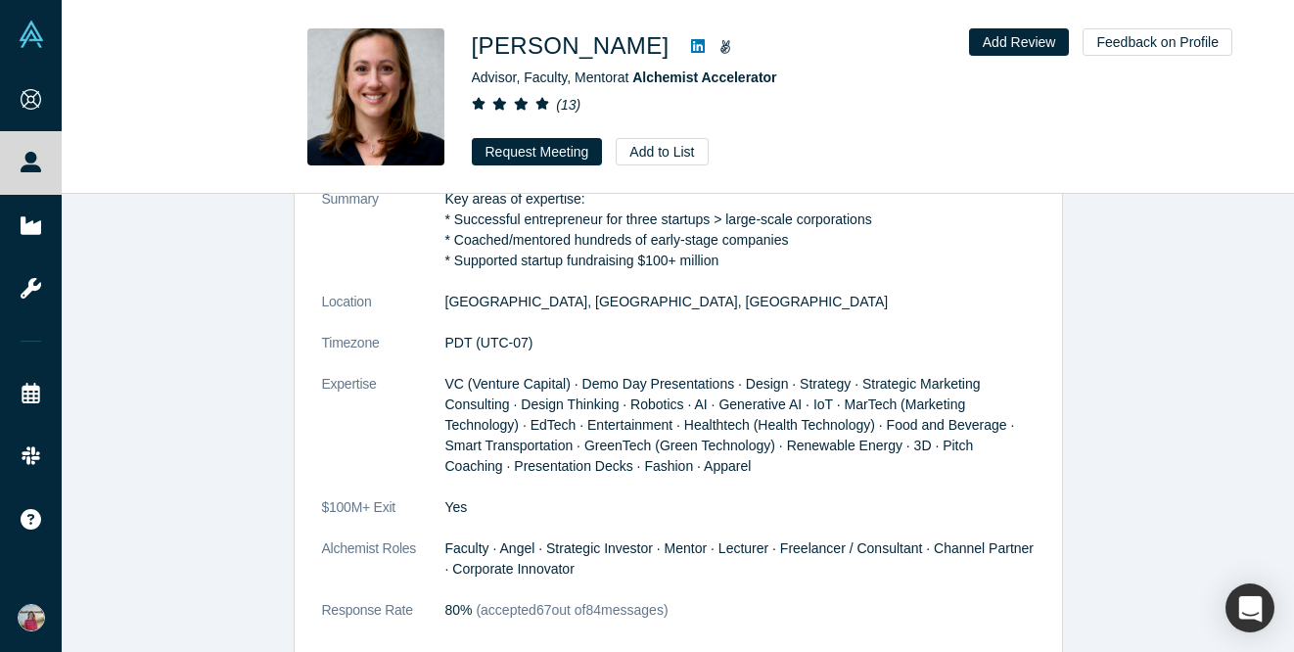
click at [691, 44] on icon at bounding box center [698, 46] width 14 height 14
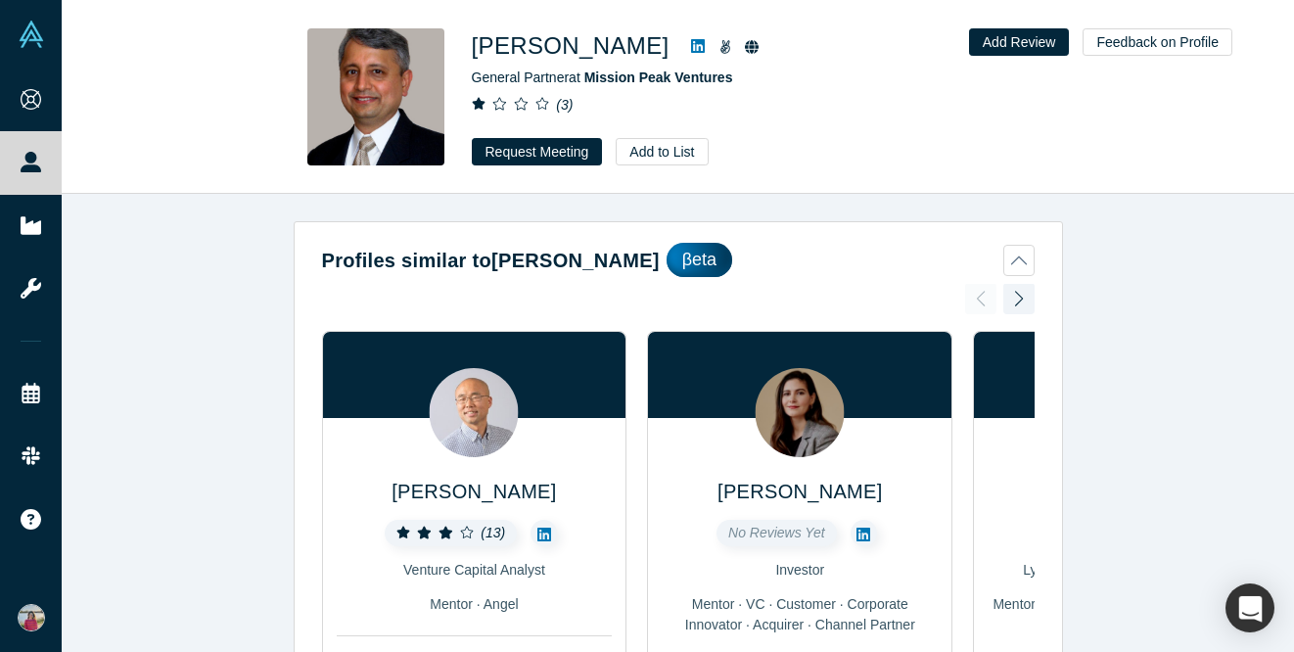
scroll to position [23, 0]
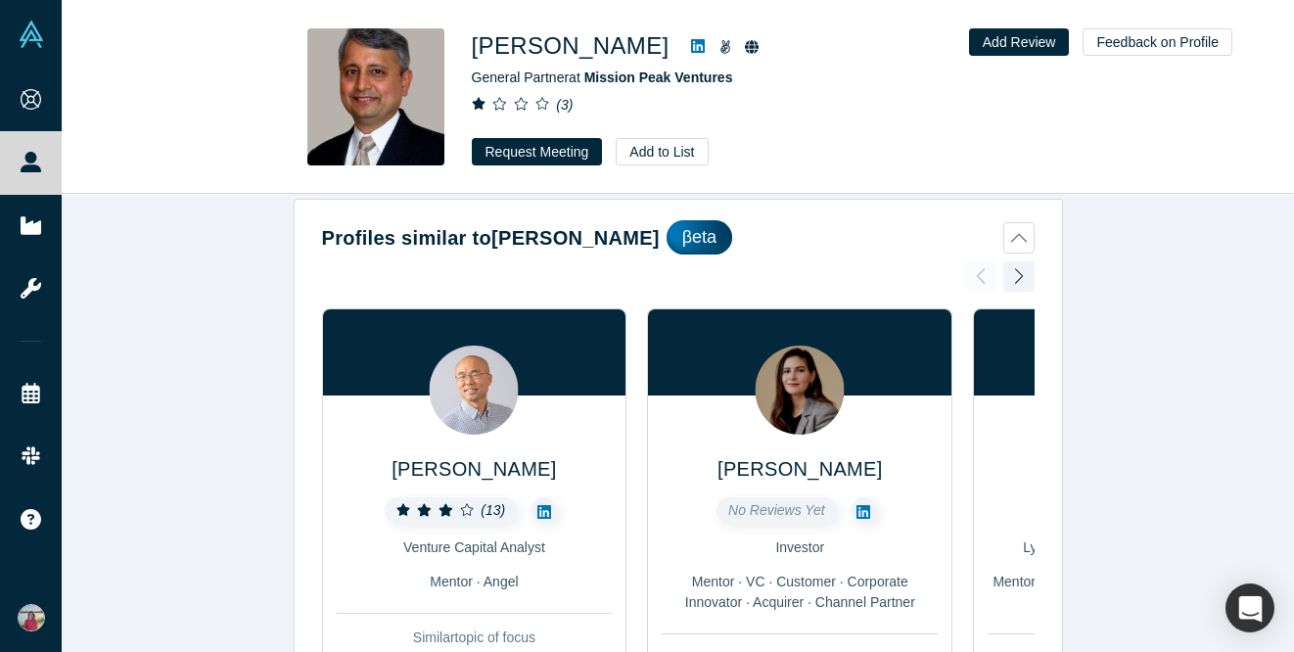
click at [691, 39] on icon at bounding box center [698, 46] width 14 height 16
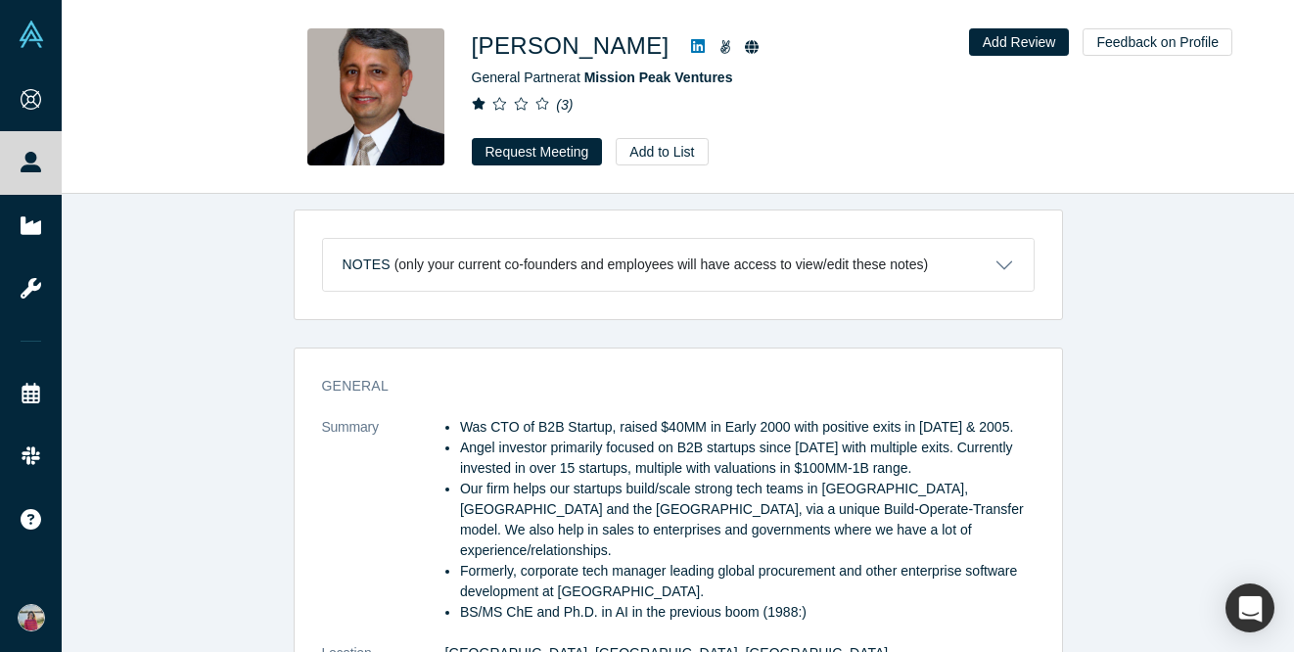
scroll to position [749, 0]
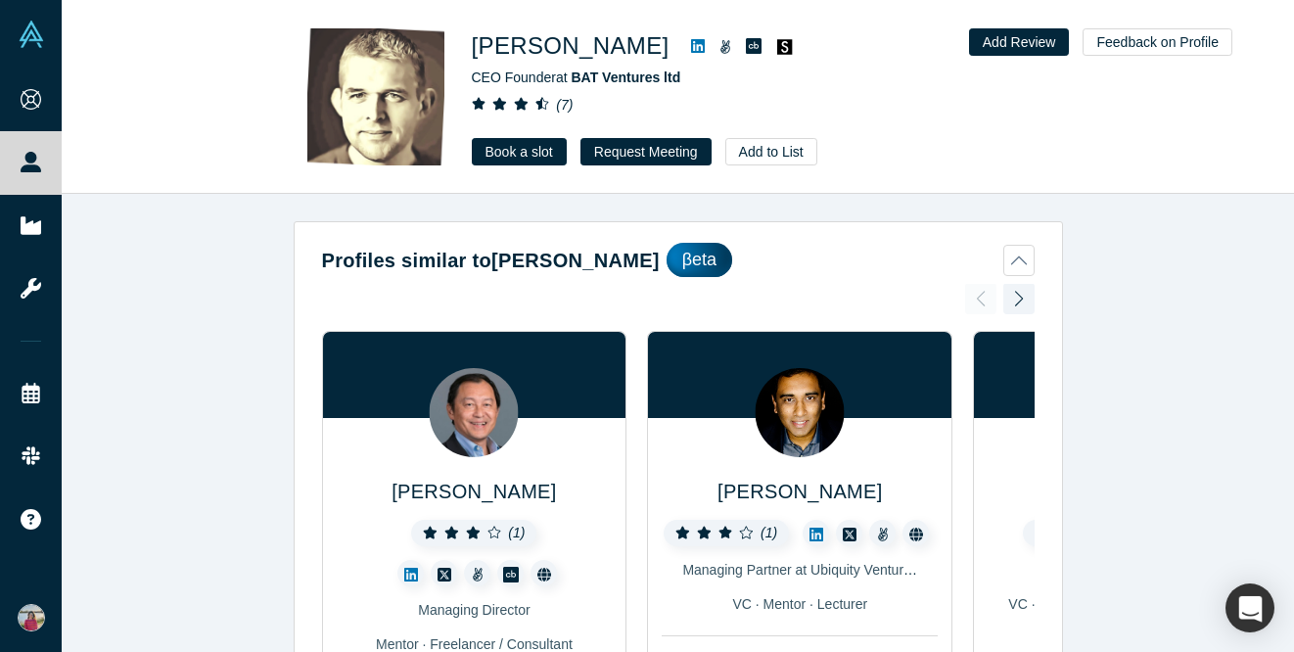
click at [691, 43] on icon at bounding box center [698, 46] width 14 height 14
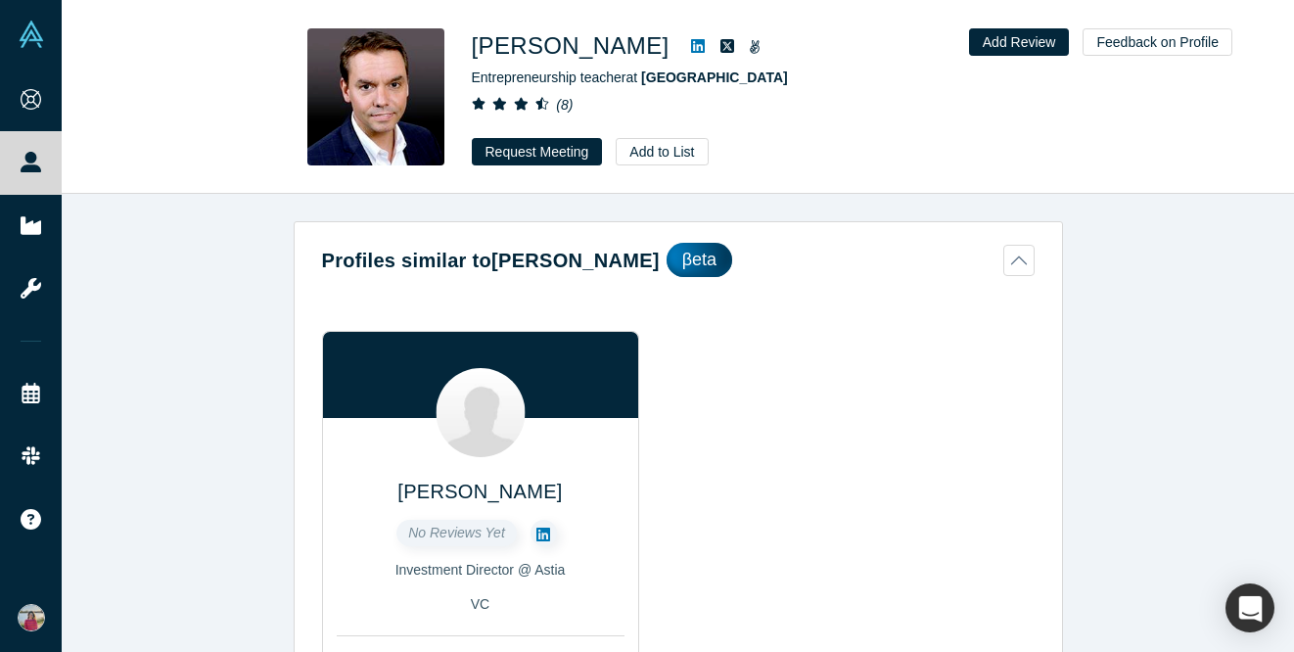
click at [683, 36] on link at bounding box center [697, 45] width 29 height 23
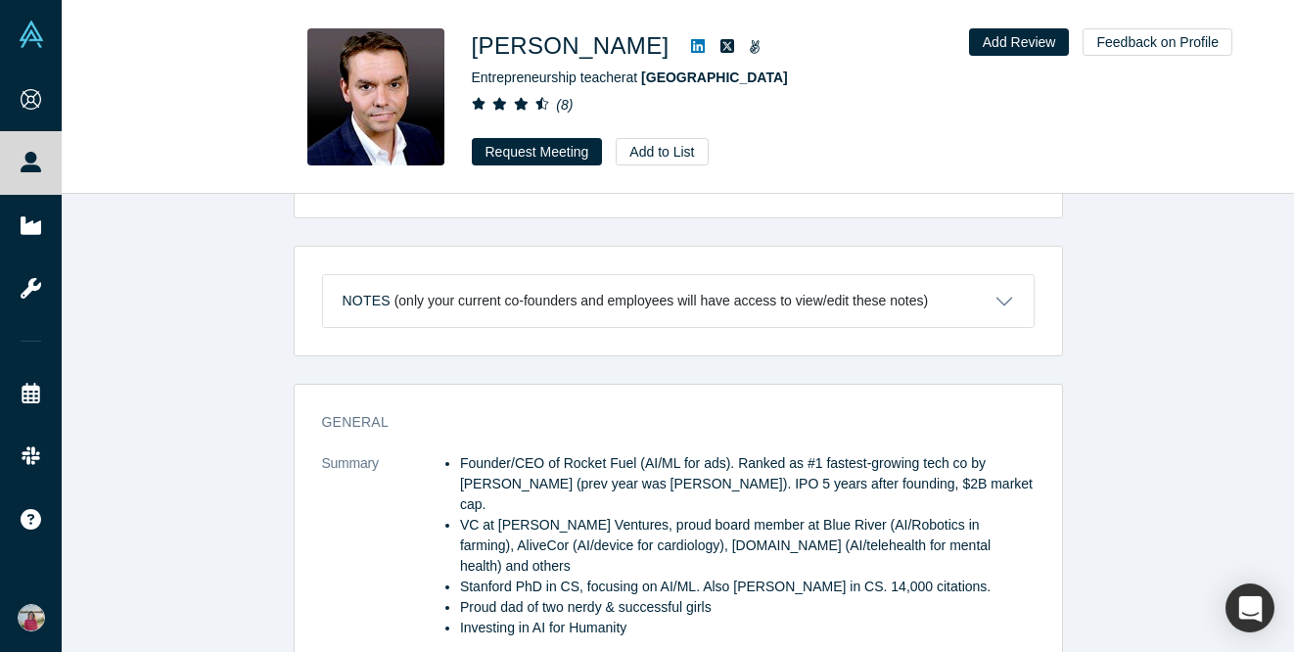
scroll to position [477, 0]
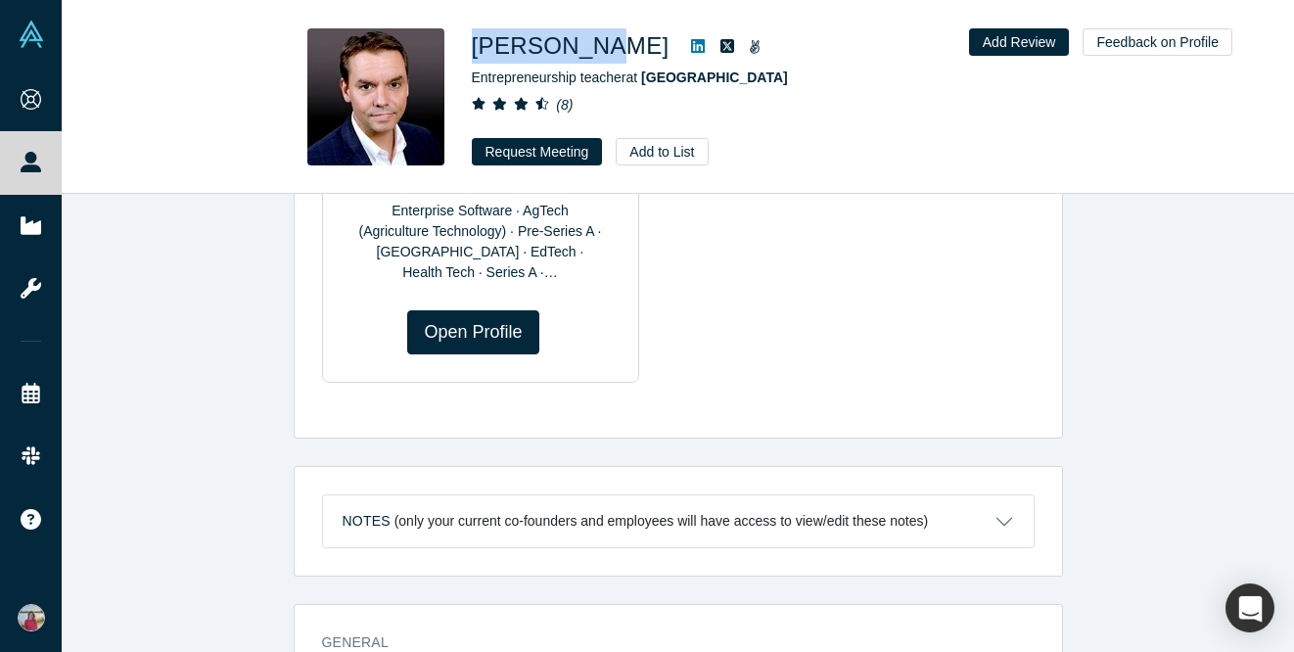
drag, startPoint x: 461, startPoint y: 43, endPoint x: 603, endPoint y: 43, distance: 141.9
click at [603, 43] on div "George John Entrepreneurship teacher at Stanford University ( 8 ) Request Meeti…" at bounding box center [678, 96] width 769 height 137
drag, startPoint x: 608, startPoint y: 48, endPoint x: 476, endPoint y: 49, distance: 132.1
click at [476, 49] on h1 "George John" at bounding box center [571, 45] width 198 height 35
copy h1 "George John"
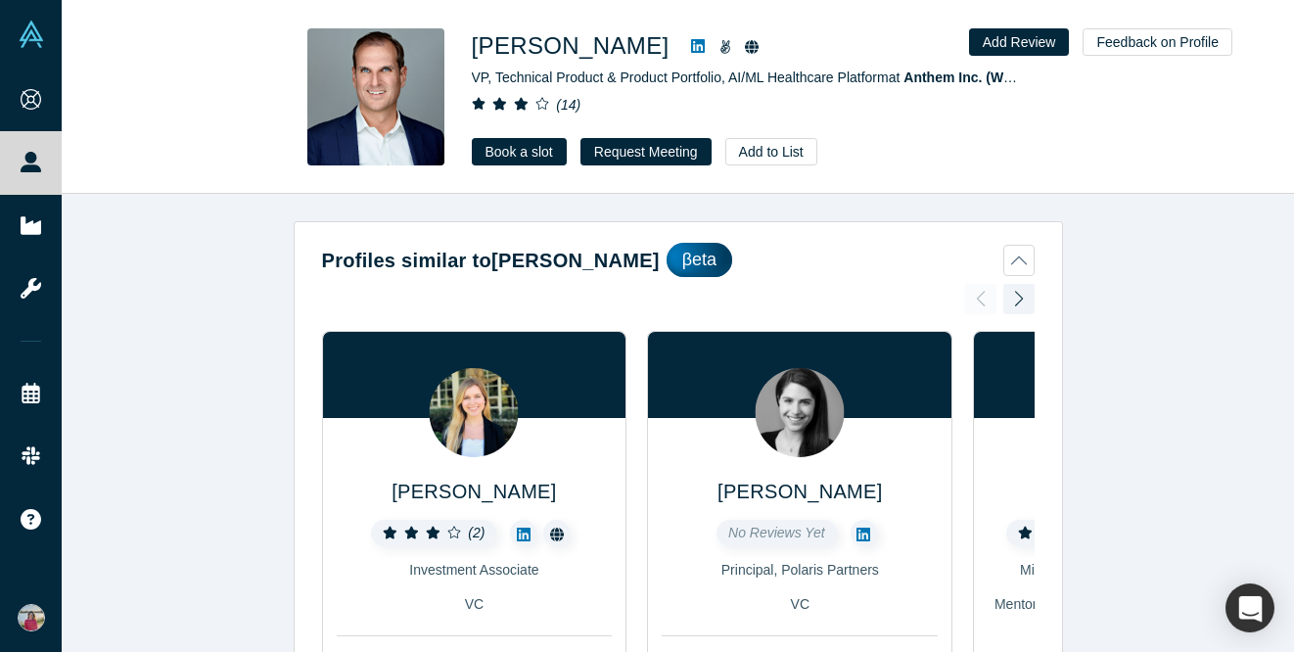
click at [691, 42] on icon at bounding box center [698, 46] width 14 height 14
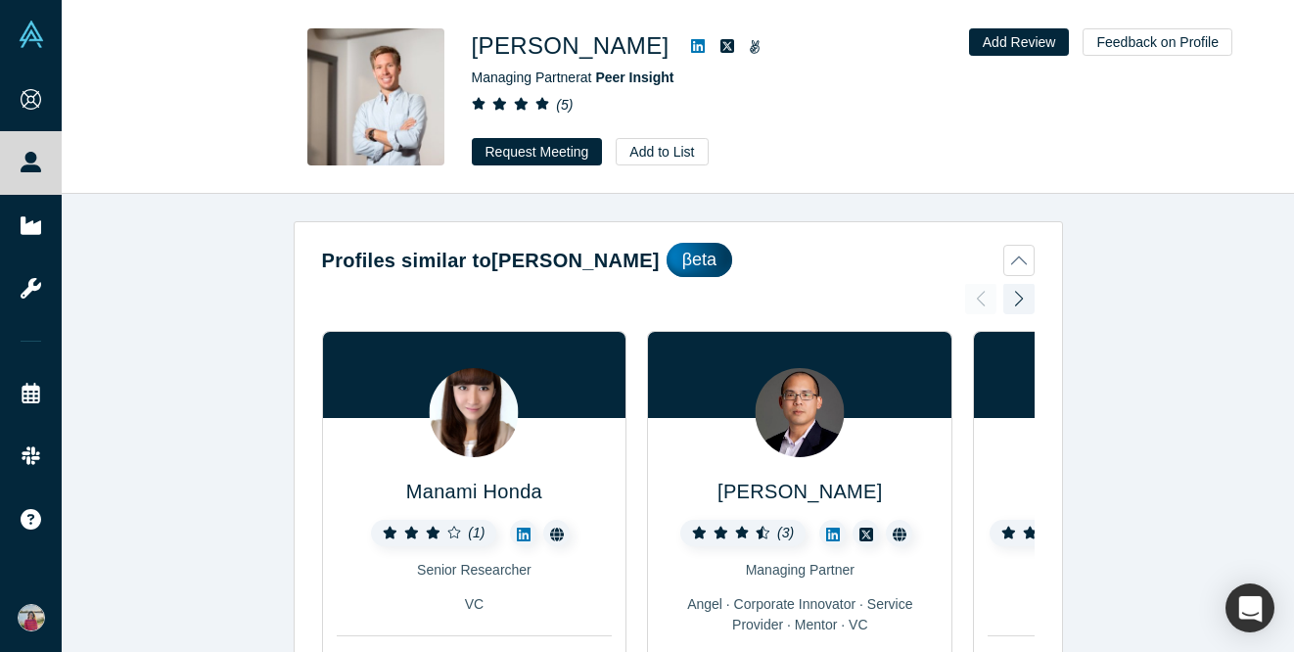
click at [691, 40] on icon at bounding box center [698, 46] width 14 height 14
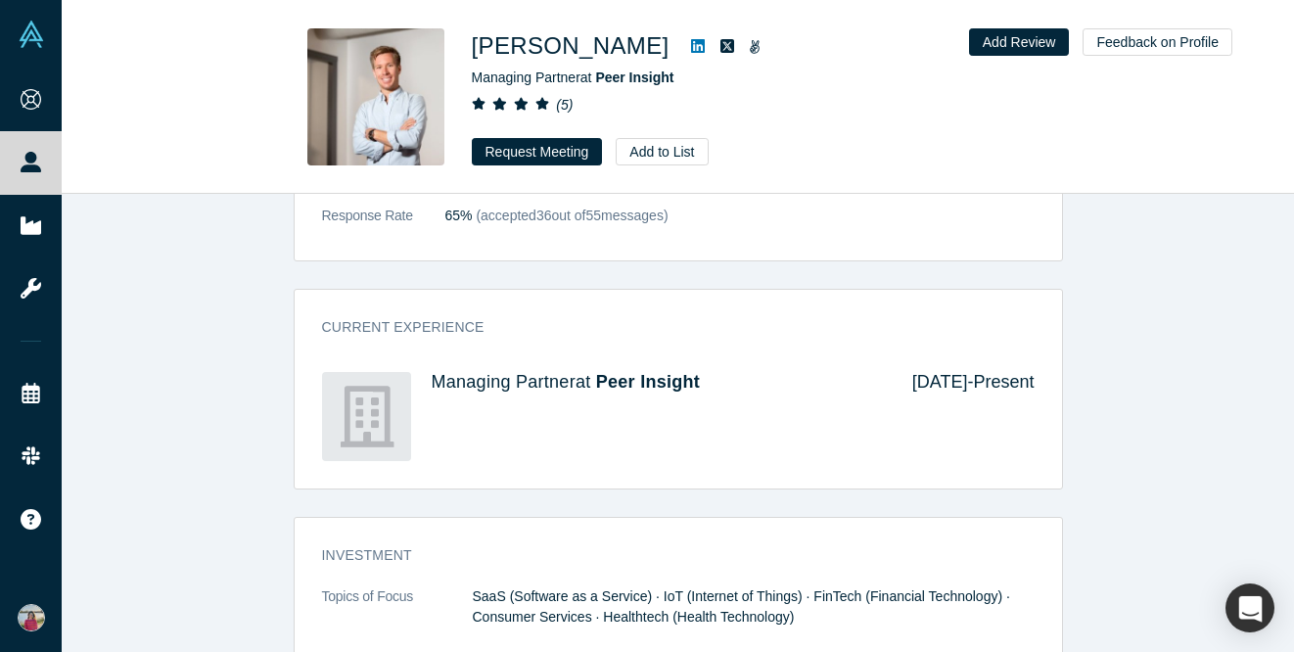
scroll to position [998, 0]
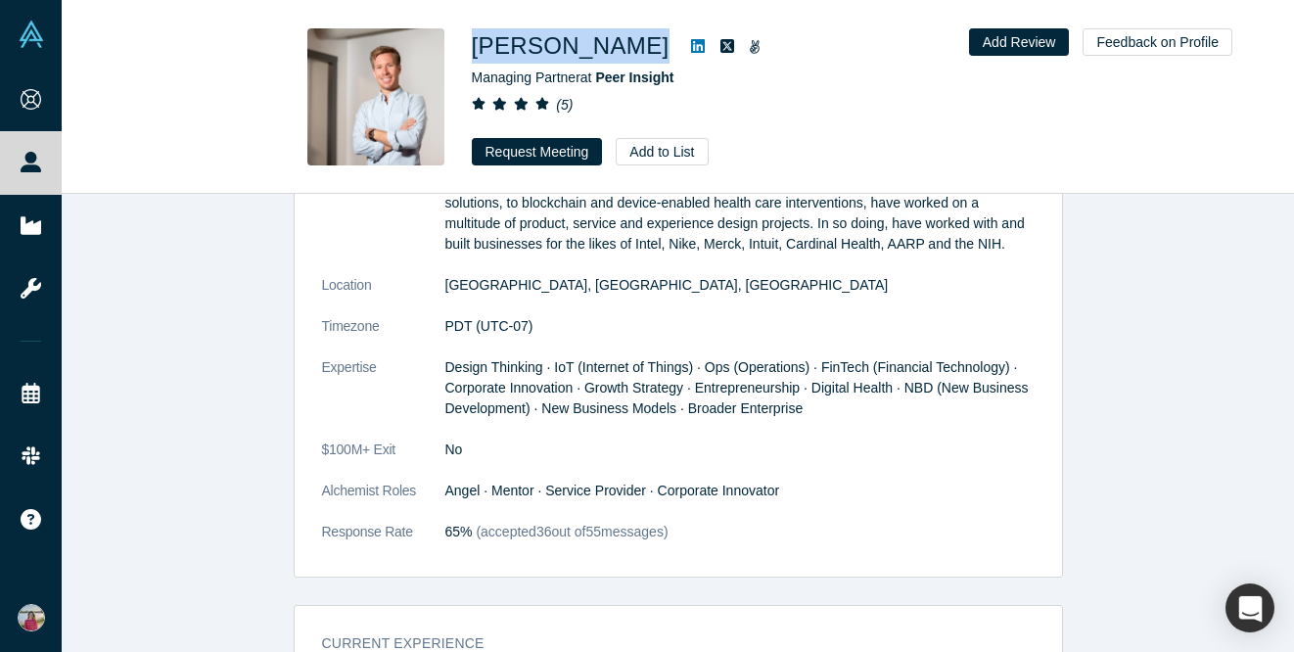
drag, startPoint x: 466, startPoint y: 39, endPoint x: 627, endPoint y: 47, distance: 161.7
click at [627, 47] on div "[PERSON_NAME] Managing Partner at Peer Insight ( 5 ) Request Meeting Add to List" at bounding box center [678, 96] width 769 height 137
copy div "[PERSON_NAME]"
click at [683, 37] on link at bounding box center [697, 45] width 29 height 23
